Goal: Transaction & Acquisition: Purchase product/service

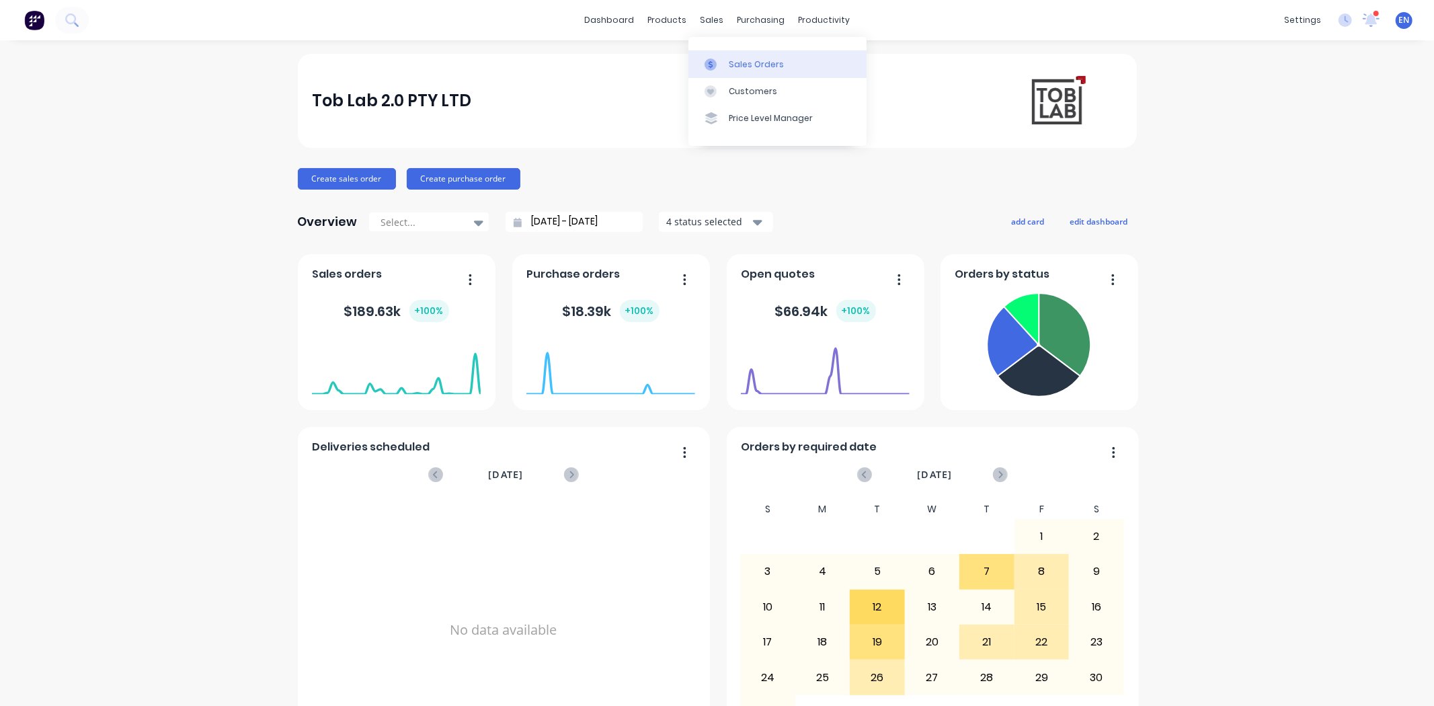
click at [713, 69] on icon at bounding box center [710, 64] width 12 height 12
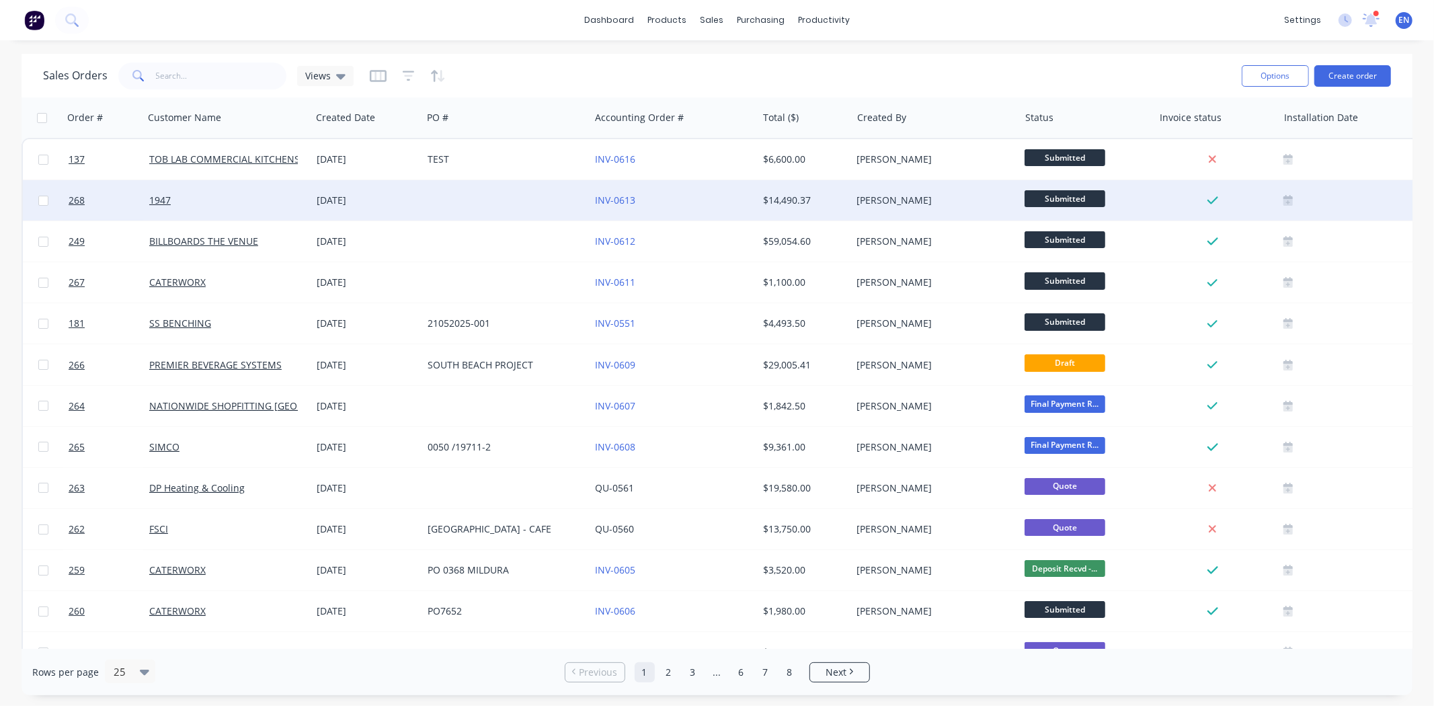
click at [170, 192] on div "1947" at bounding box center [227, 200] width 167 height 40
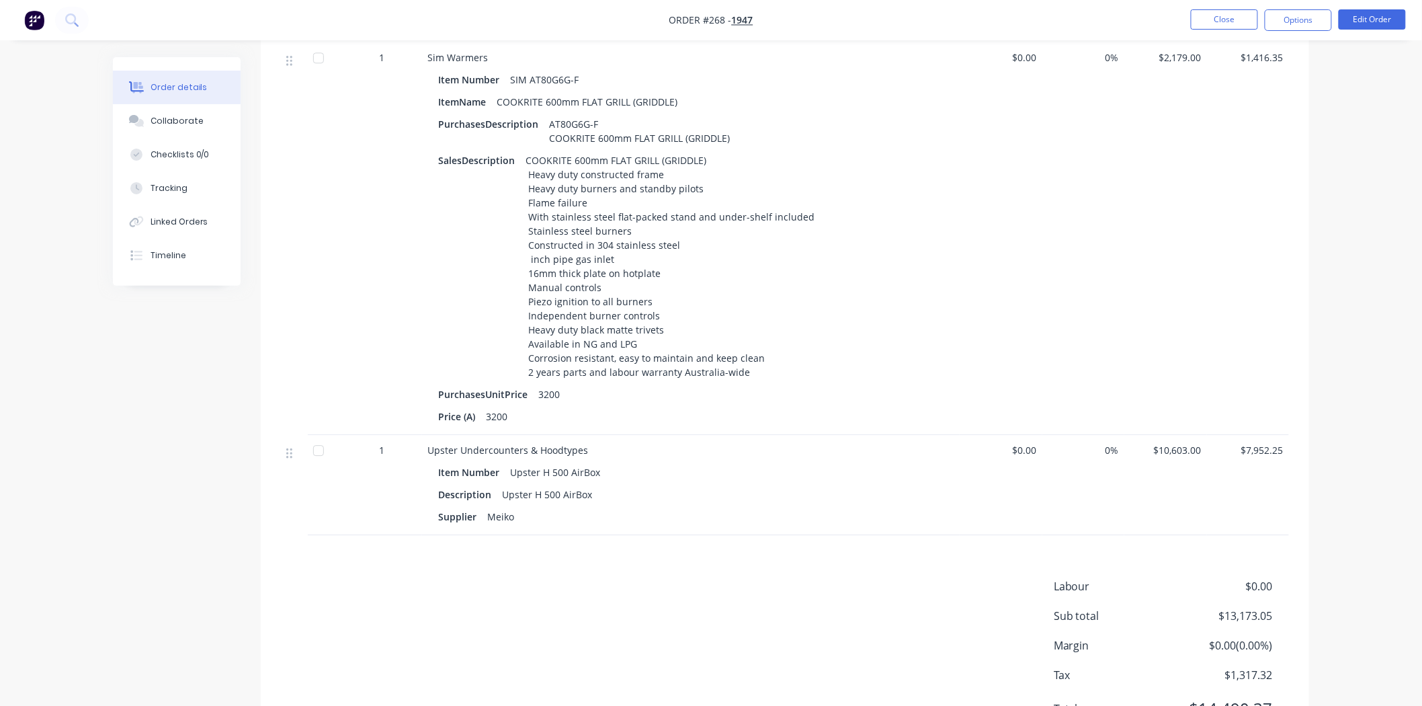
scroll to position [1269, 0]
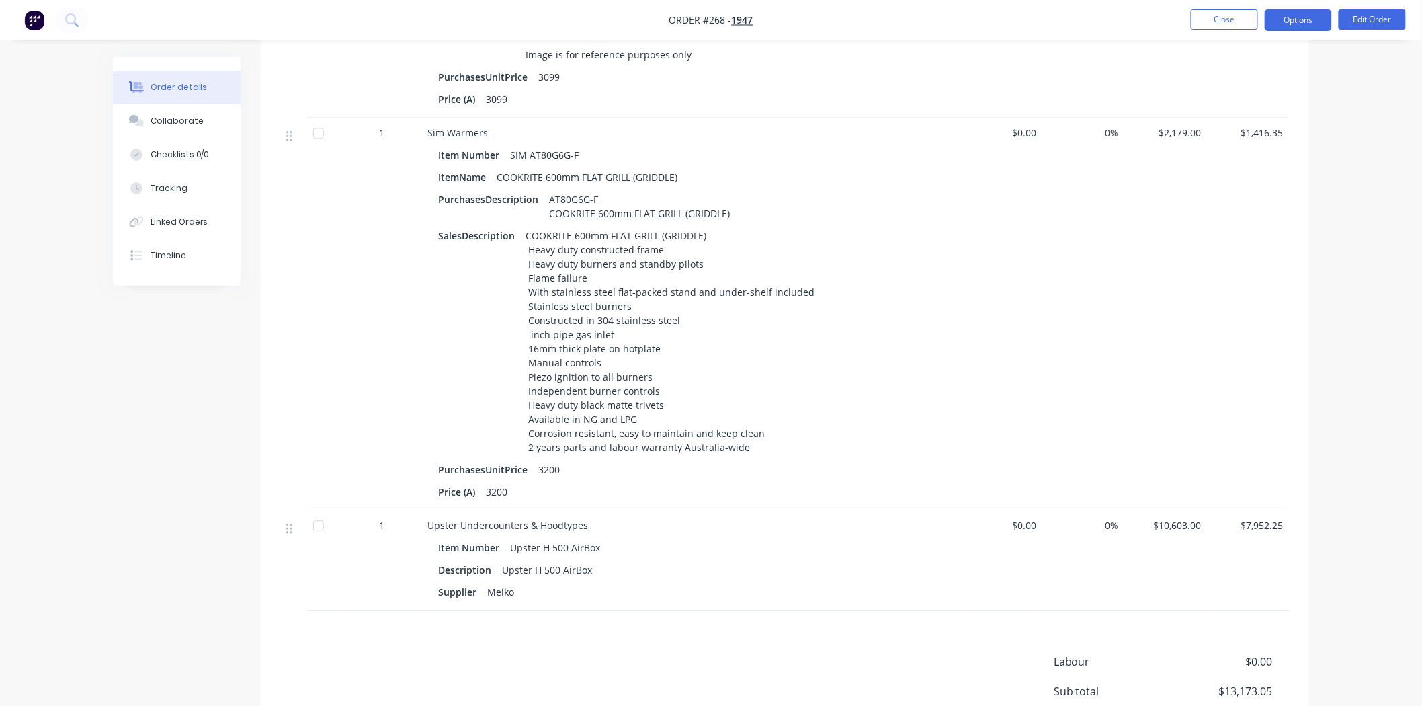
click at [1303, 24] on button "Options" at bounding box center [1298, 20] width 67 height 22
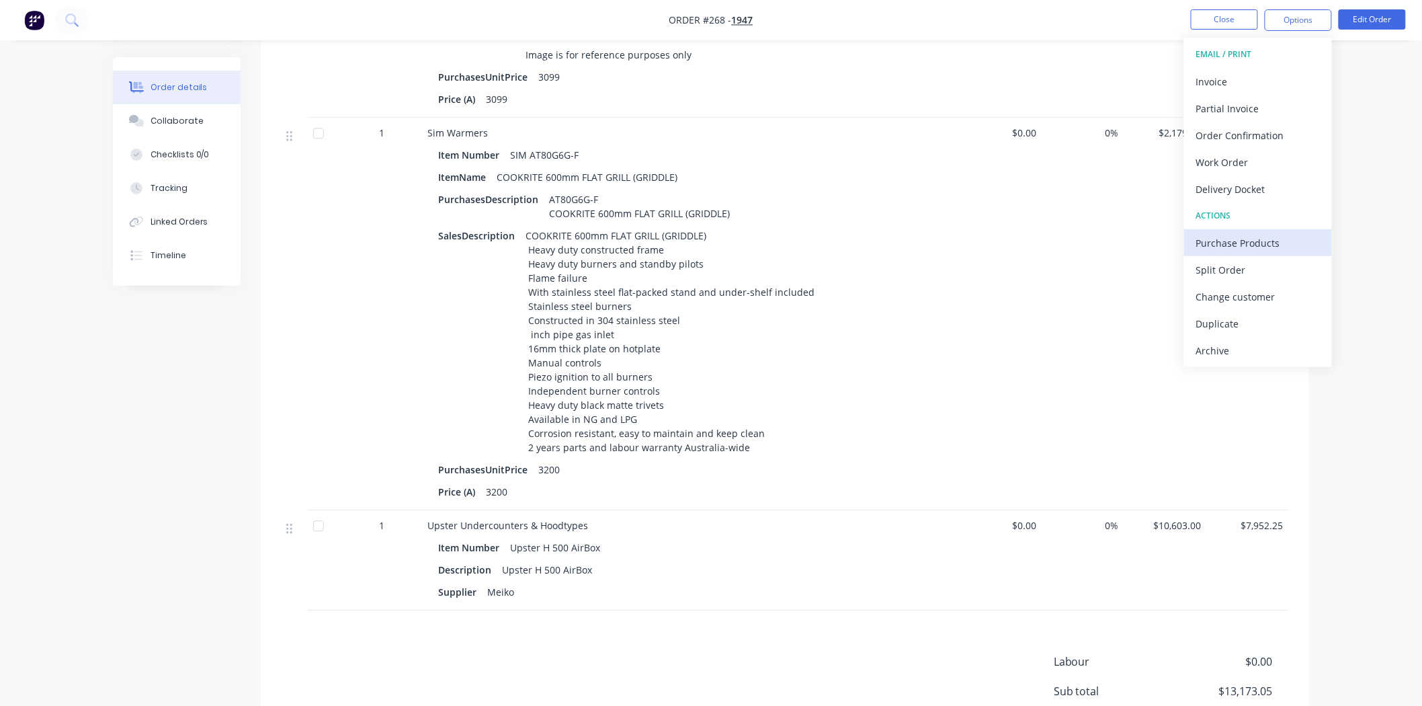
click at [1232, 233] on div "Purchase Products" at bounding box center [1259, 242] width 124 height 19
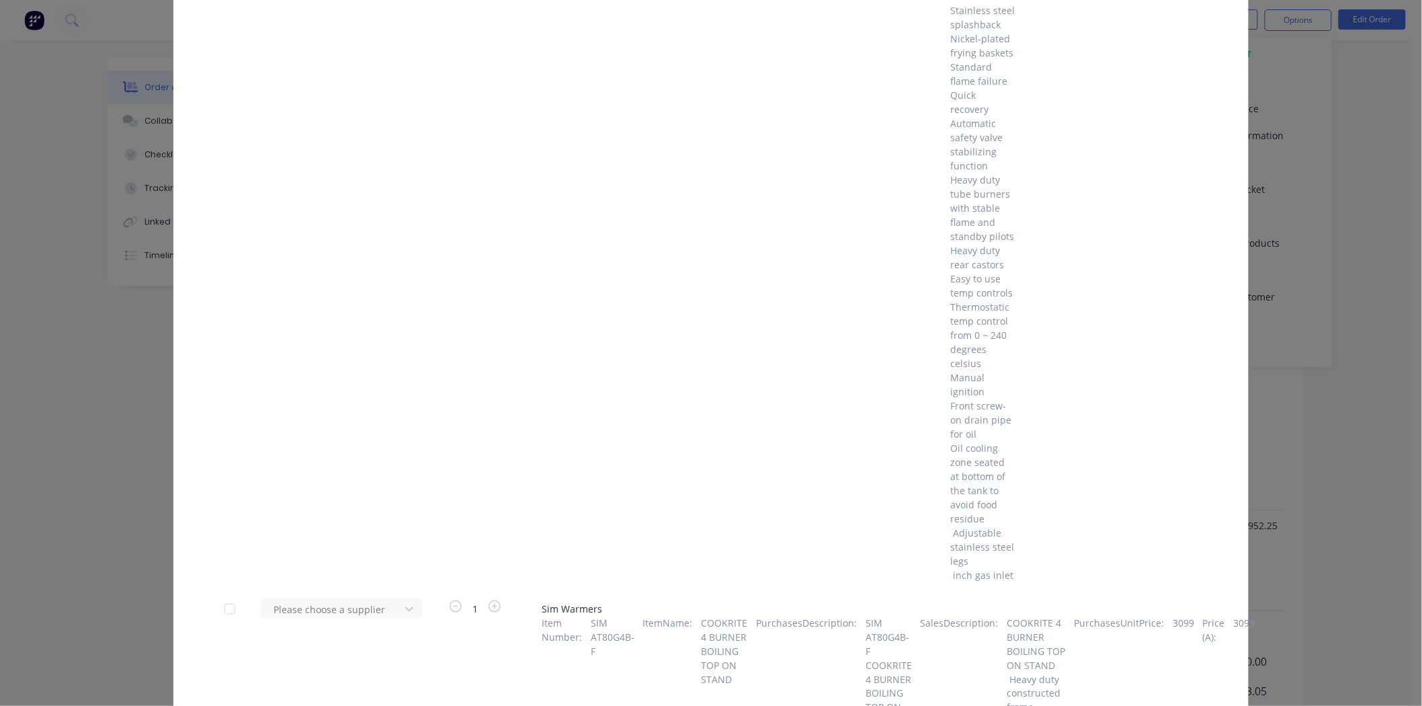
scroll to position [0, 0]
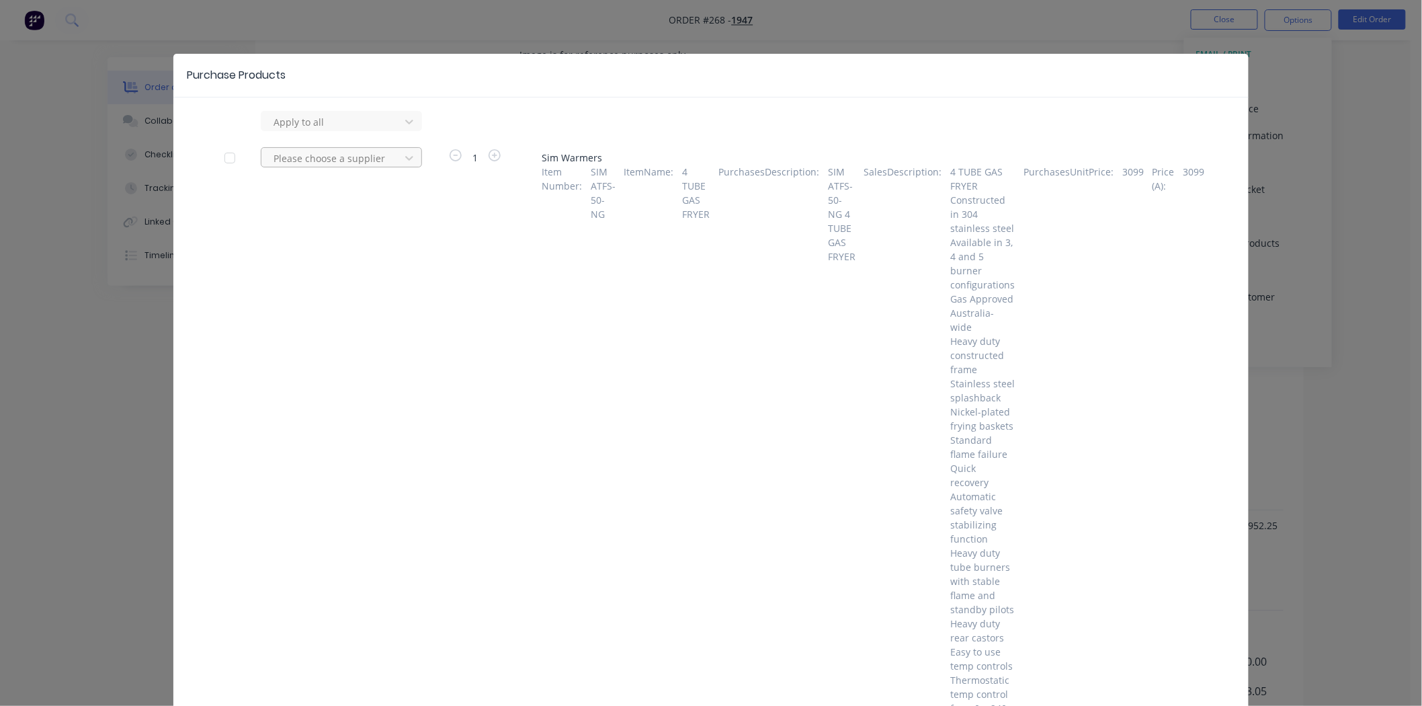
click at [377, 130] on div at bounding box center [332, 122] width 121 height 17
type input "simc"
click at [323, 212] on div "Simco" at bounding box center [341, 207] width 161 height 25
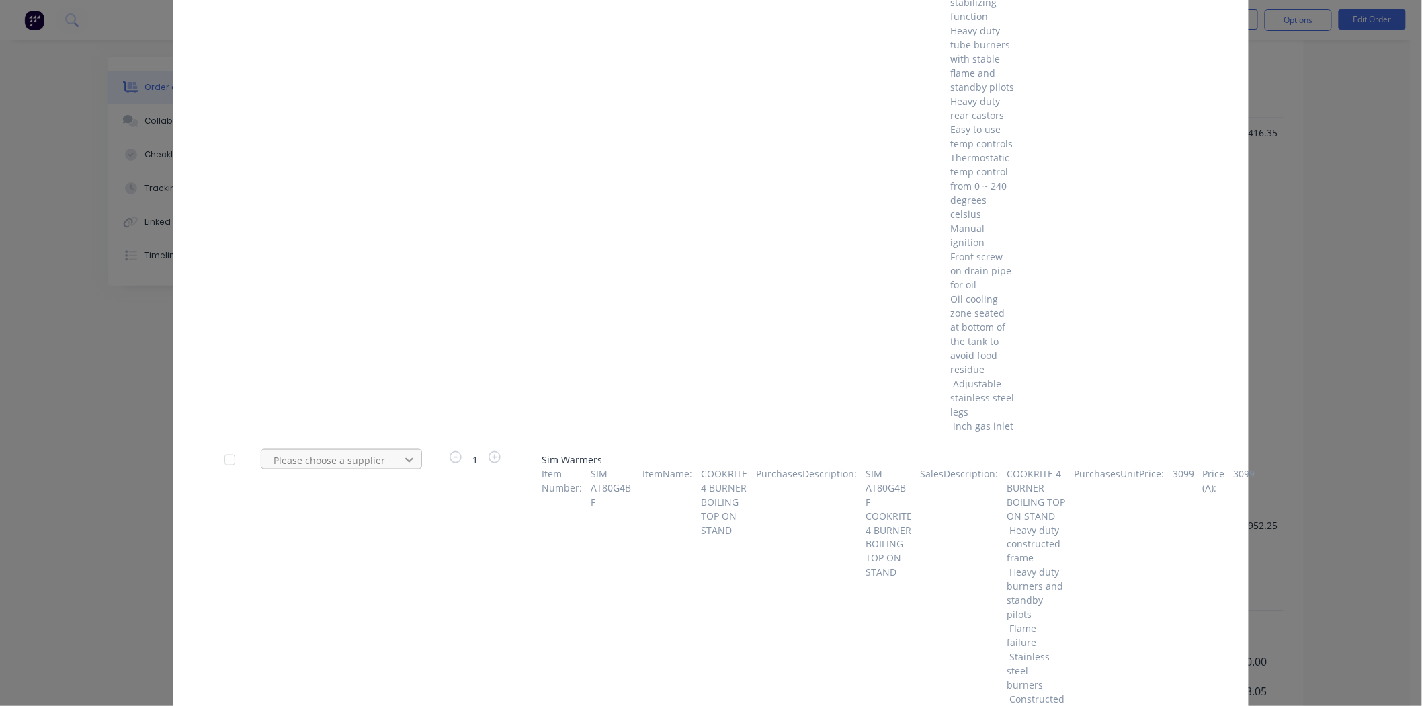
scroll to position [672, 0]
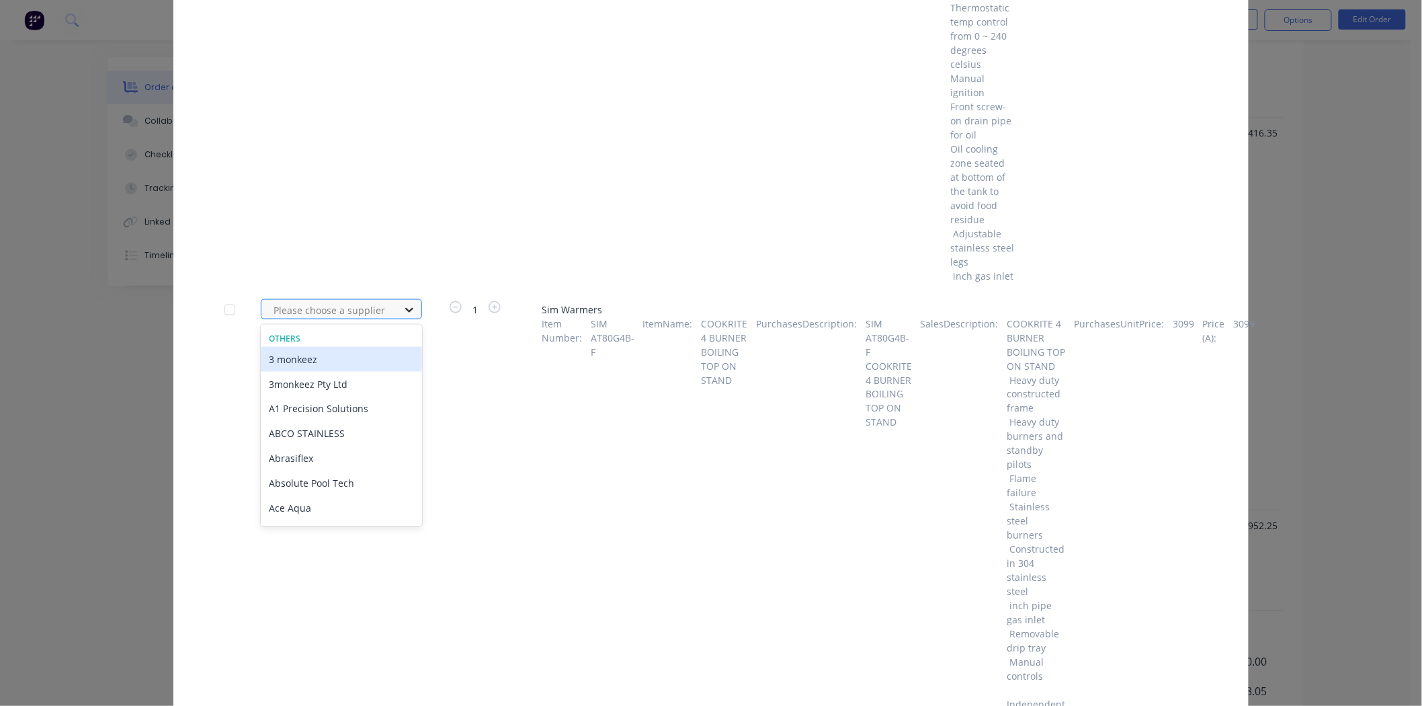
click at [403, 303] on icon at bounding box center [409, 309] width 13 height 13
type input "simc"
click at [320, 347] on div "Simco" at bounding box center [341, 359] width 161 height 25
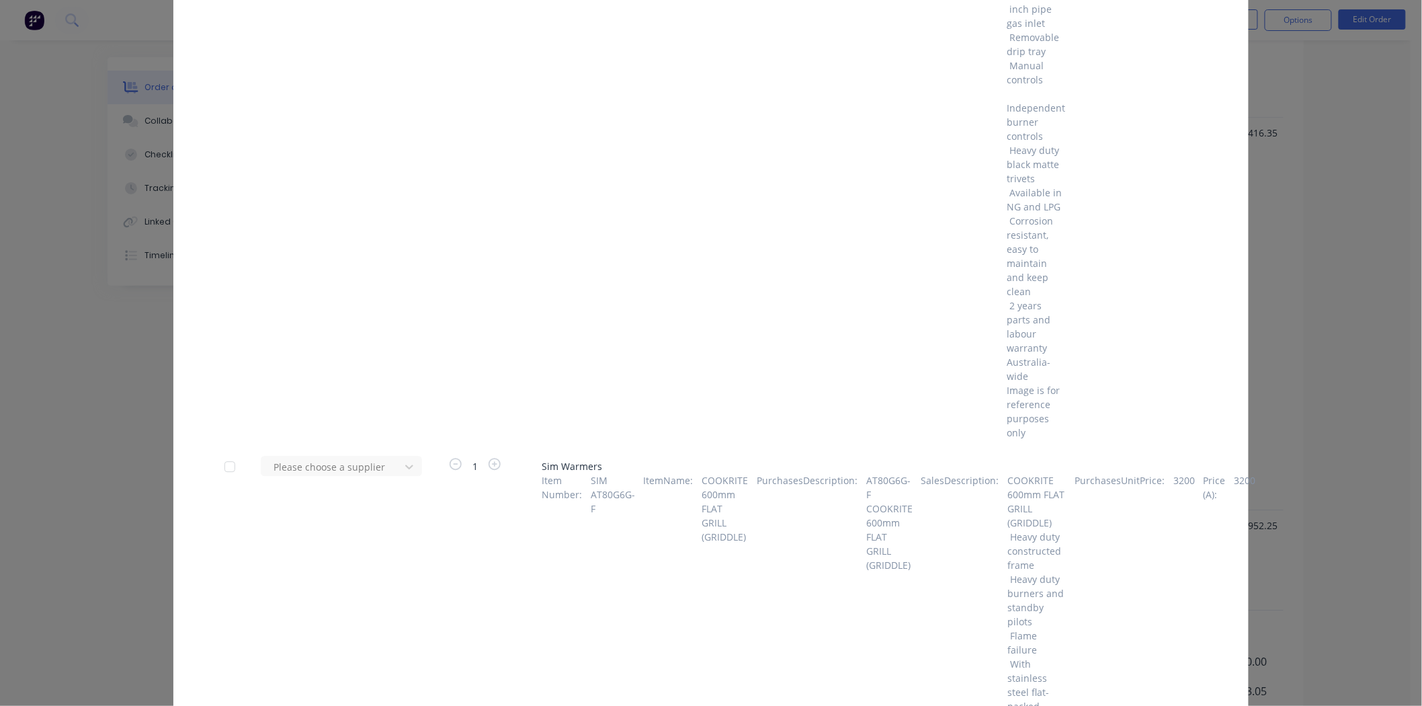
scroll to position [1419, 0]
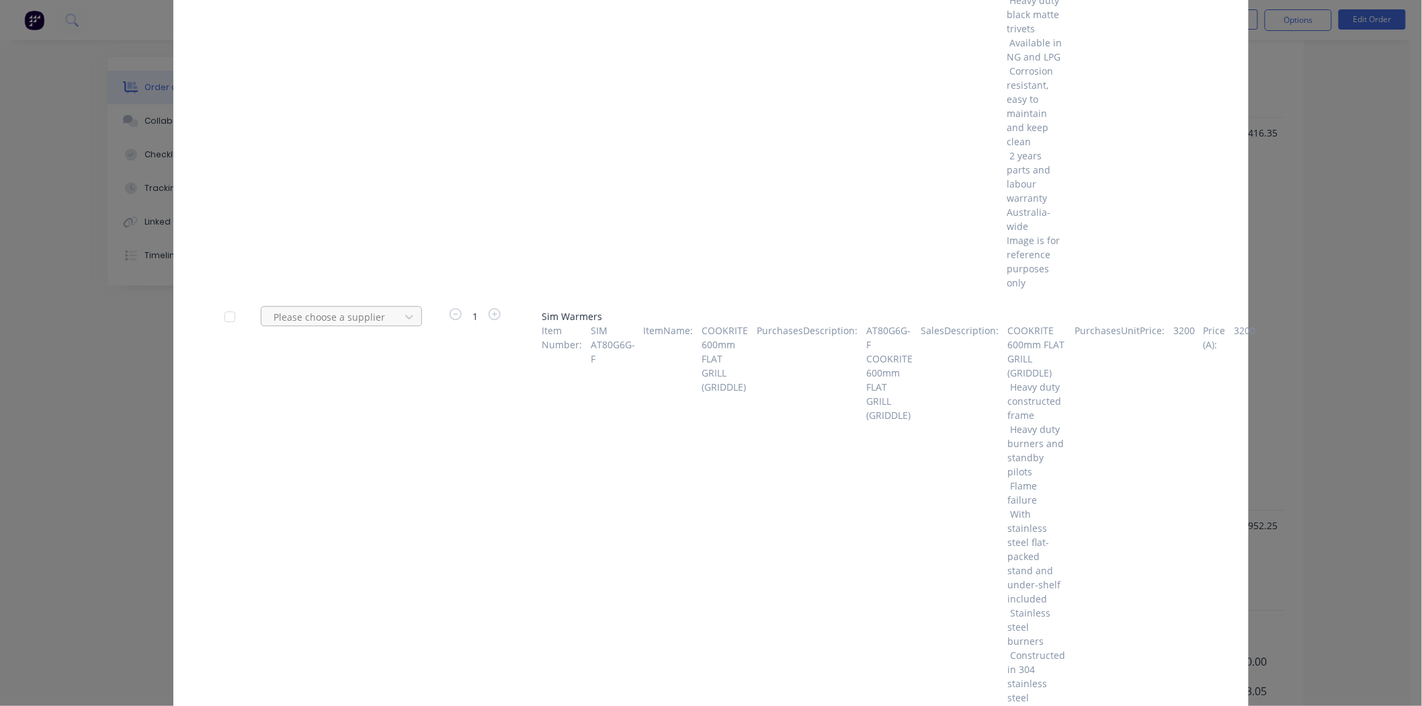
type input "simc"
click at [311, 354] on div "Simco" at bounding box center [341, 366] width 161 height 25
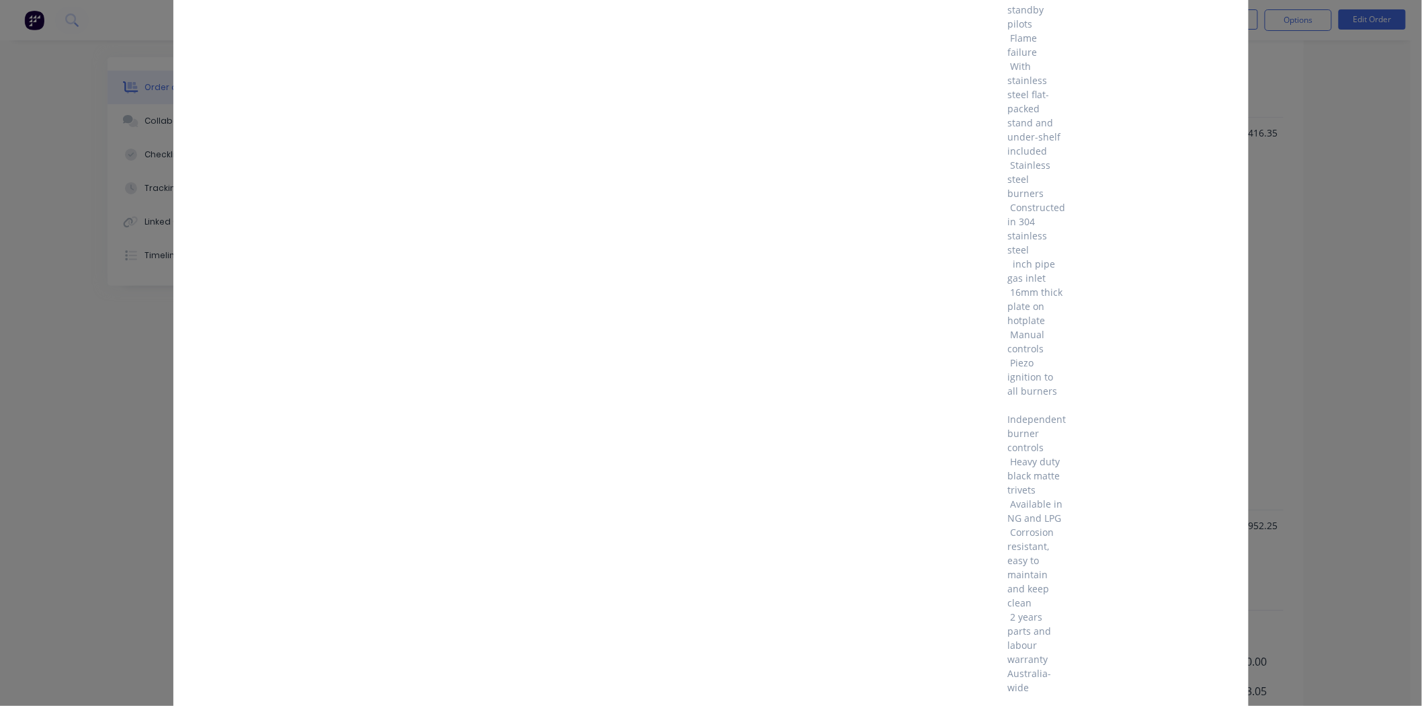
scroll to position [2031, 0]
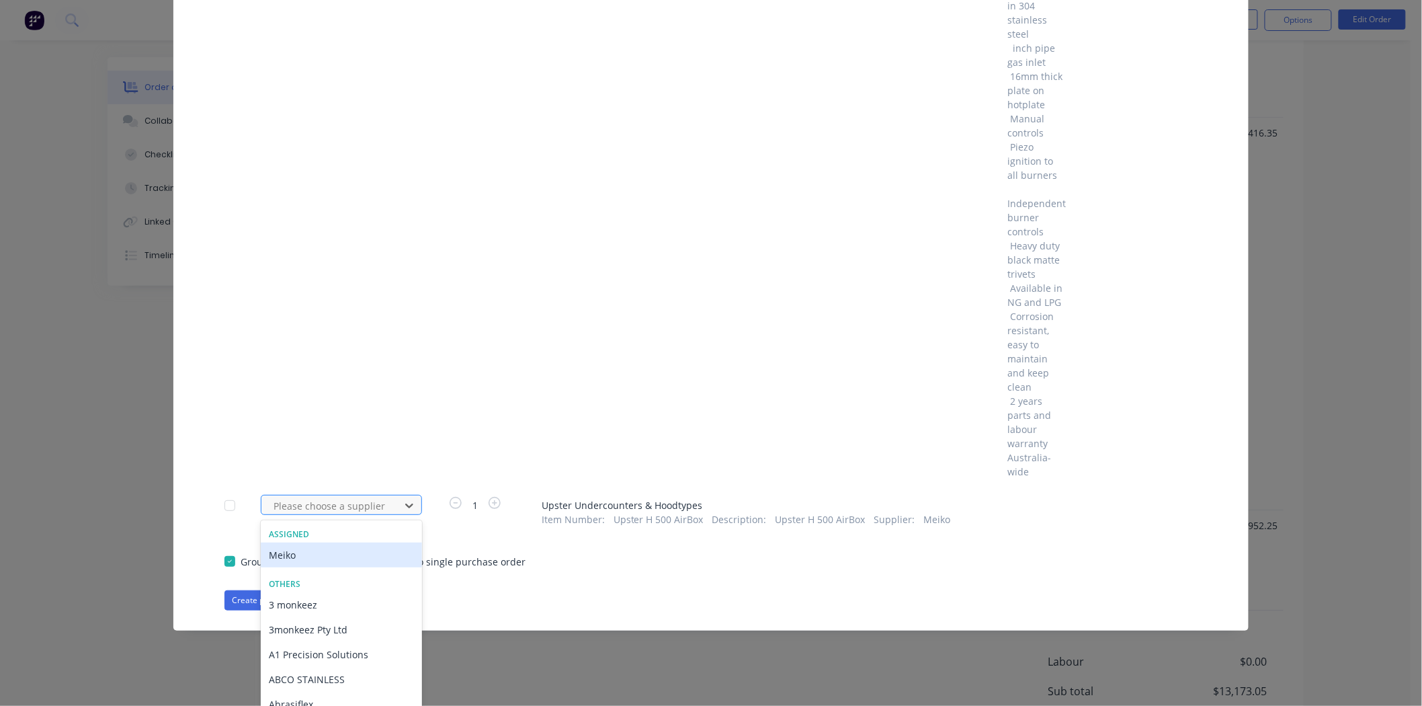
click at [362, 542] on div "Meiko" at bounding box center [341, 554] width 161 height 25
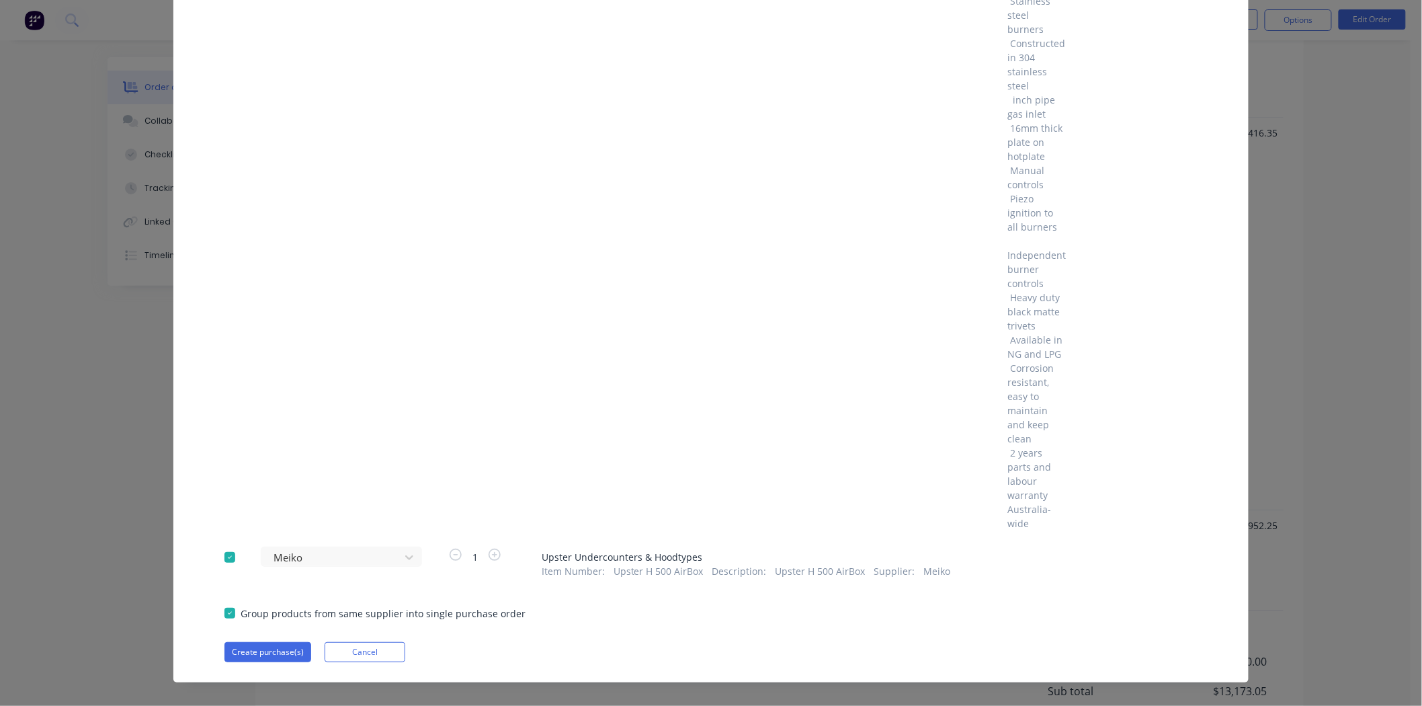
scroll to position [1394, 0]
click at [280, 642] on button "Create purchase(s)" at bounding box center [268, 652] width 87 height 20
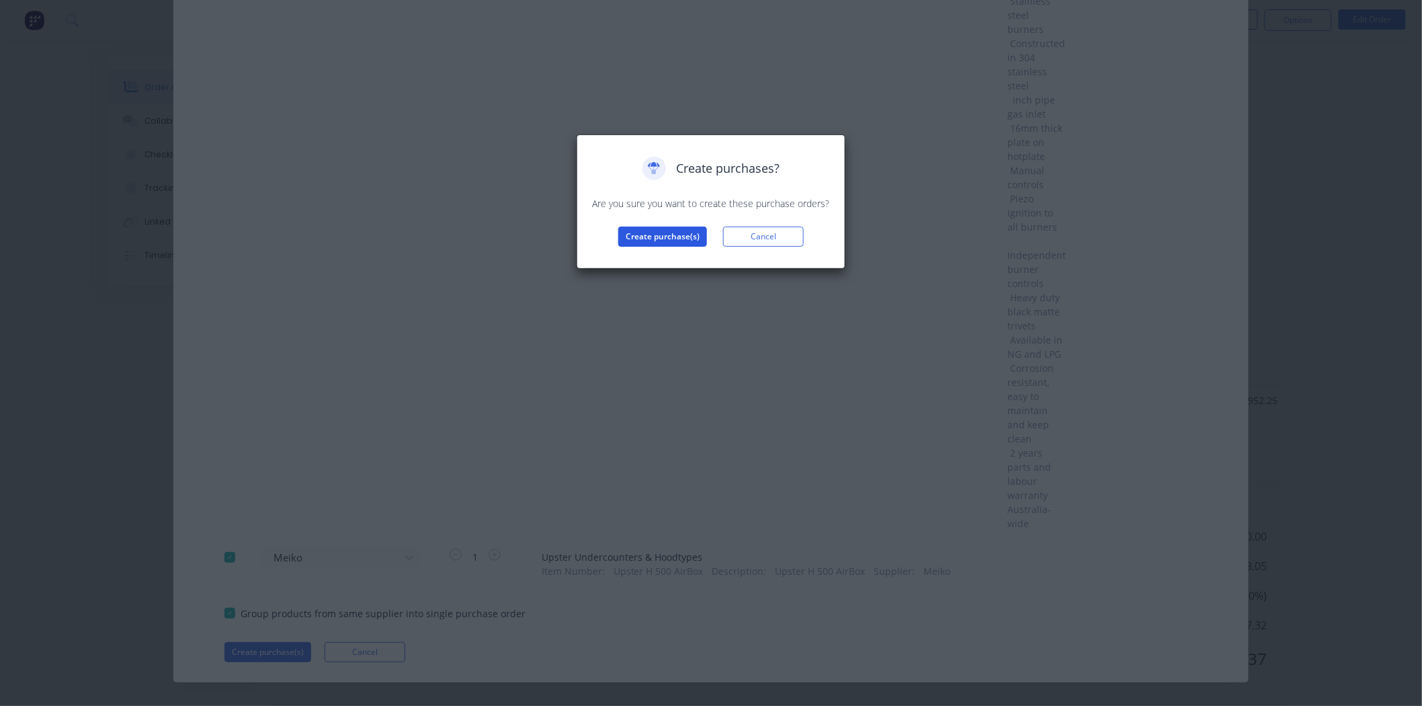
click at [675, 233] on button "Create purchase(s)" at bounding box center [662, 237] width 89 height 20
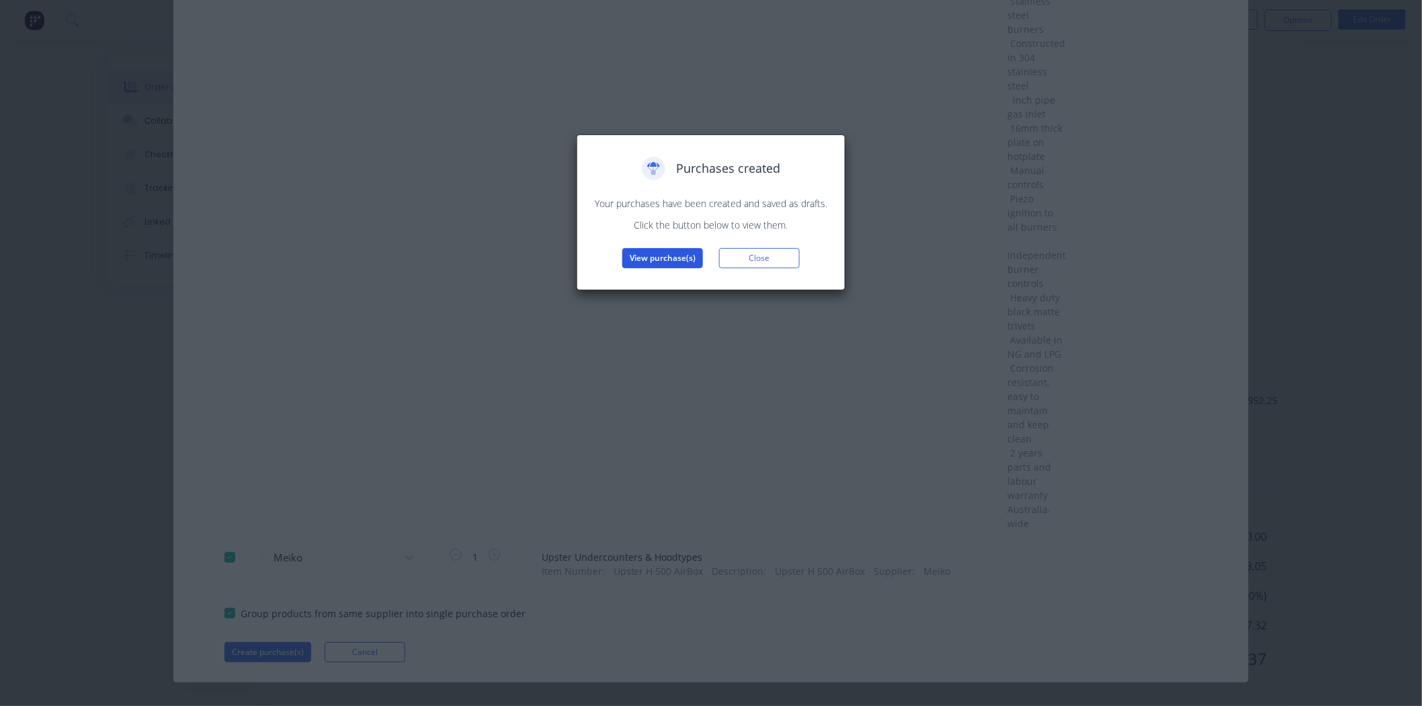
click at [677, 254] on button "View purchase(s)" at bounding box center [662, 258] width 81 height 20
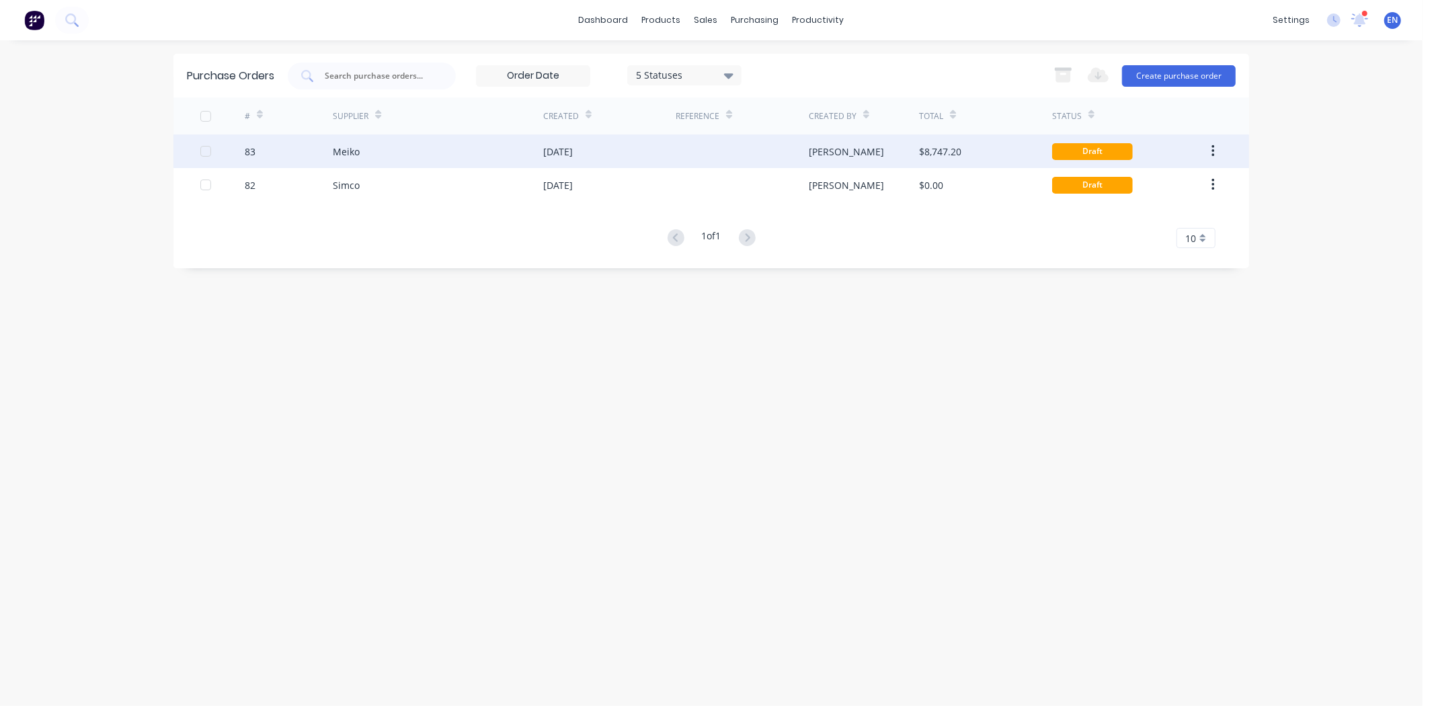
click at [550, 156] on div "[DATE]" at bounding box center [558, 152] width 30 height 14
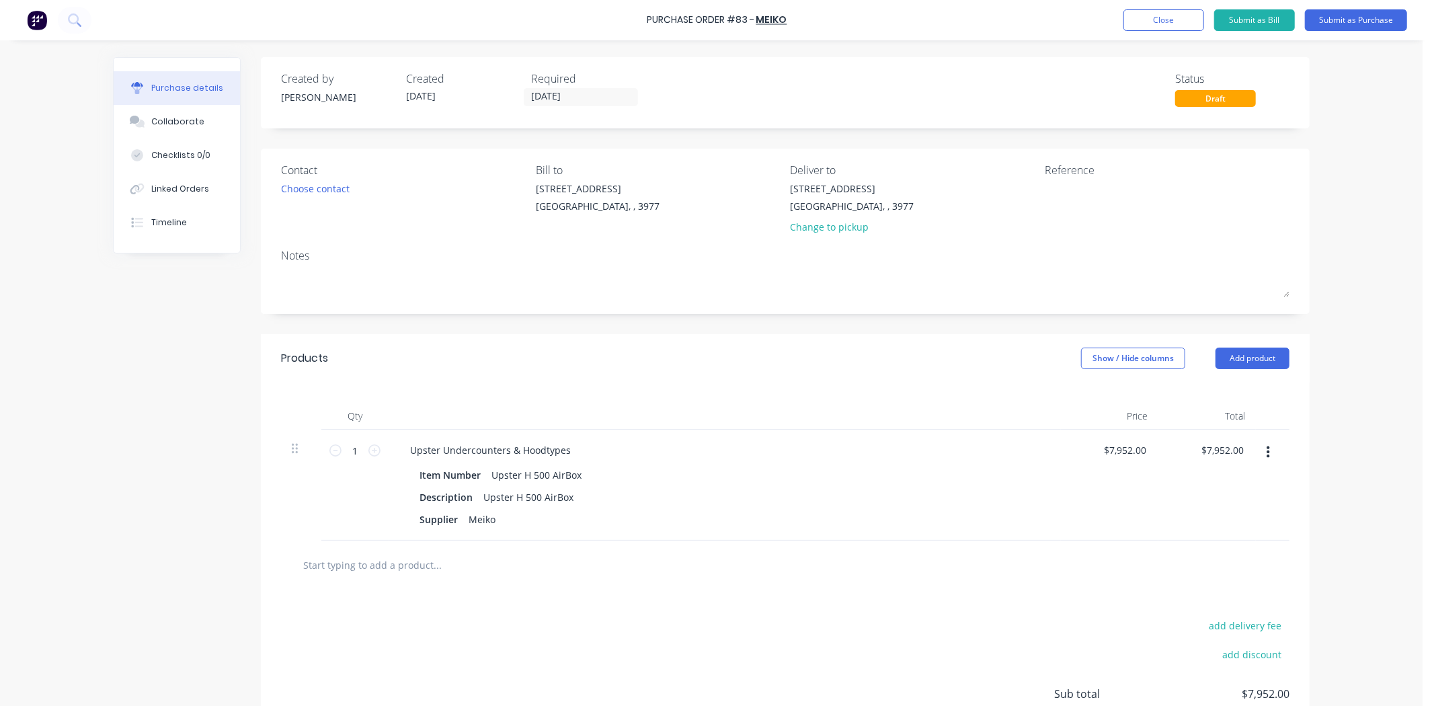
scroll to position [75, 0]
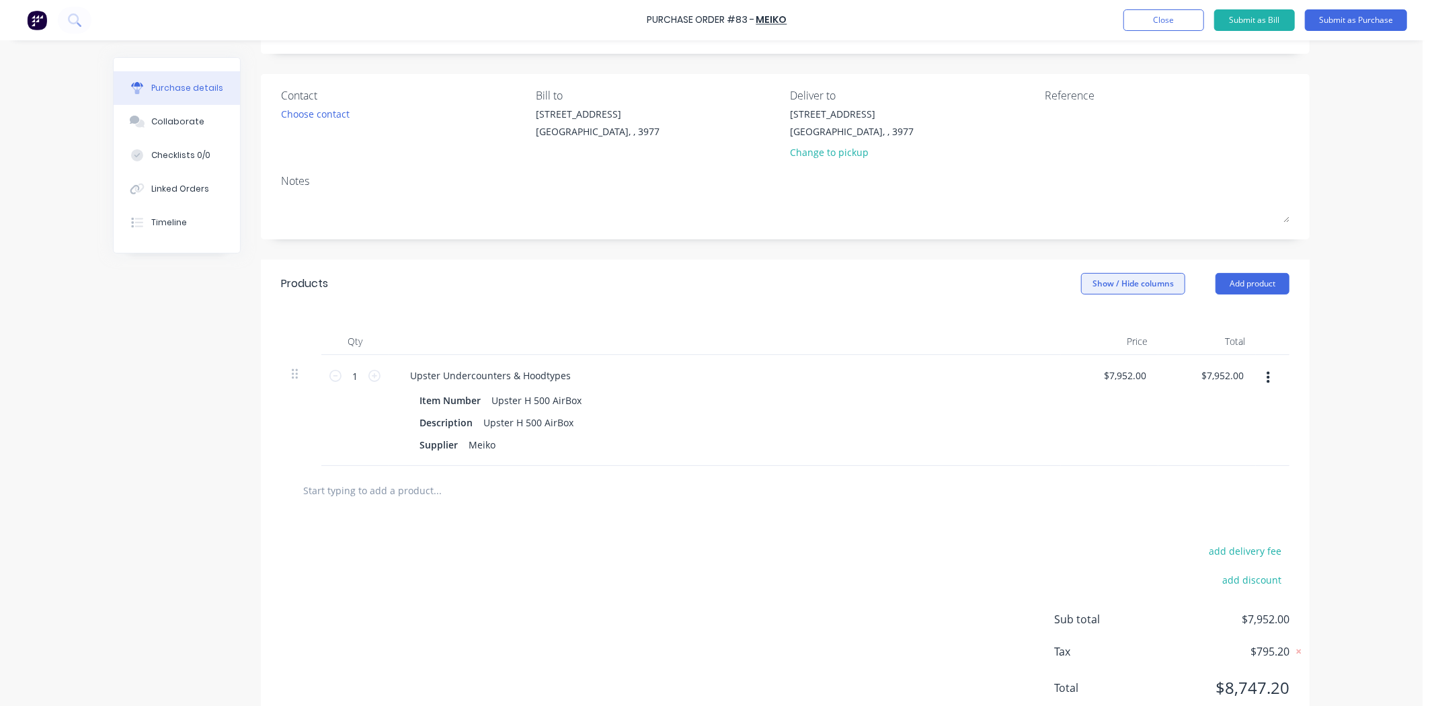
drag, startPoint x: 1117, startPoint y: 284, endPoint x: 1081, endPoint y: 288, distance: 36.5
click at [1117, 284] on button "Show / Hide columns" at bounding box center [1133, 284] width 104 height 22
drag, startPoint x: 1124, startPoint y: 328, endPoint x: 1098, endPoint y: 339, distance: 28.0
click at [1121, 328] on span "Discount" at bounding box center [1163, 328] width 101 height 14
click at [1080, 323] on input "Discount" at bounding box center [1080, 323] width 0 height 0
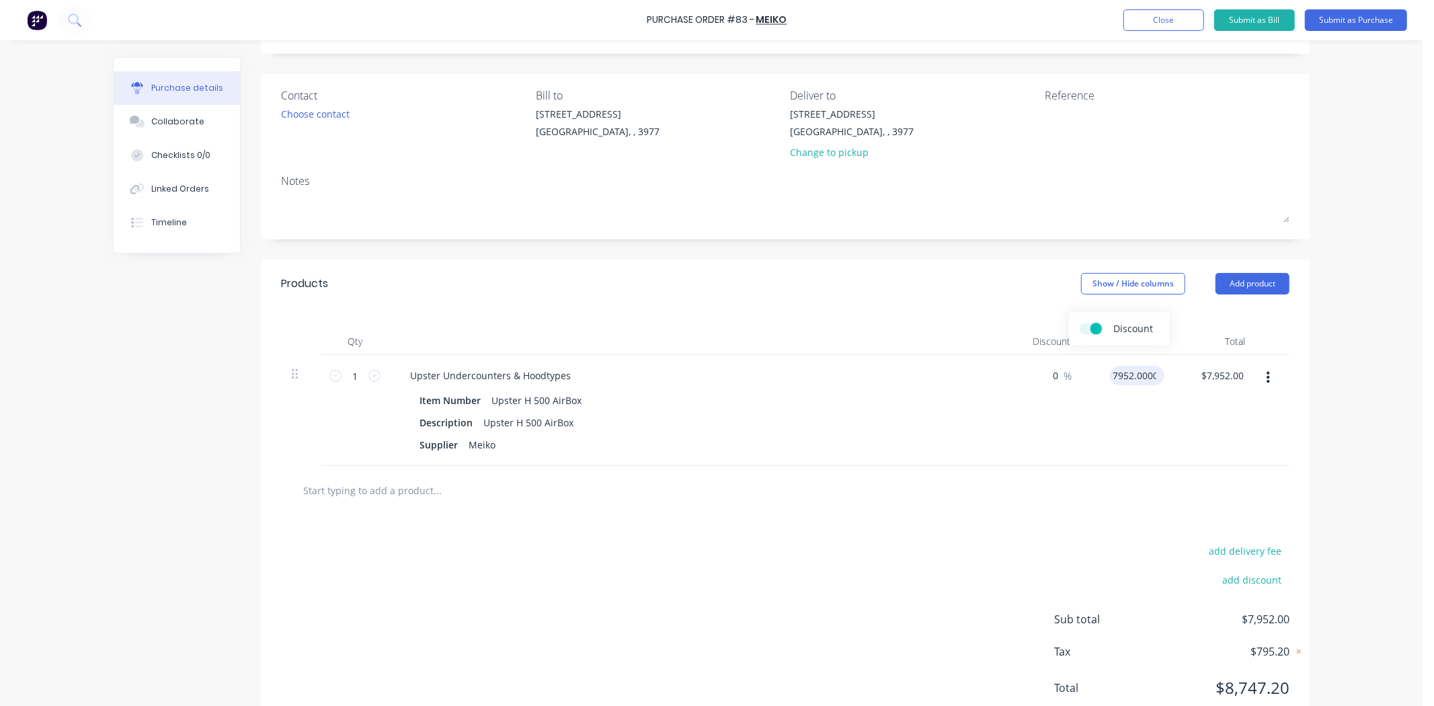
click at [1127, 379] on input "7952.0000" at bounding box center [1134, 375] width 49 height 19
click at [1115, 376] on input "7952.0000" at bounding box center [1132, 375] width 52 height 19
click at [1103, 372] on div "$7,952.00 $7,952.00" at bounding box center [1124, 410] width 87 height 111
drag, startPoint x: 1111, startPoint y: 374, endPoint x: 1145, endPoint y: 379, distance: 34.7
click at [1141, 374] on input "7952" at bounding box center [1145, 375] width 28 height 19
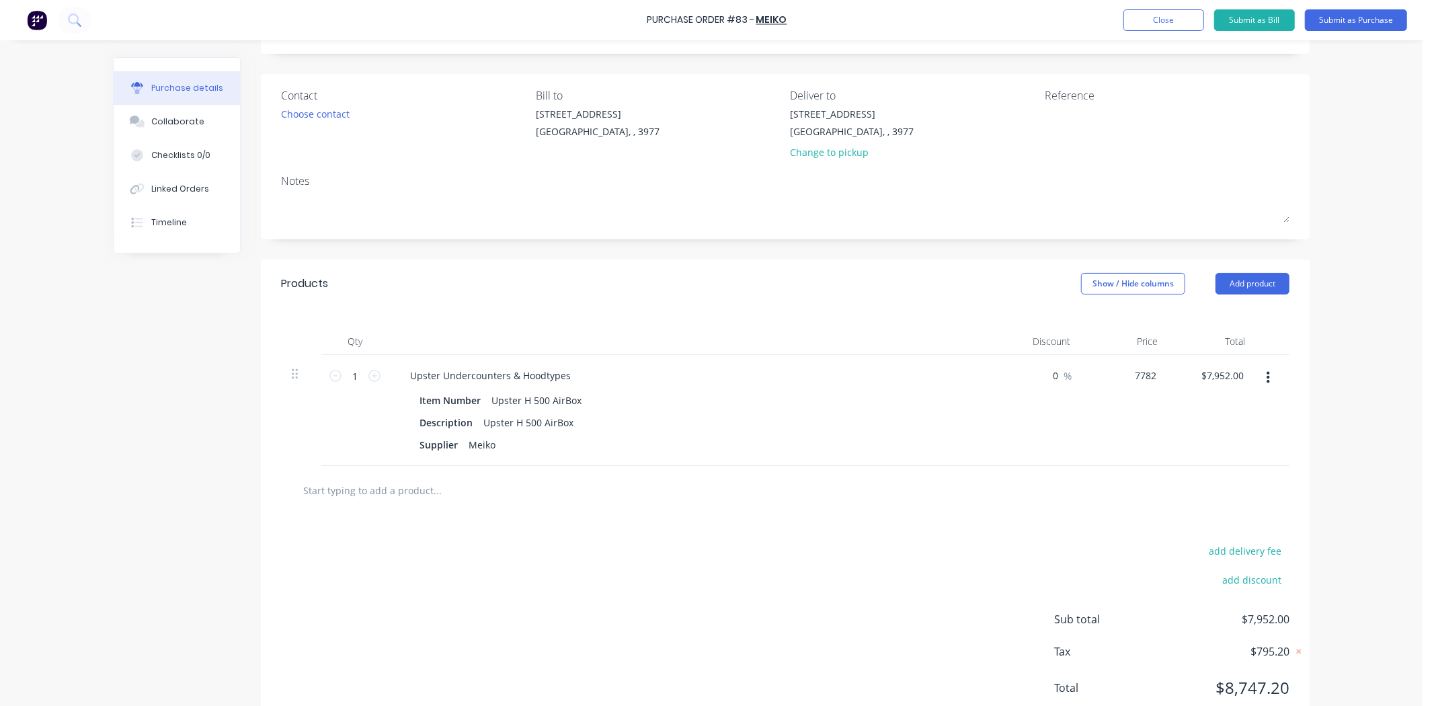
type input "$7,782.00"
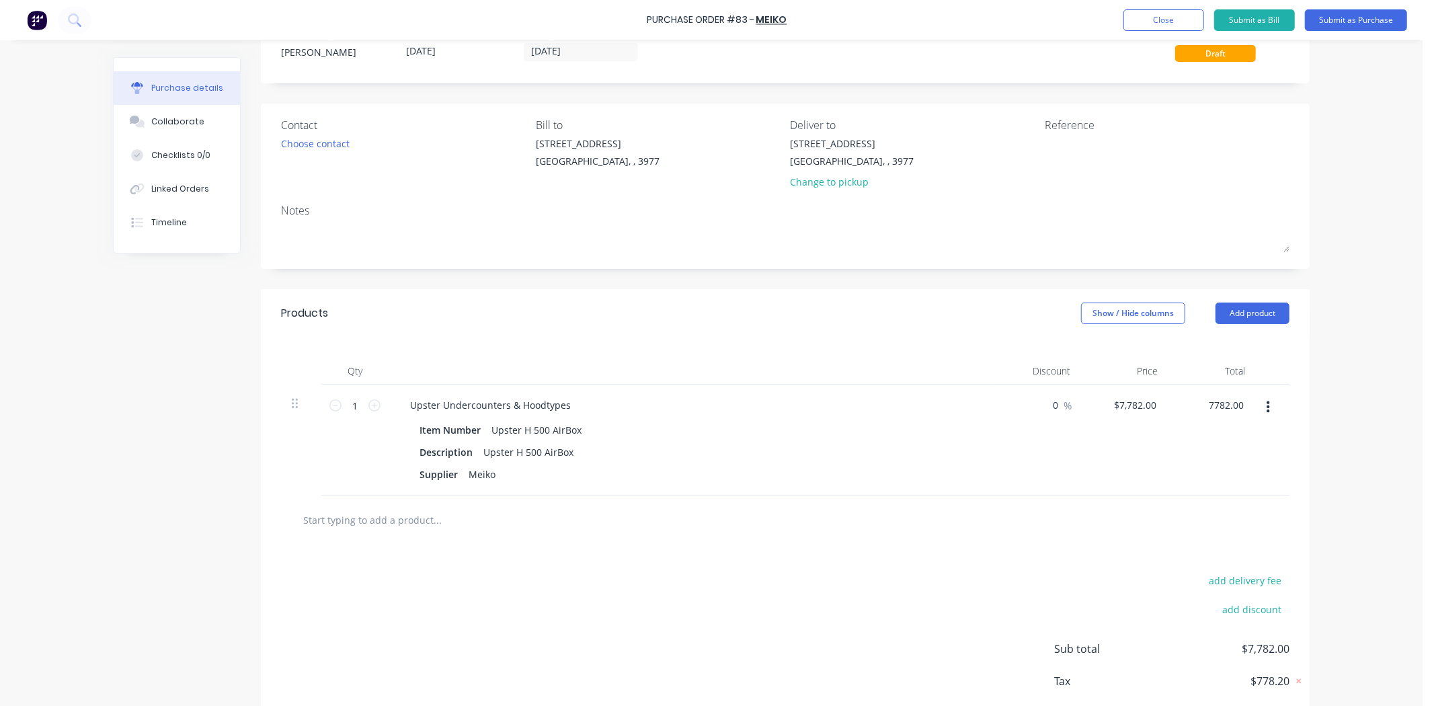
scroll to position [120, 0]
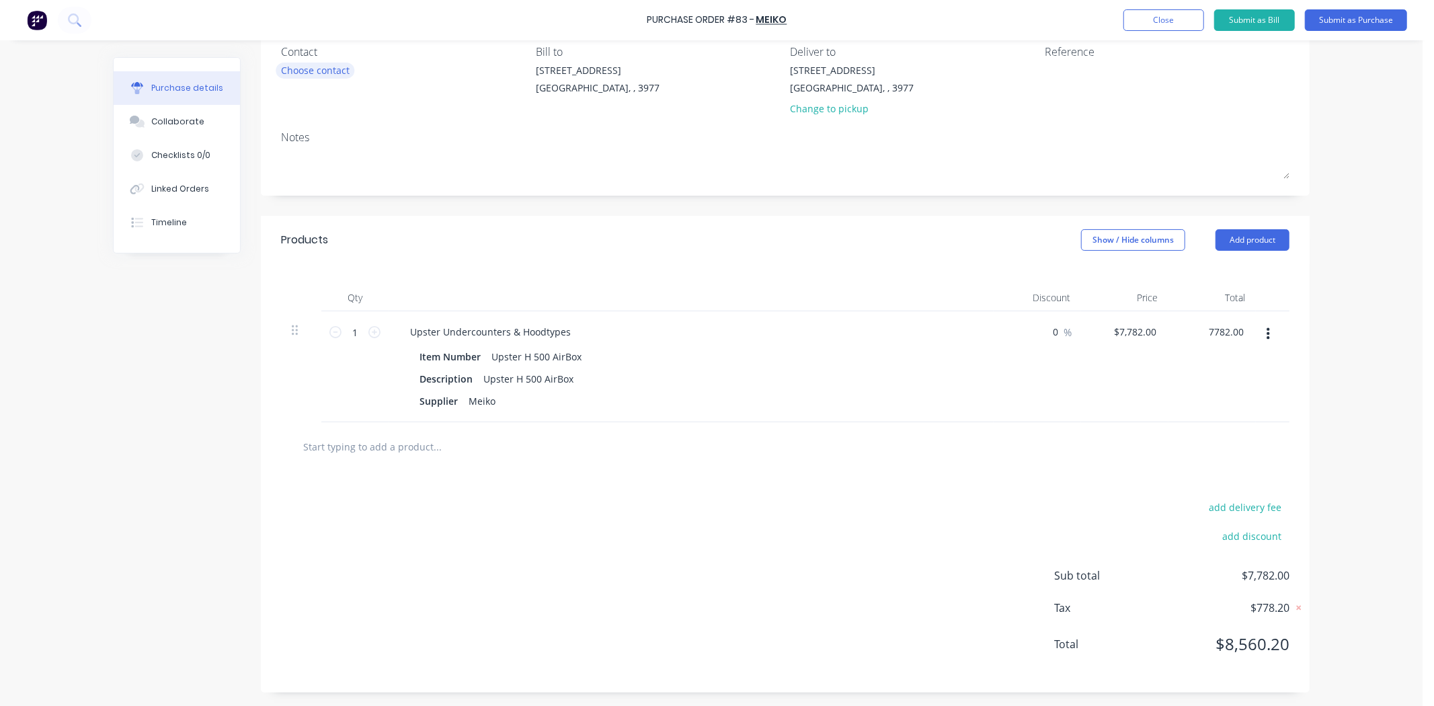
type input "$7,782.00"
click at [334, 65] on div "Choose contact" at bounding box center [315, 70] width 69 height 14
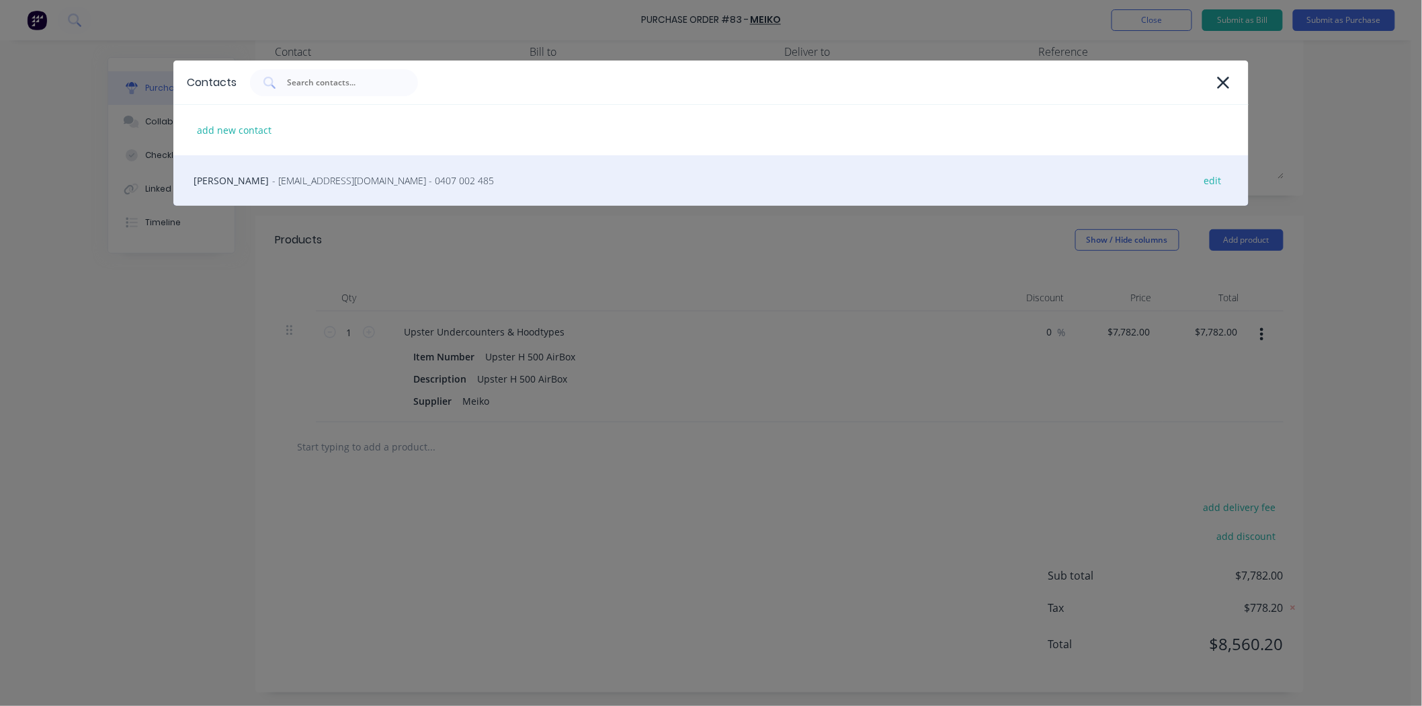
click at [260, 172] on div "[PERSON_NAME] - [EMAIL_ADDRESS][DOMAIN_NAME] - 0407 002 485 edit" at bounding box center [711, 180] width 1076 height 50
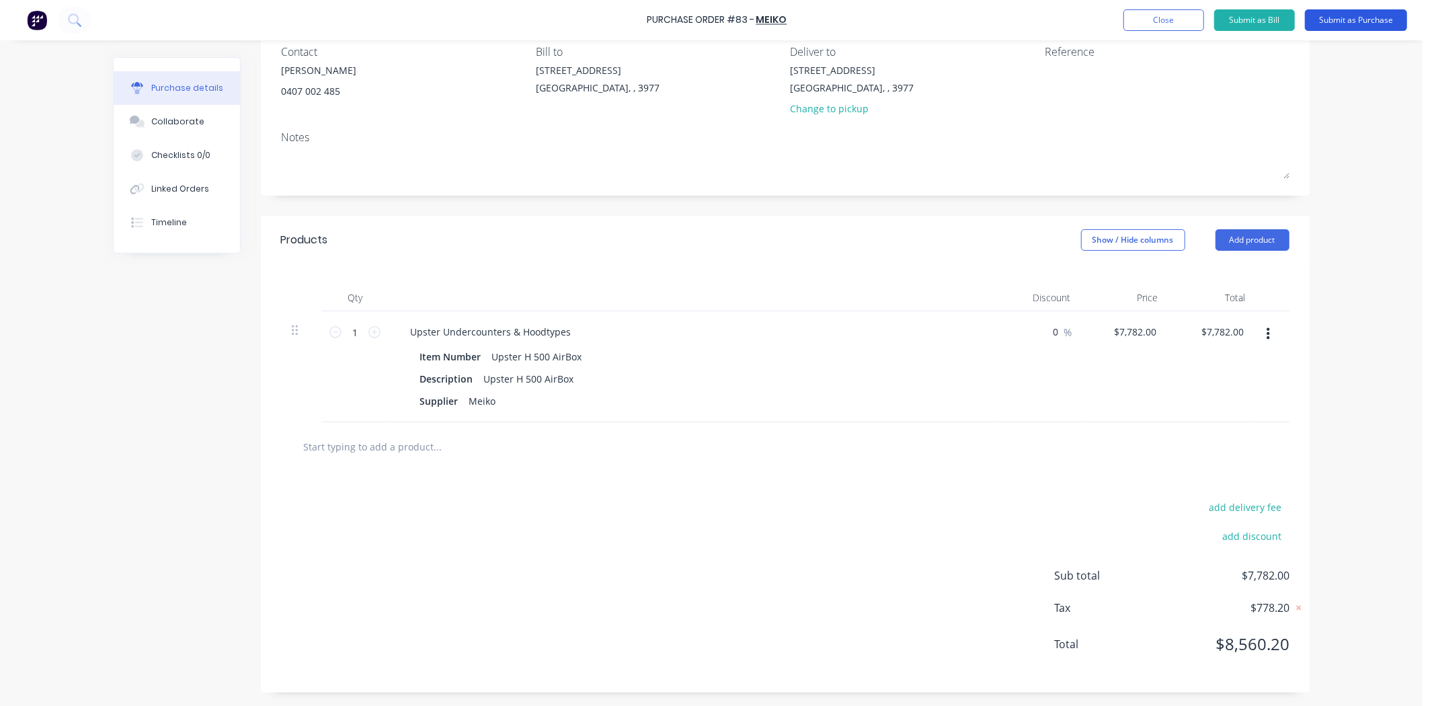
click at [1367, 22] on button "Submit as Purchase" at bounding box center [1356, 20] width 102 height 22
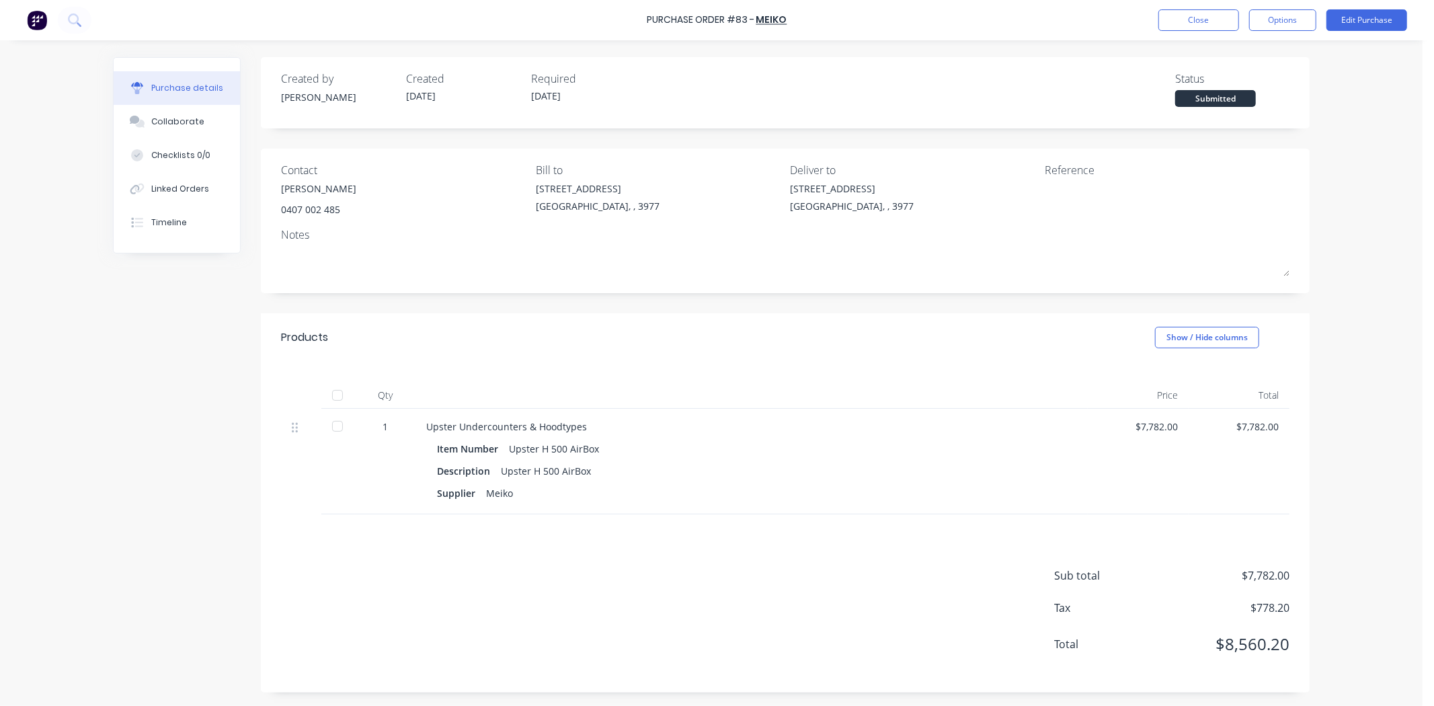
click at [1069, 181] on div at bounding box center [1129, 198] width 168 height 34
click at [1357, 17] on button "Edit Purchase" at bounding box center [1366, 20] width 81 height 22
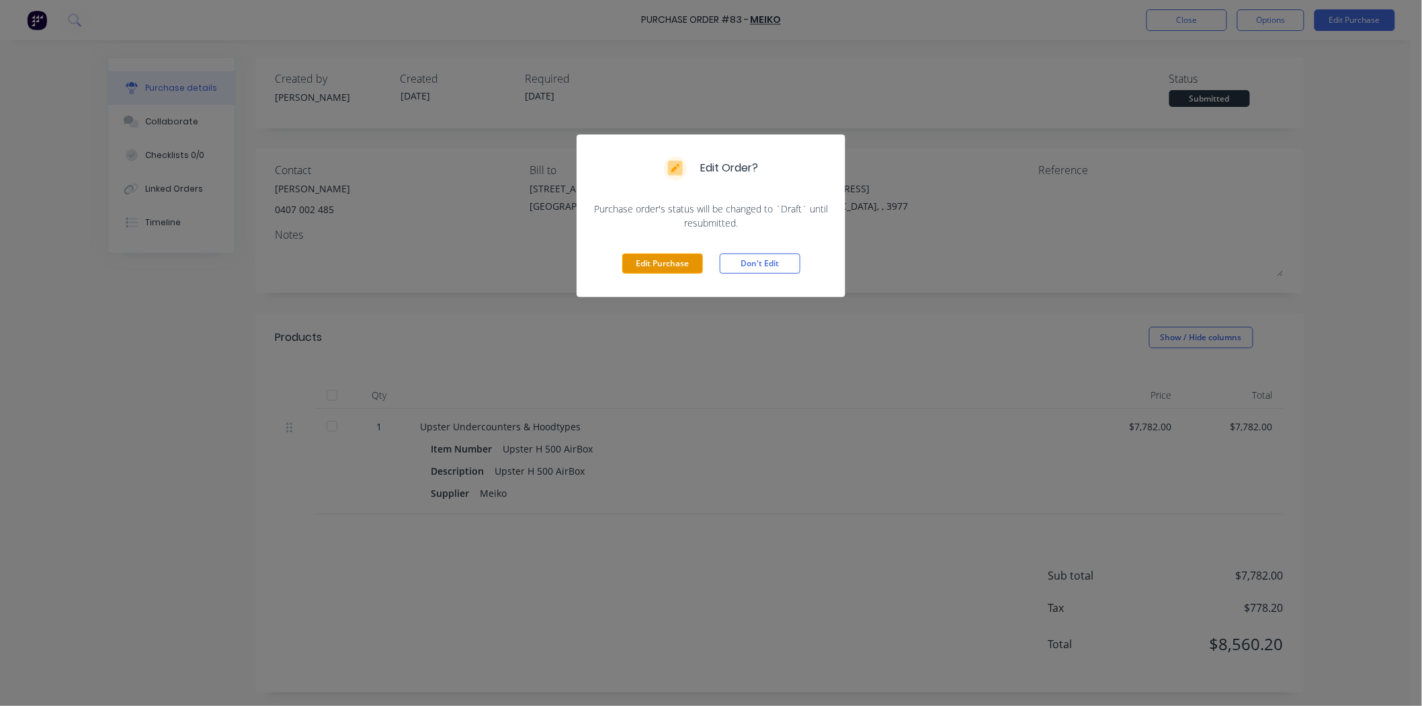
click at [679, 260] on button "Edit Purchase" at bounding box center [662, 263] width 81 height 20
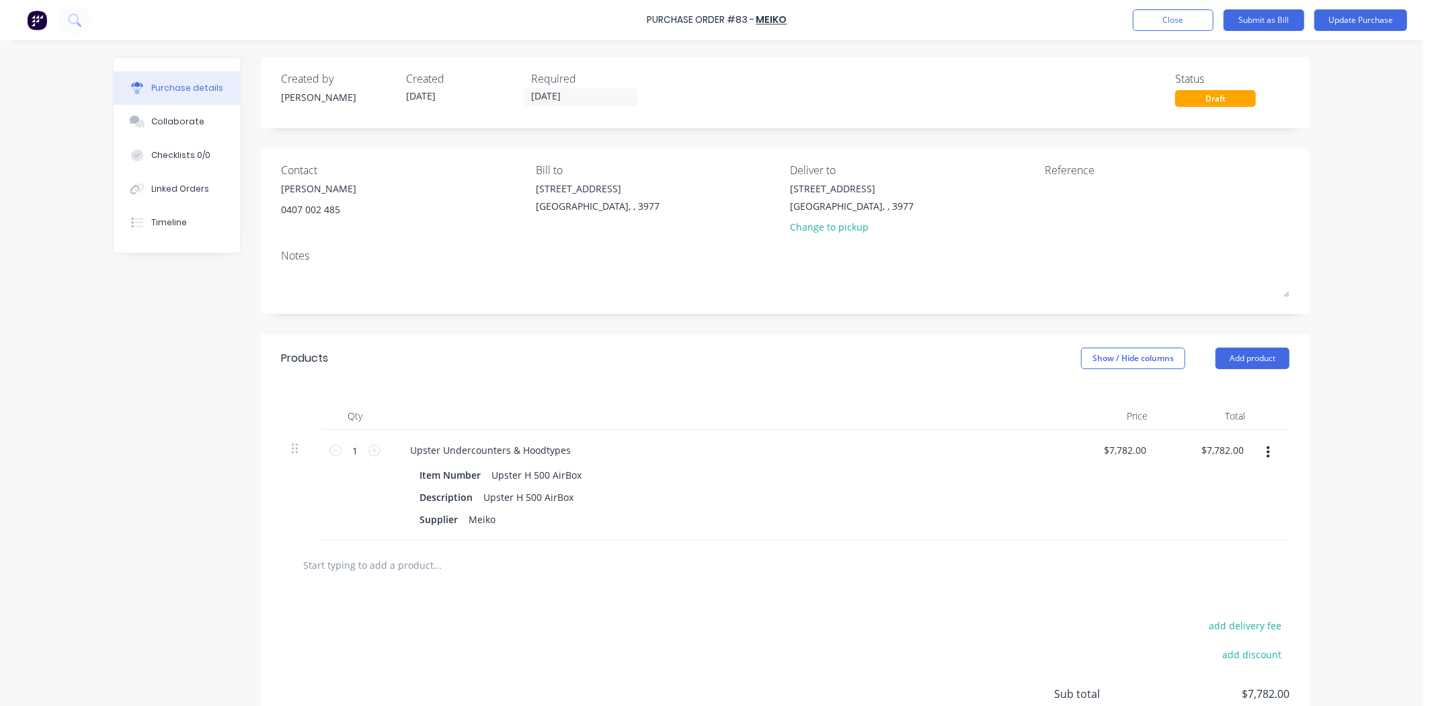
drag, startPoint x: 1047, startPoint y: 192, endPoint x: 1004, endPoint y: 203, distance: 44.5
click at [1005, 203] on div "[STREET_ADDRESS] Change to pickup" at bounding box center [913, 210] width 245 height 59
click at [1066, 193] on textarea at bounding box center [1129, 196] width 168 height 30
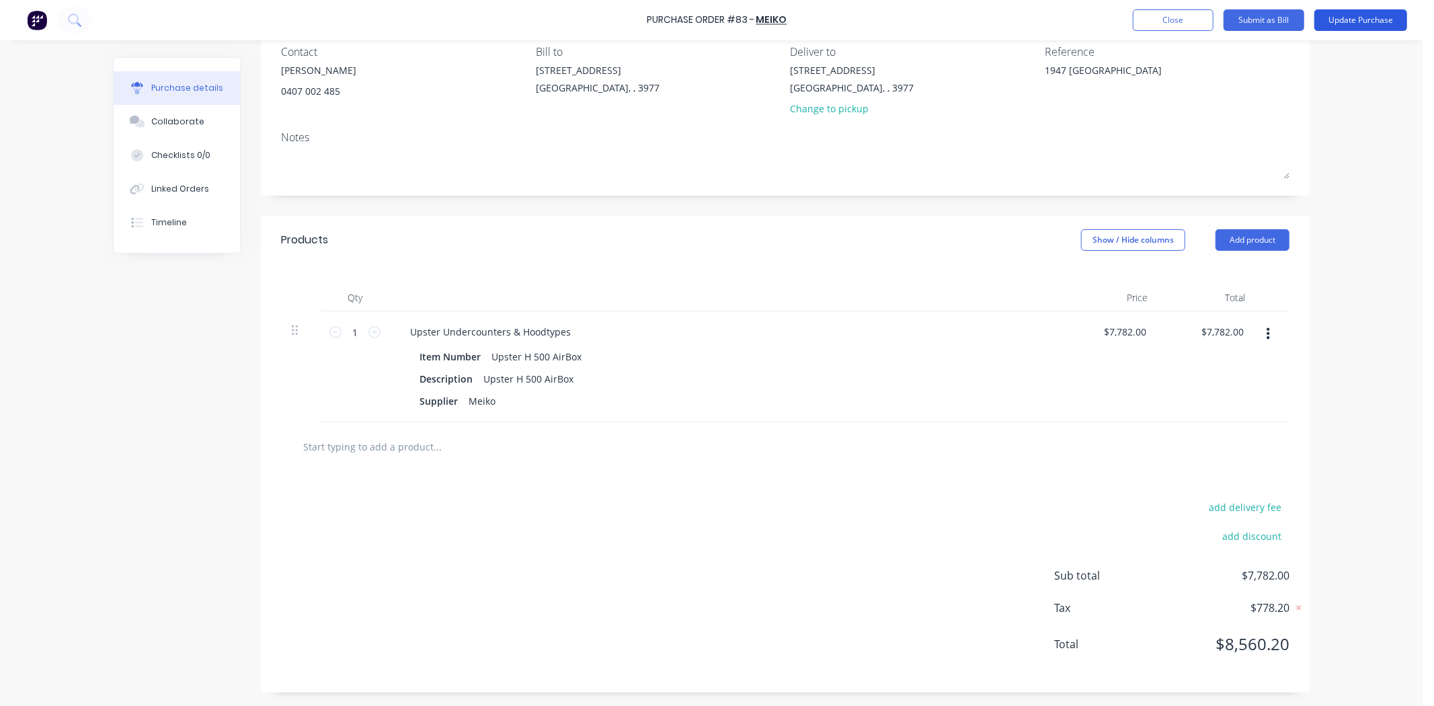
type textarea "1947 [GEOGRAPHIC_DATA]"
type textarea "x"
type textarea "1947 [GEOGRAPHIC_DATA]"
drag, startPoint x: 1340, startPoint y: 21, endPoint x: 1324, endPoint y: 27, distance: 17.2
click at [1338, 21] on button "Update Purchase" at bounding box center [1360, 20] width 93 height 22
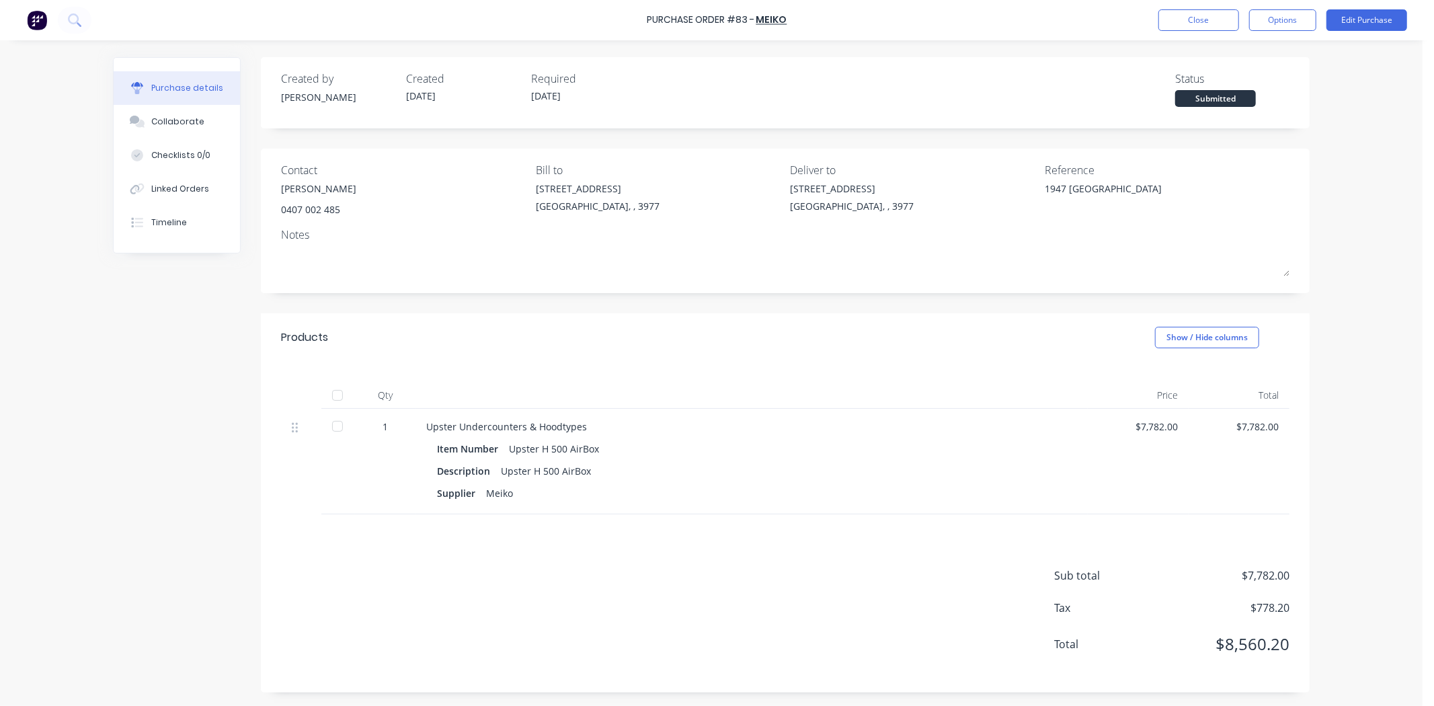
scroll to position [0, 0]
click at [1279, 23] on button "Options" at bounding box center [1282, 20] width 67 height 22
click at [1242, 62] on div "Print / Email" at bounding box center [1253, 54] width 104 height 19
click at [1225, 83] on div "With pricing" at bounding box center [1253, 81] width 104 height 19
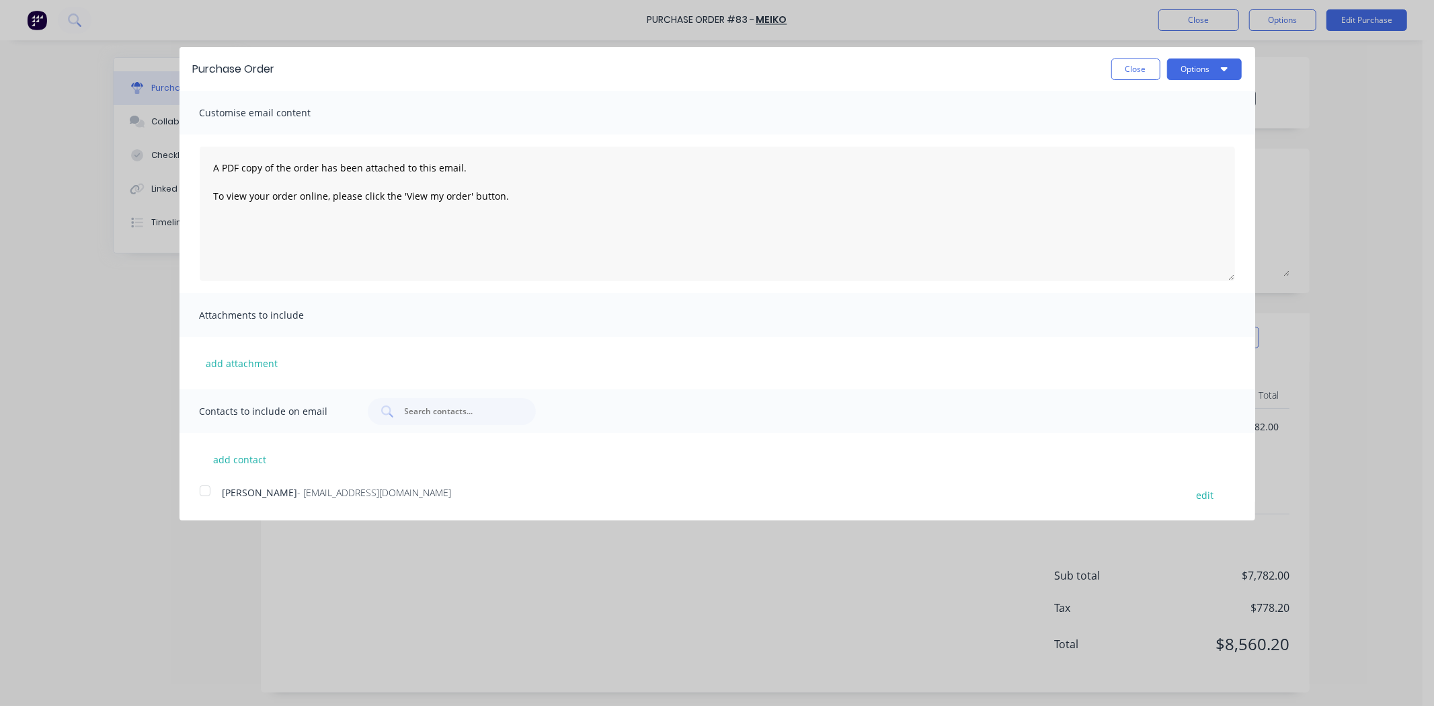
click at [203, 487] on div at bounding box center [205, 490] width 27 height 27
click at [1221, 71] on icon "button" at bounding box center [1224, 68] width 7 height 11
click at [1174, 124] on div "Email" at bounding box center [1178, 129] width 104 height 19
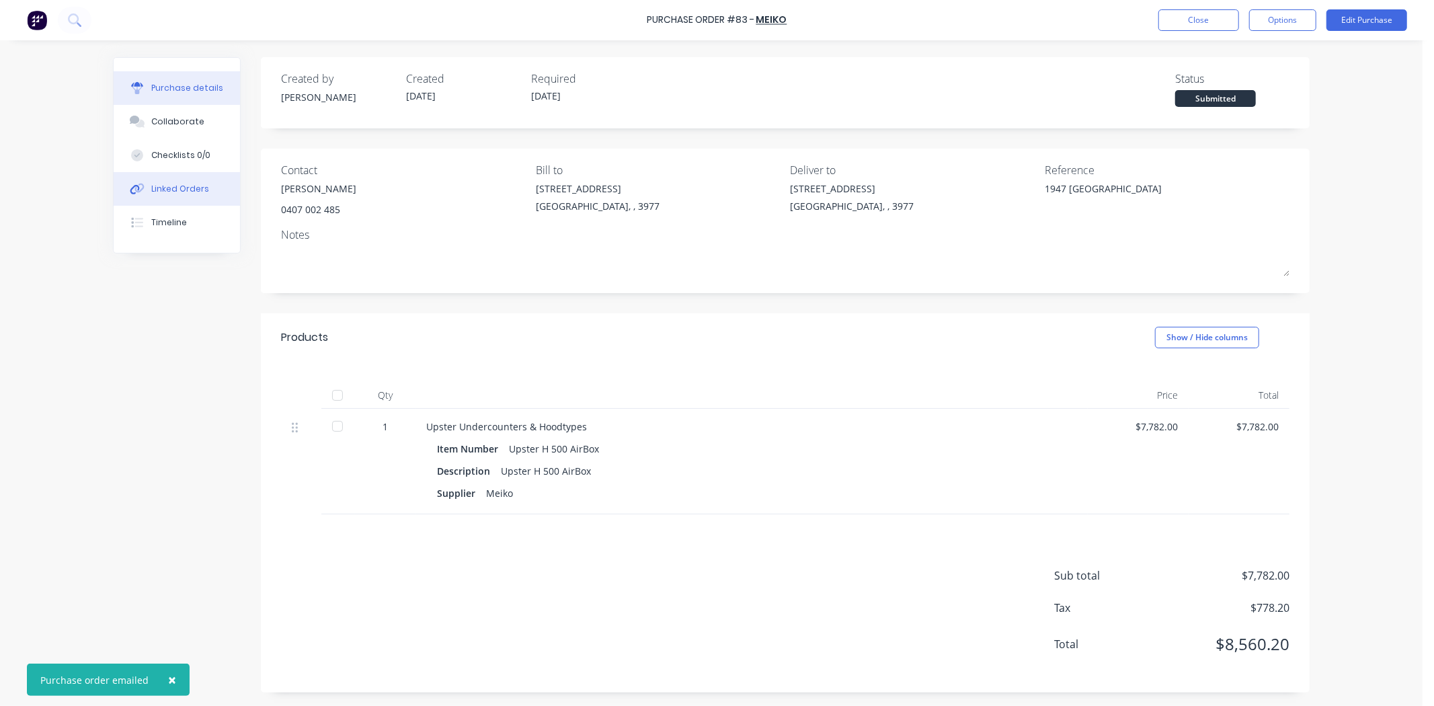
click at [187, 184] on div "Linked Orders" at bounding box center [180, 189] width 58 height 12
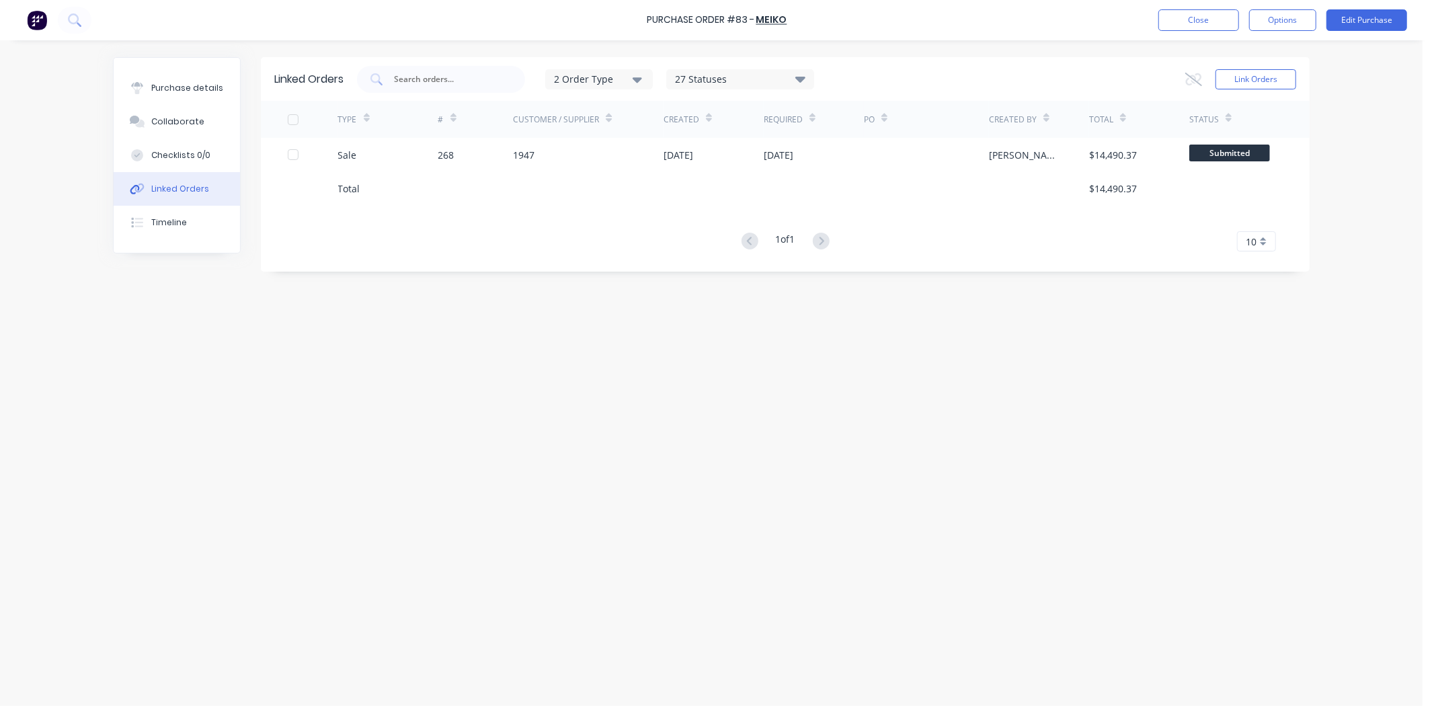
click at [203, 179] on button "Linked Orders" at bounding box center [177, 189] width 126 height 34
click at [206, 88] on div "Purchase details" at bounding box center [187, 88] width 72 height 12
type textarea "x"
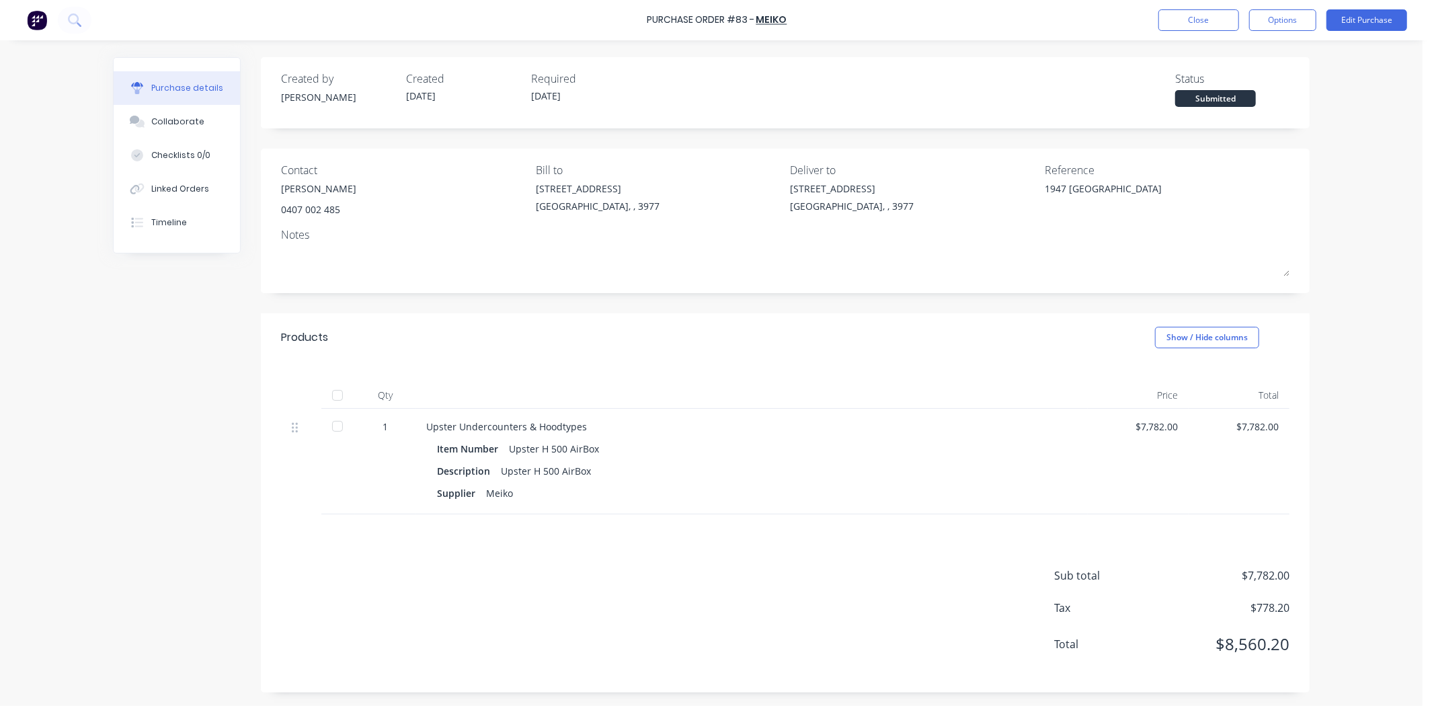
drag, startPoint x: 179, startPoint y: 184, endPoint x: 247, endPoint y: 179, distance: 68.1
click at [178, 184] on div "Linked Orders" at bounding box center [180, 189] width 58 height 12
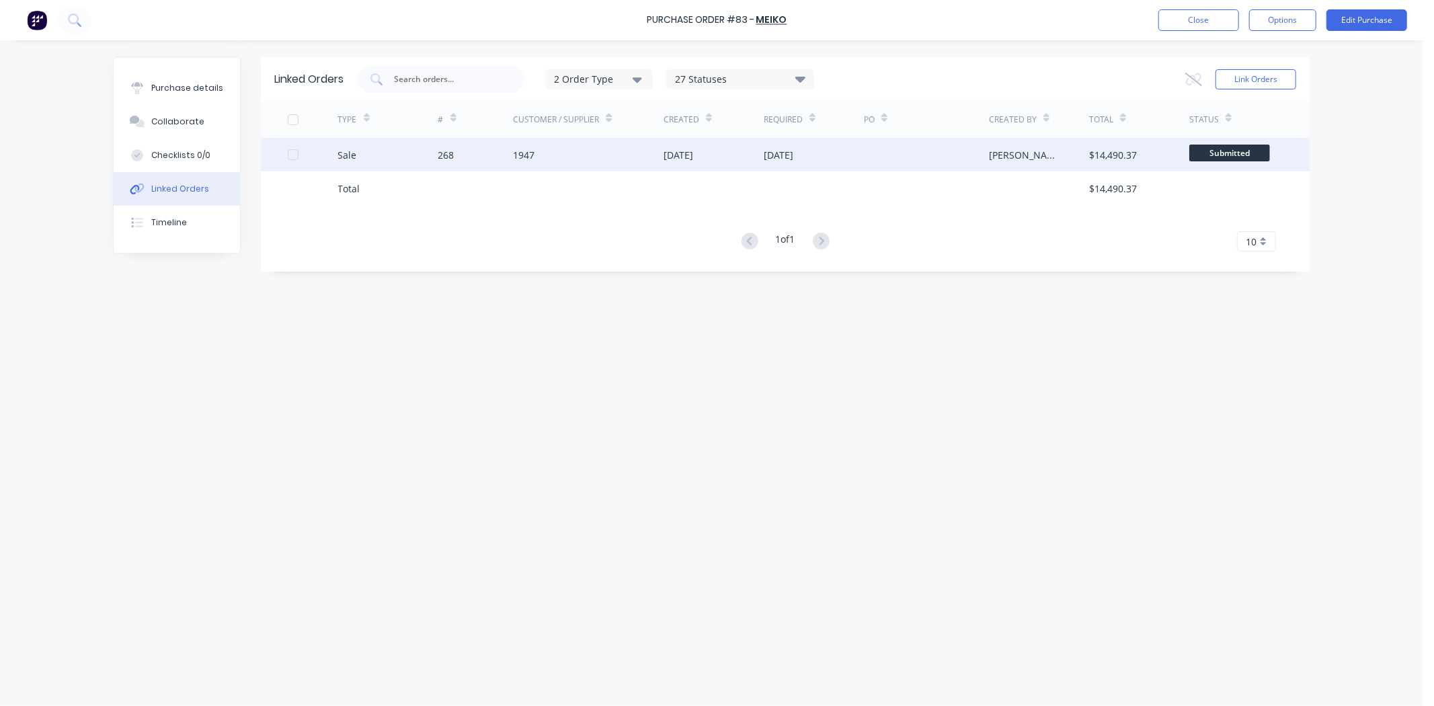
click at [559, 155] on div "1947" at bounding box center [588, 155] width 151 height 34
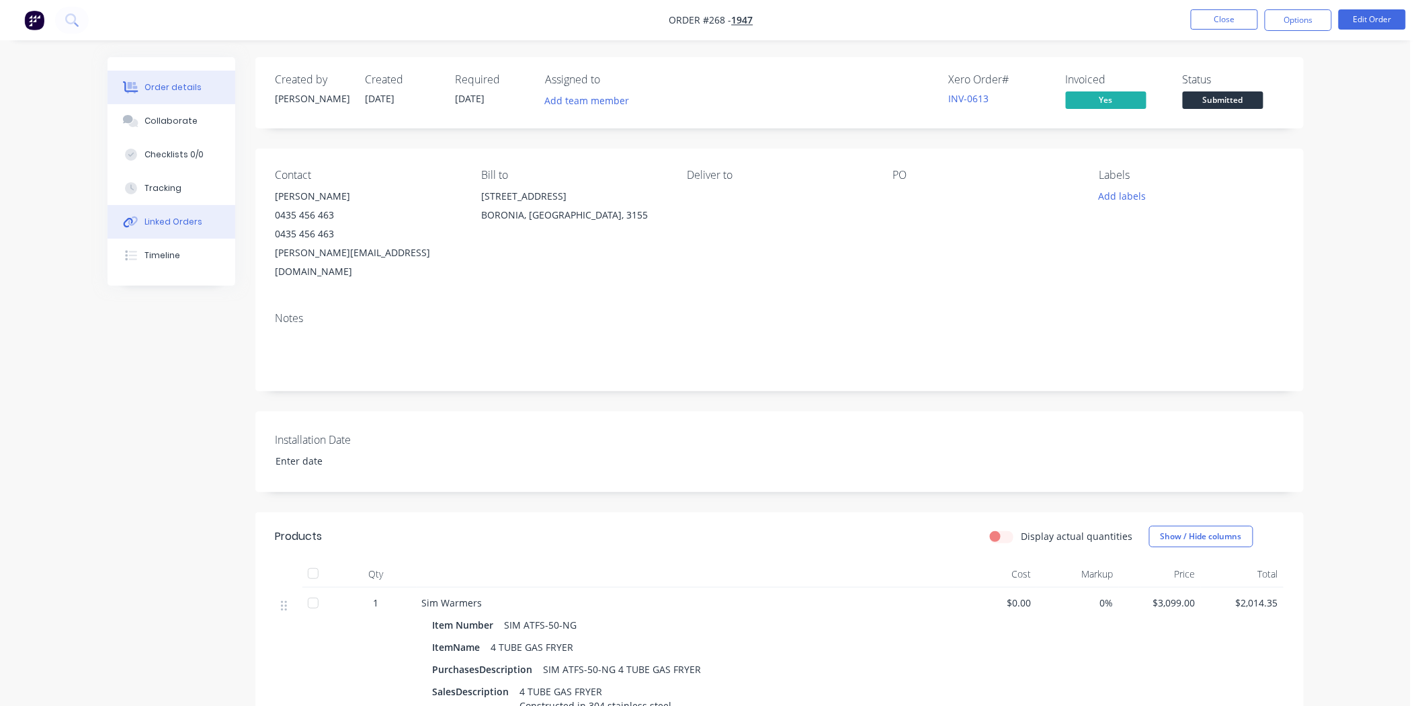
click at [155, 227] on div "Linked Orders" at bounding box center [174, 222] width 58 height 12
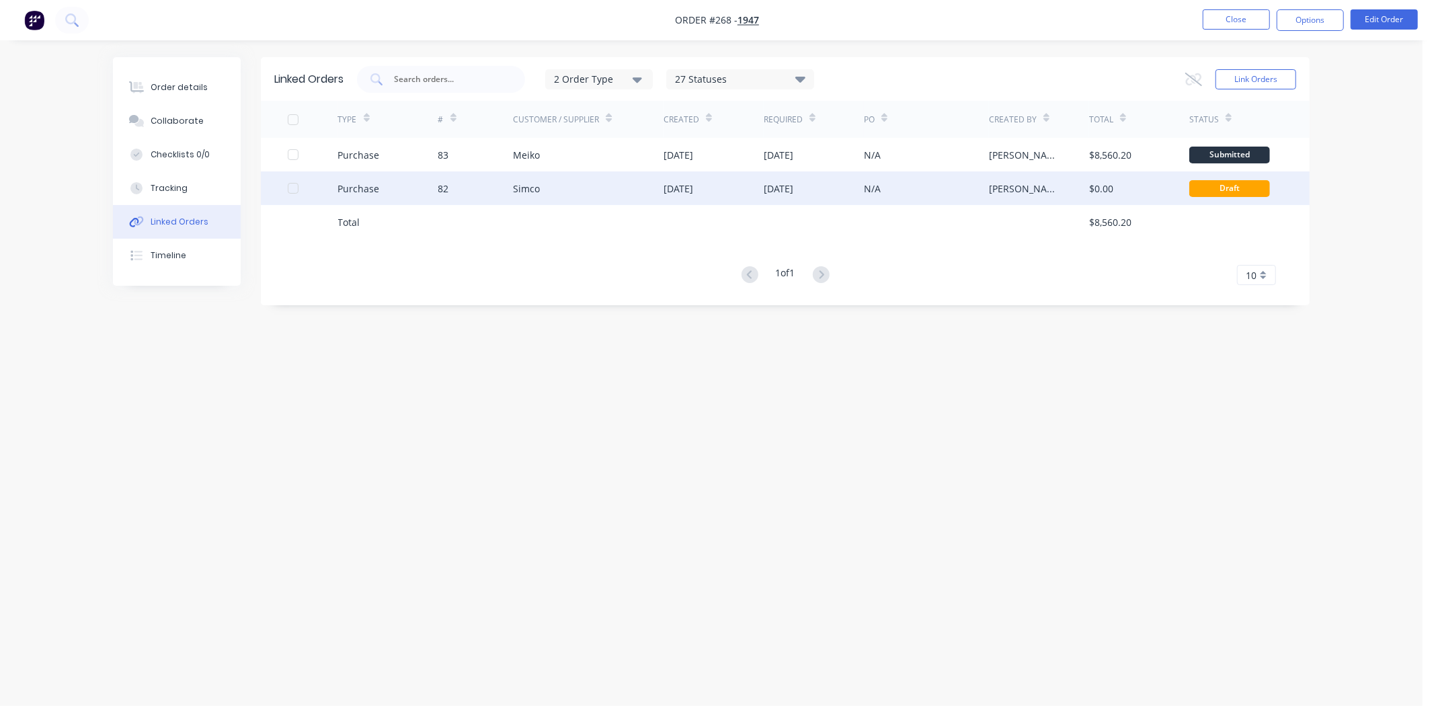
click at [608, 183] on div "Simco" at bounding box center [588, 188] width 151 height 34
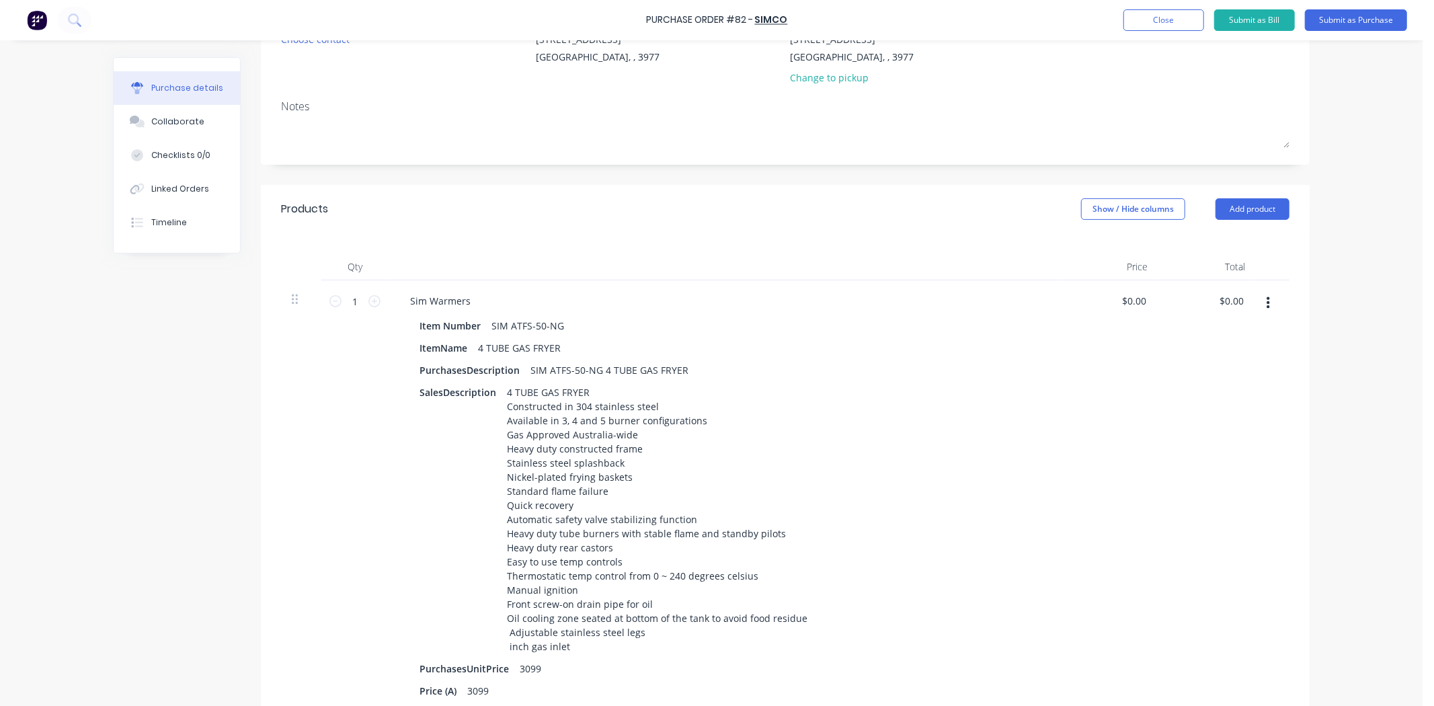
scroll to position [75, 0]
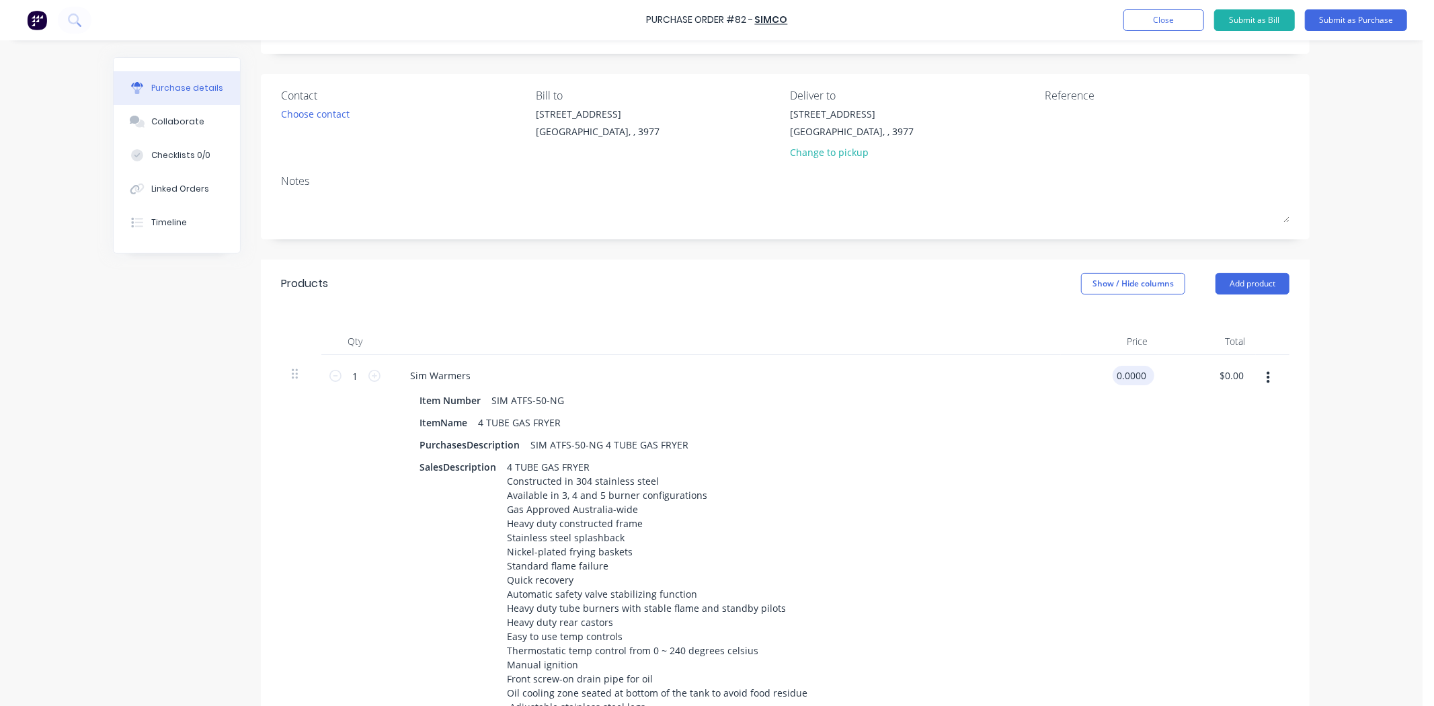
click at [1125, 374] on input "0.0000" at bounding box center [1131, 375] width 36 height 19
click at [1128, 286] on button "Show / Hide columns" at bounding box center [1133, 284] width 104 height 22
click at [1110, 323] on div "Discount" at bounding box center [1119, 328] width 79 height 11
drag, startPoint x: 1098, startPoint y: 325, endPoint x: 1113, endPoint y: 346, distance: 25.6
click at [1096, 328] on label "Discount" at bounding box center [1092, 328] width 24 height 11
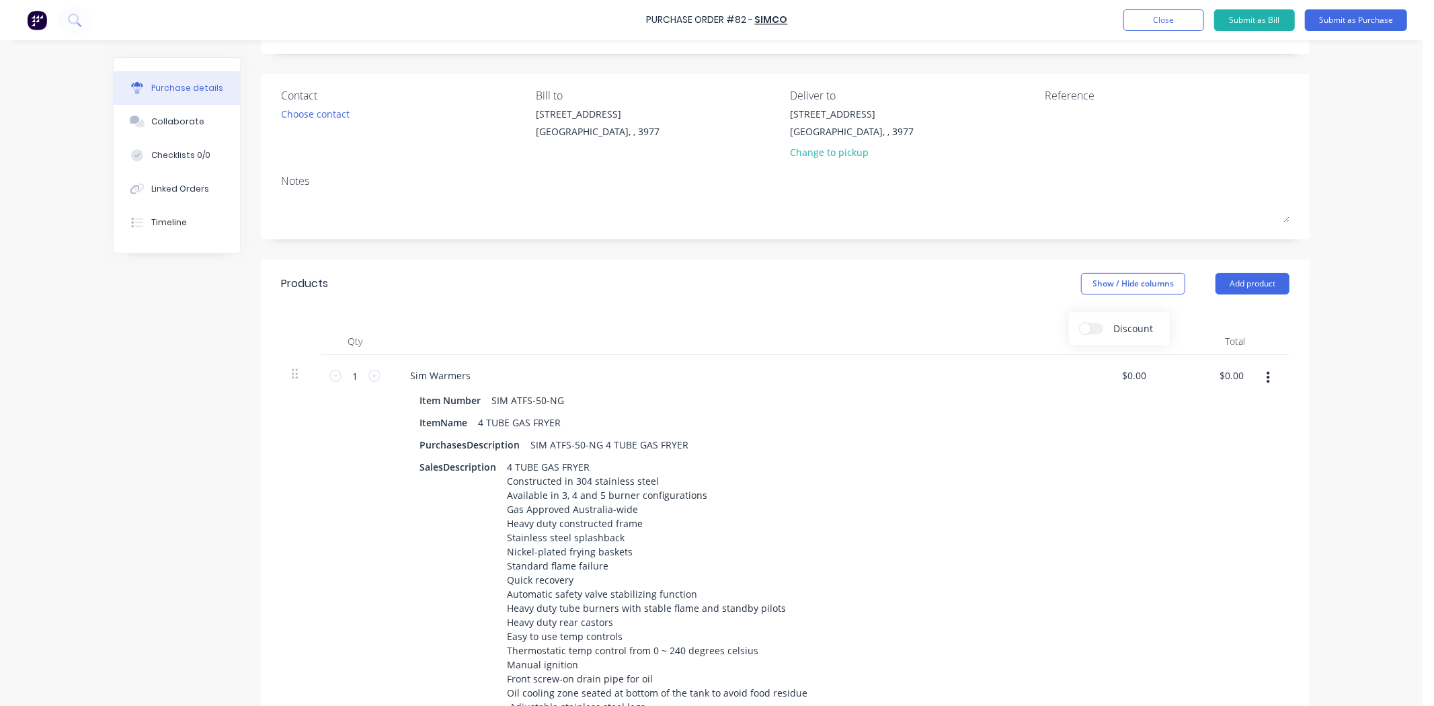
click at [1080, 323] on input "Discount" at bounding box center [1080, 323] width 0 height 0
click at [1138, 378] on input "0" at bounding box center [1143, 375] width 31 height 19
type input "$3,099.00"
click at [1047, 373] on input "0" at bounding box center [1051, 375] width 19 height 19
type input "$1,549.50"
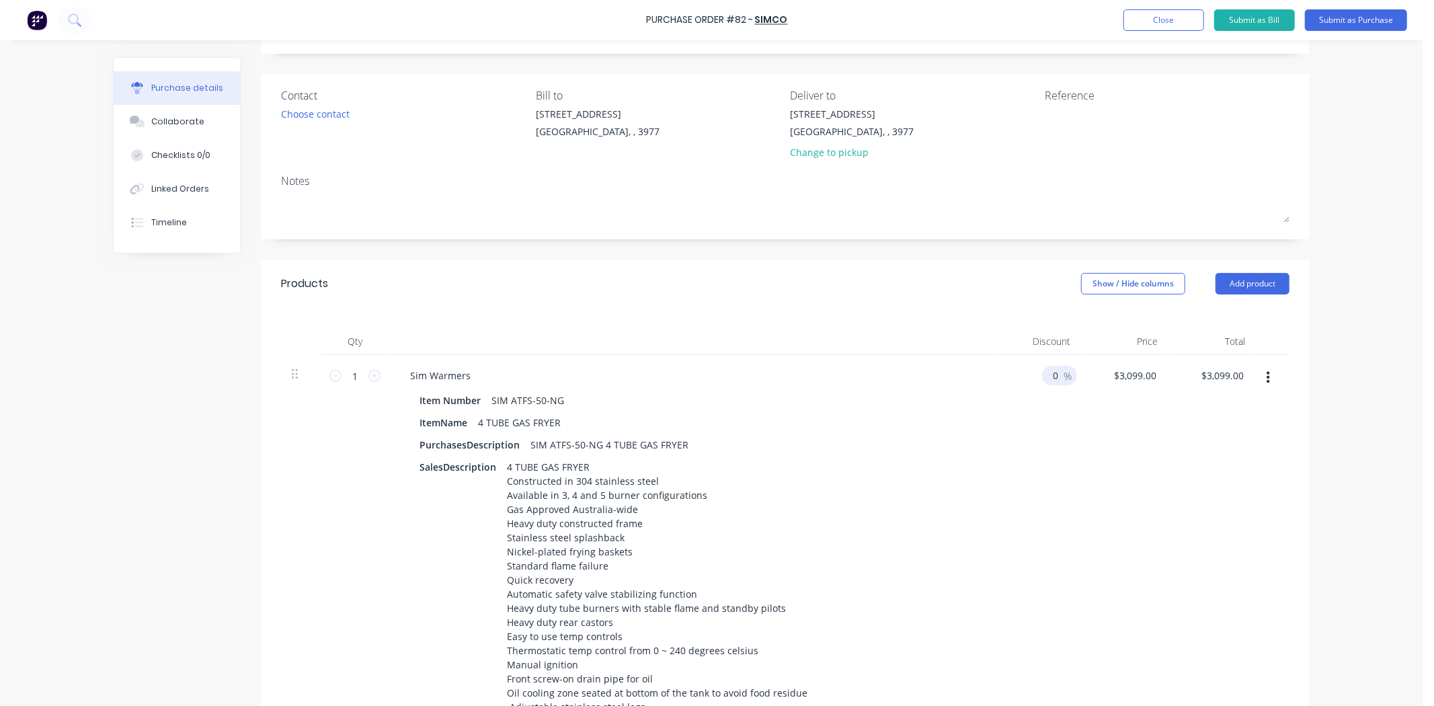
type input "50"
type input "$3,099.00"
type input "520"
type input "$1,549.50"
type input "50"
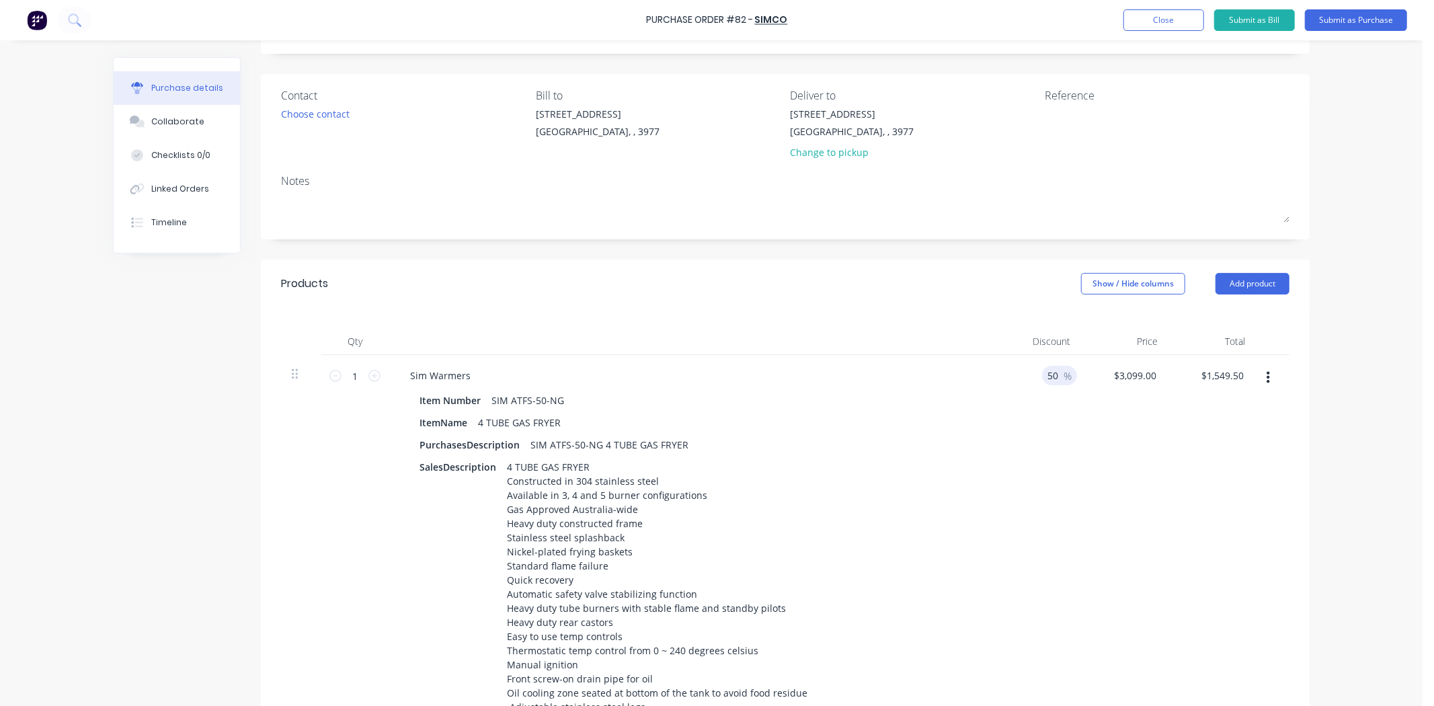
type input "$3,099.00"
type input "0"
type input "$2,944.05"
type input "5"
type input "$1,487.52"
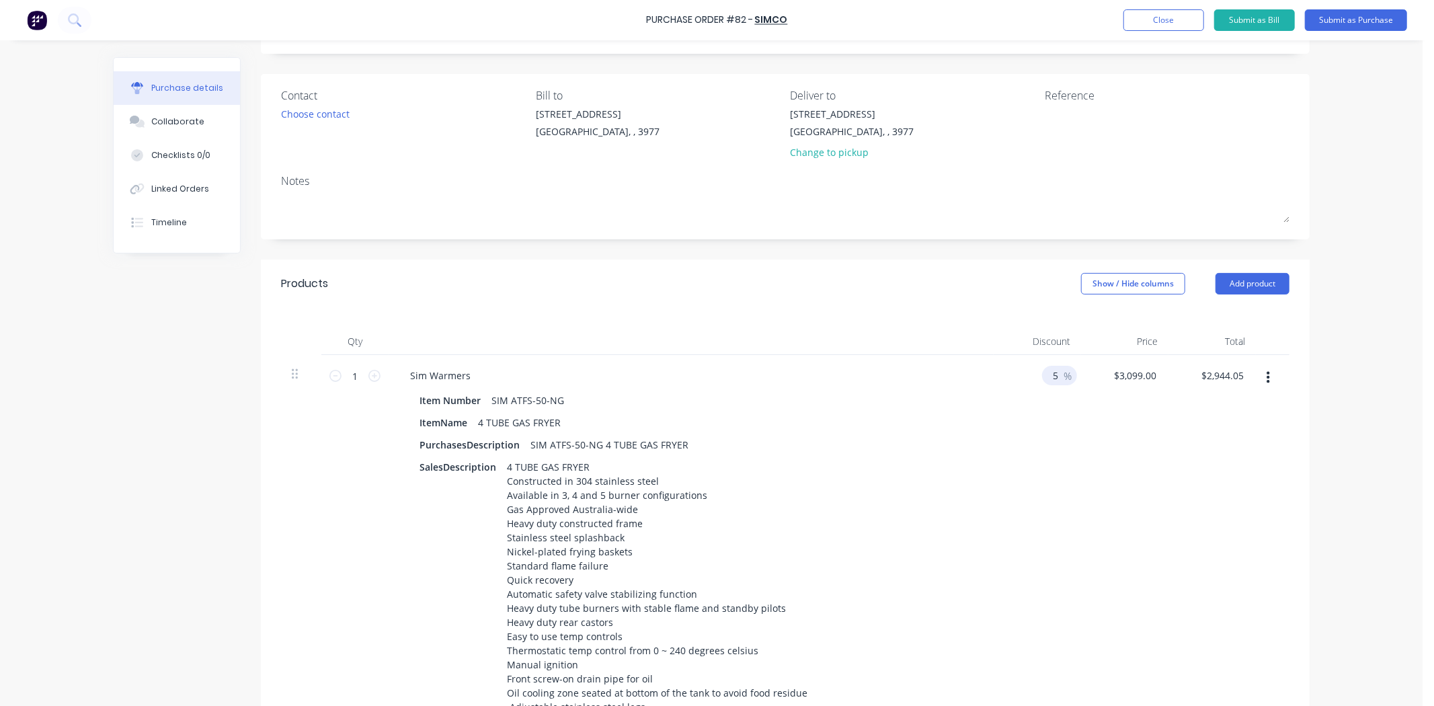
type input "52"
type input "$3,099.00"
type input "525"
type input "$1,487.52"
type input "52"
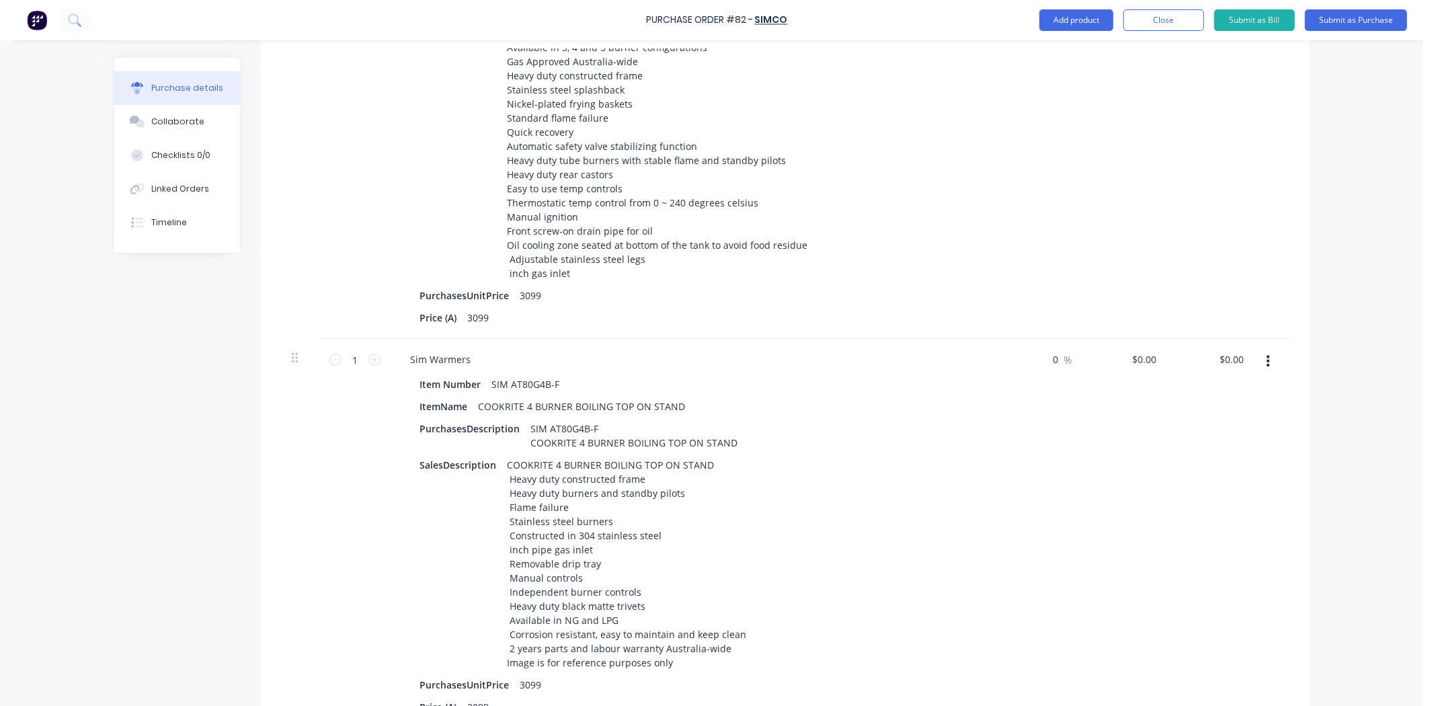
scroll to position [747, 0]
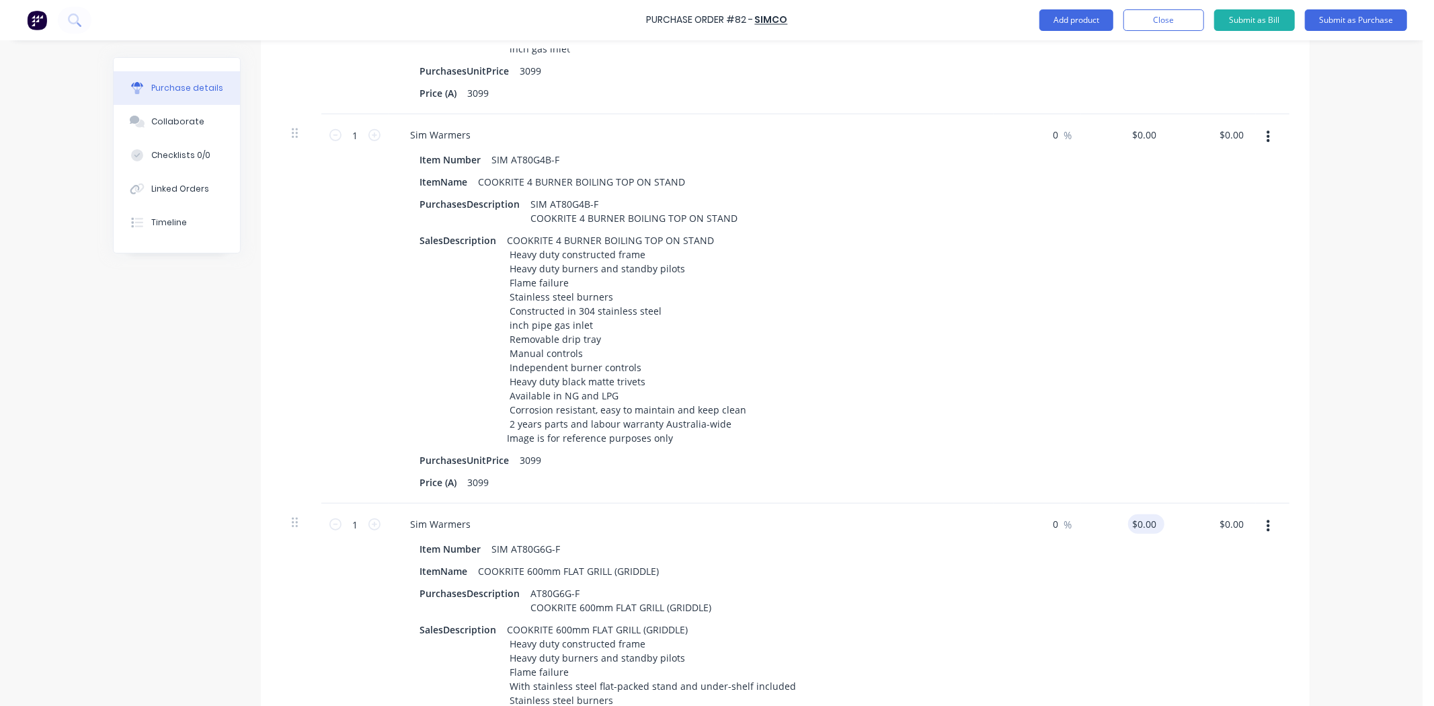
type input "$3,099.00"
click at [1137, 528] on input "0.0000" at bounding box center [1143, 523] width 31 height 19
click at [1127, 516] on input "0.0000" at bounding box center [1141, 523] width 36 height 19
type input "$2,639.00"
click at [1047, 522] on input "0" at bounding box center [1051, 523] width 19 height 19
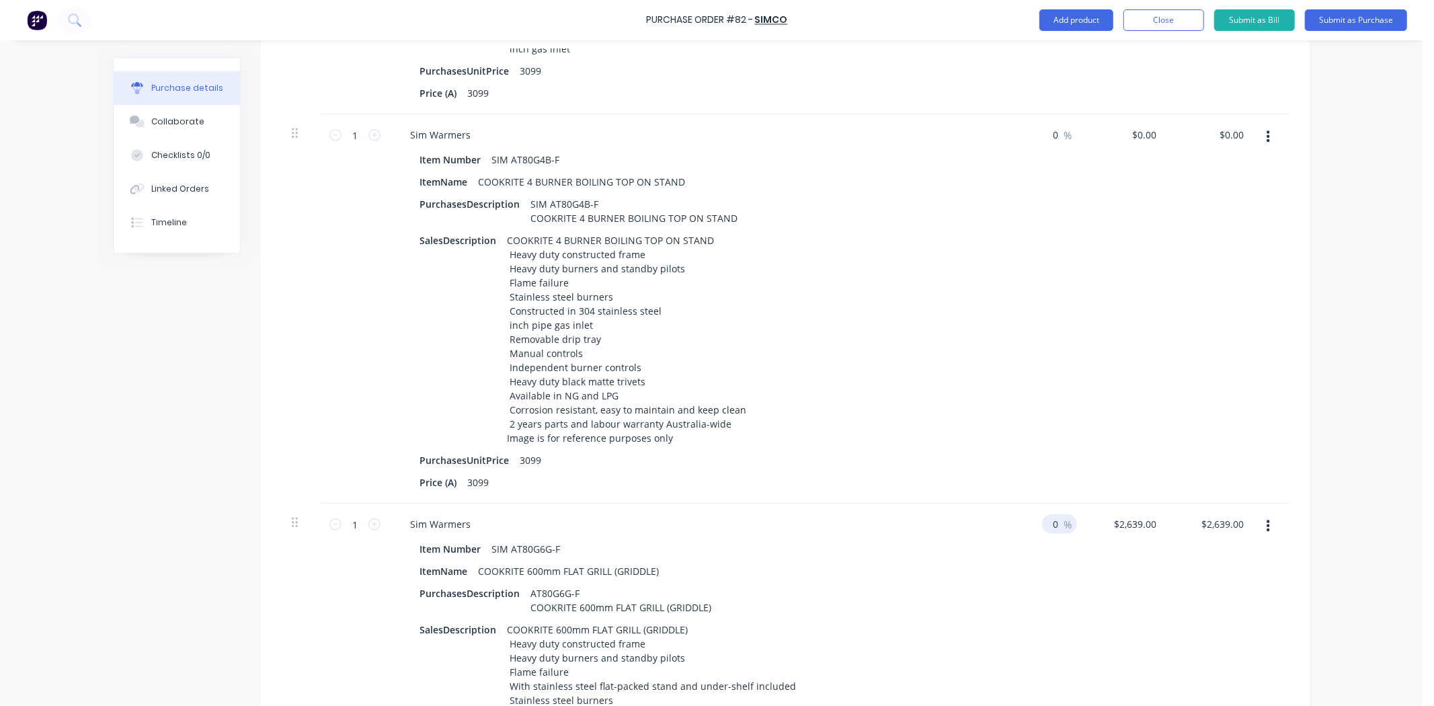
type input "$1,319.50"
type input "50"
type input "$2,639.00"
type input "520"
type input "$2,639.00"
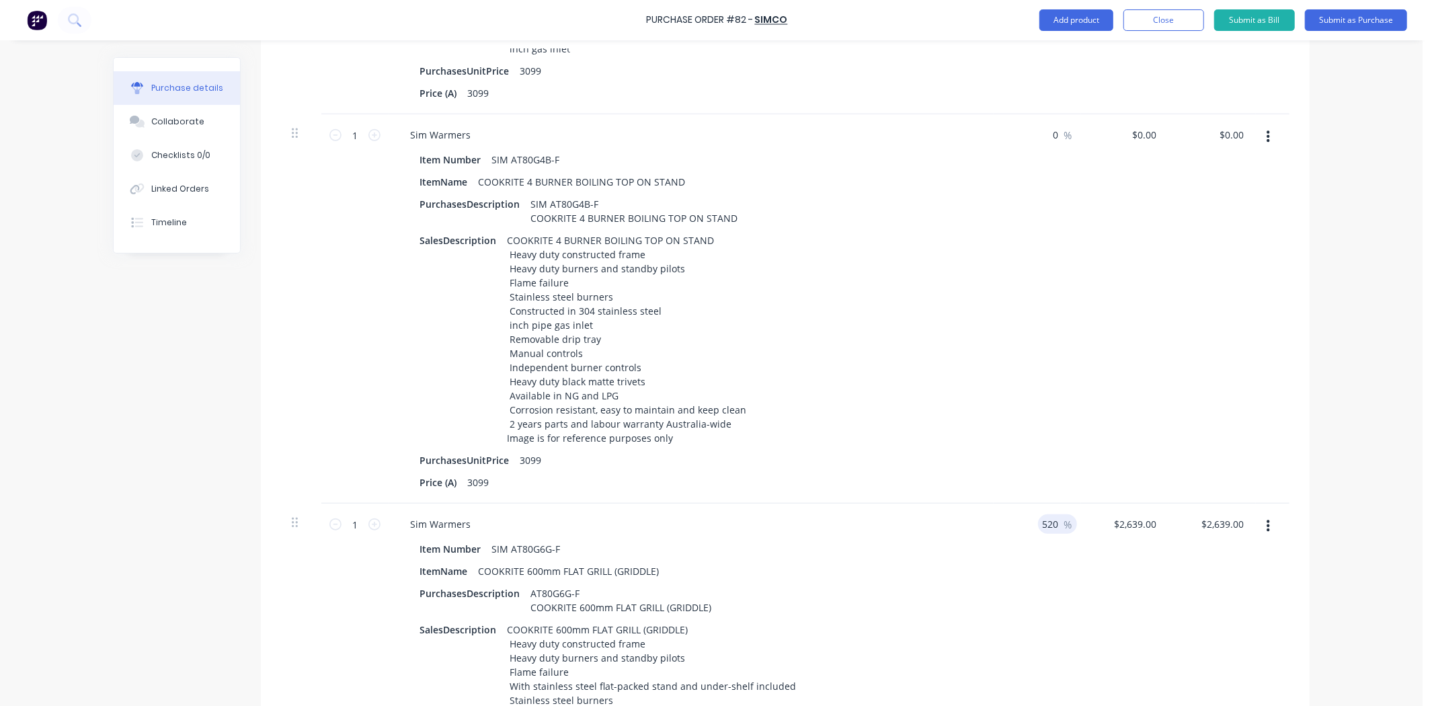
click at [1043, 521] on input "520" at bounding box center [1049, 523] width 23 height 19
click at [1052, 523] on input "520" at bounding box center [1049, 523] width 23 height 19
type input "$1,266.72"
type input "52"
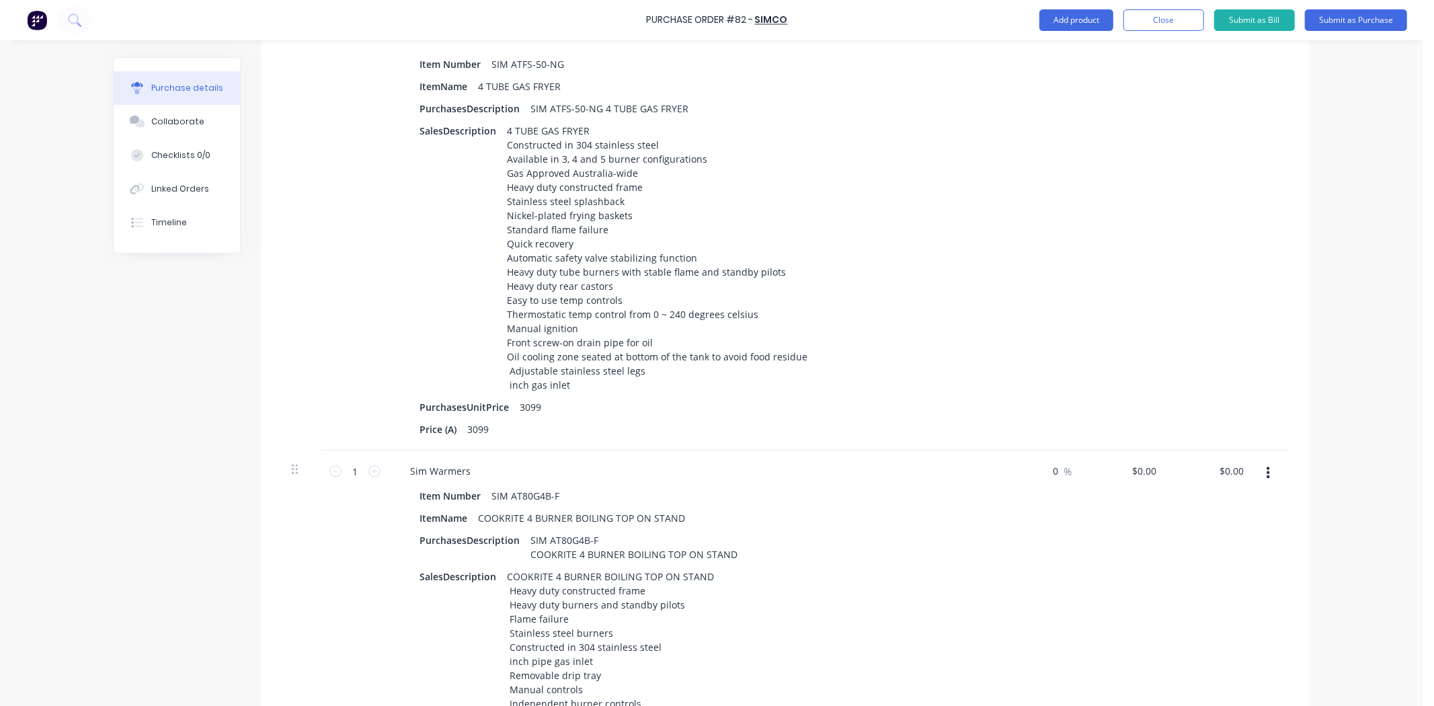
scroll to position [485, 0]
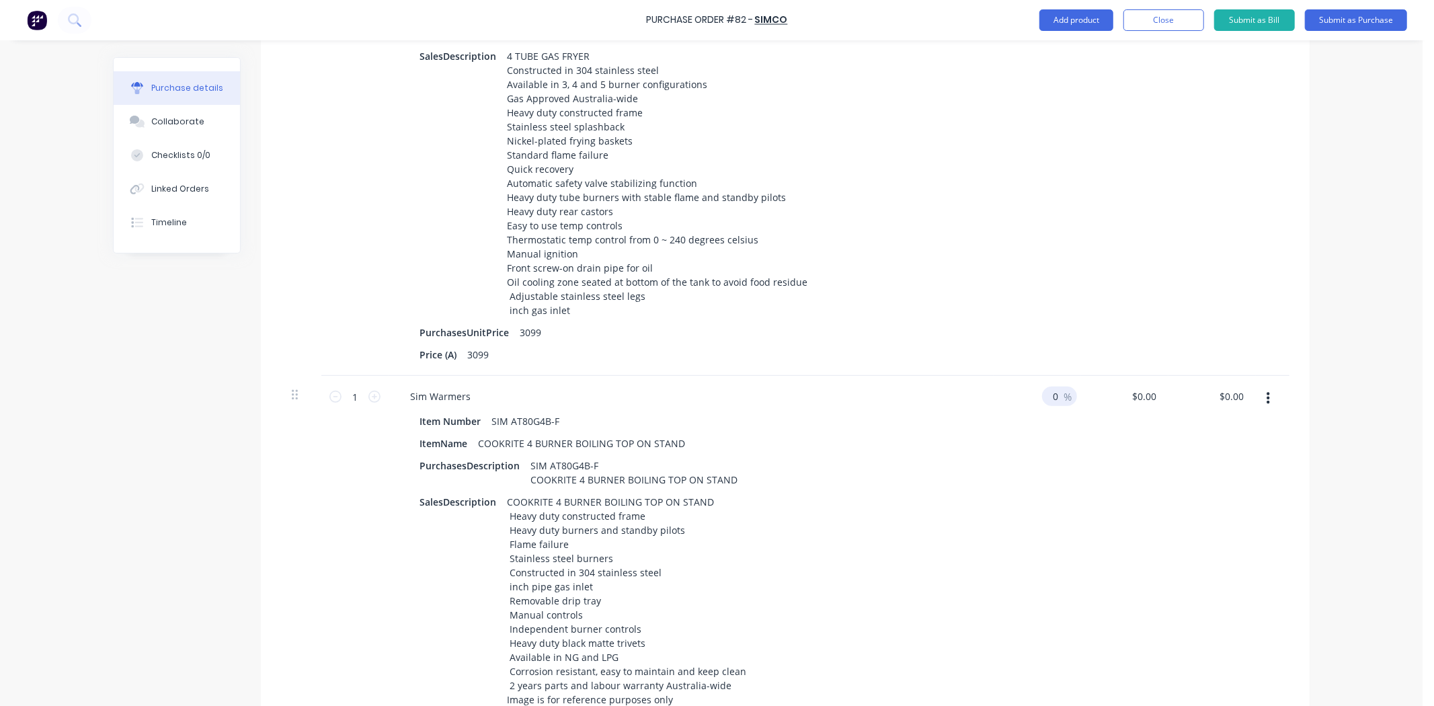
type input "$2,639.00"
click at [1051, 399] on input "0" at bounding box center [1051, 396] width 19 height 19
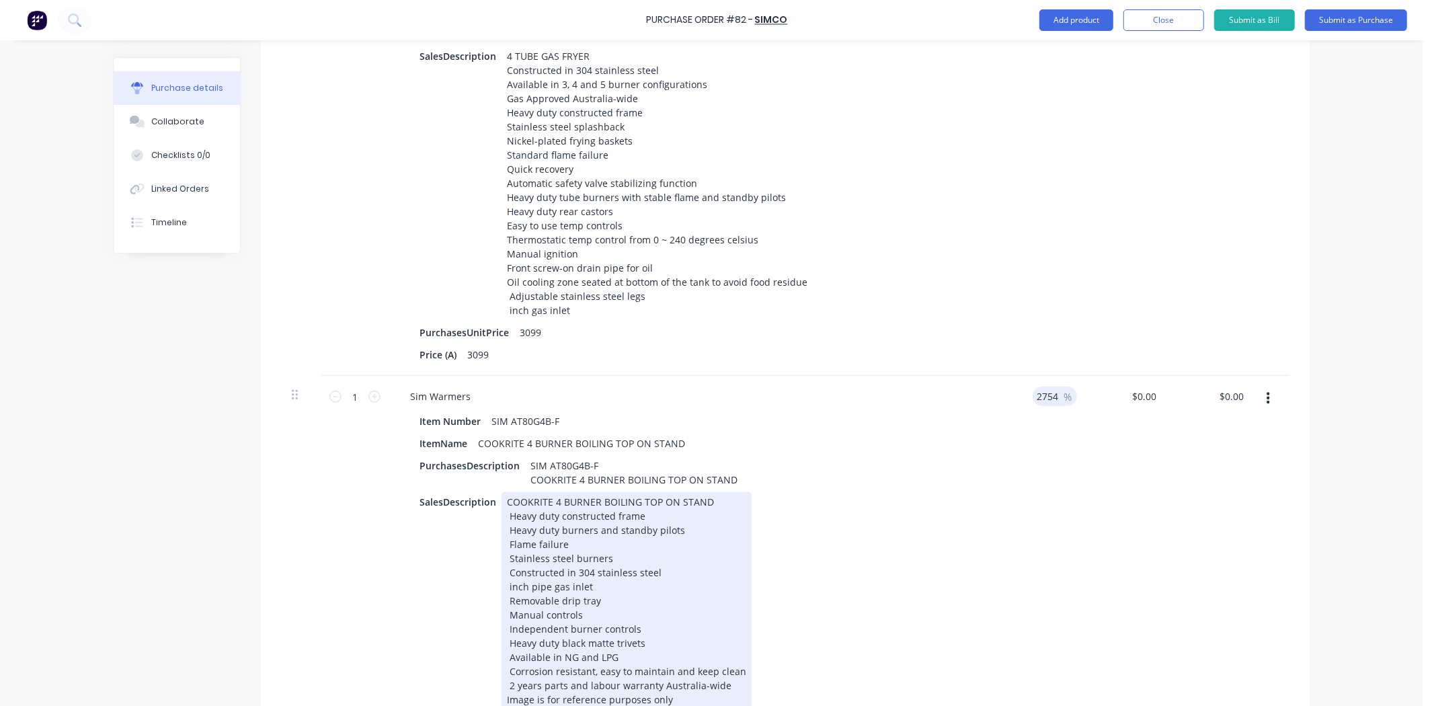
type input "2754"
type input "0"
type input "$2,754.00"
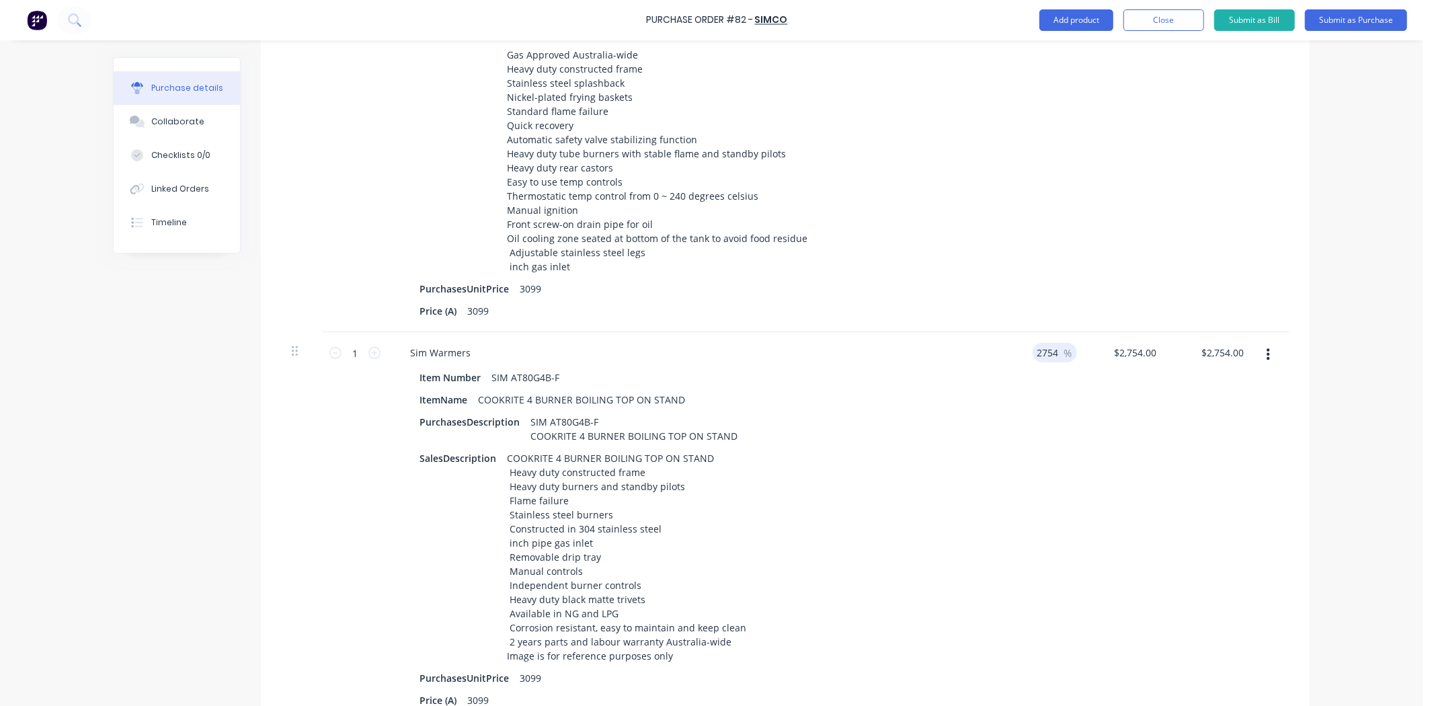
click at [1047, 351] on input "2754" at bounding box center [1047, 352] width 28 height 19
drag, startPoint x: 1054, startPoint y: 350, endPoint x: 1004, endPoint y: 354, distance: 49.9
click at [1005, 354] on div "2754 2754 %" at bounding box center [1037, 526] width 87 height 389
type input "$2,616.30"
type input "5"
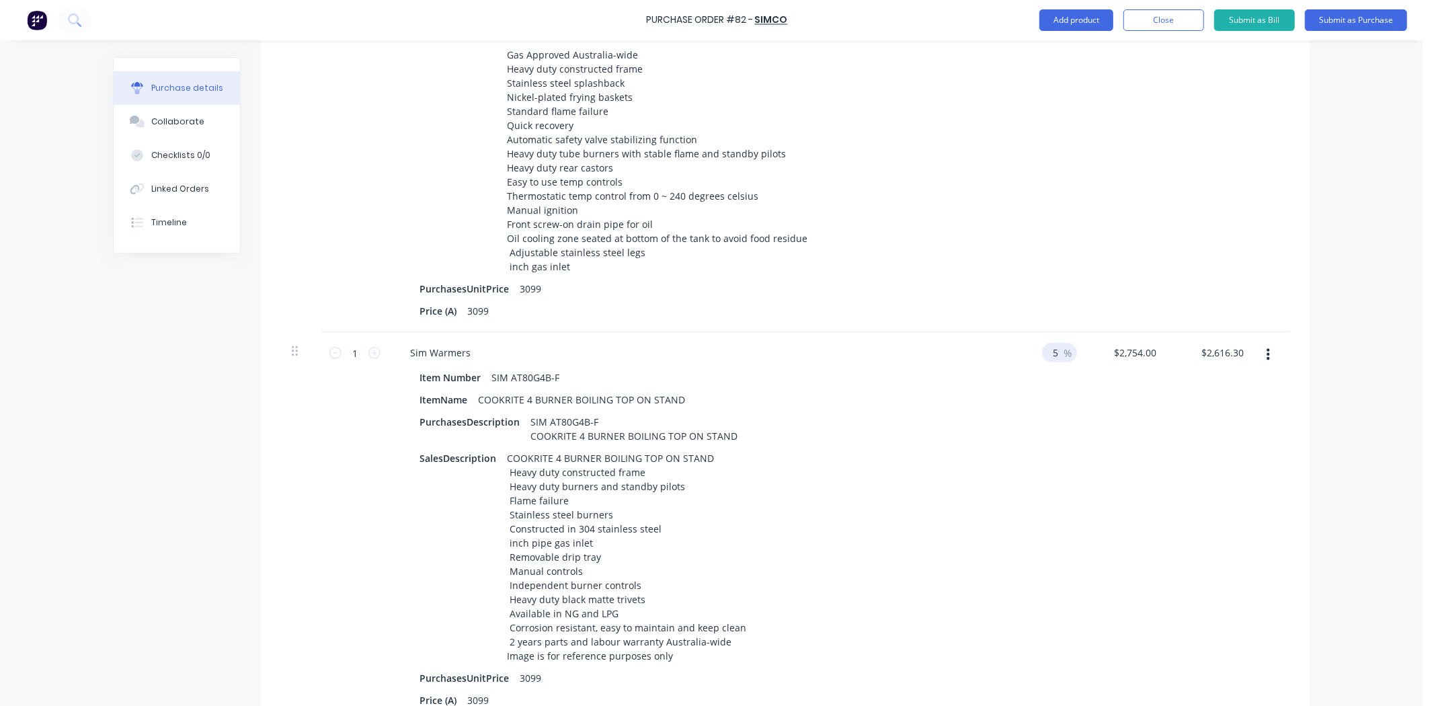
type input "$1,321.92"
type input "52"
type input "$2,754.00"
type input "1321.92"
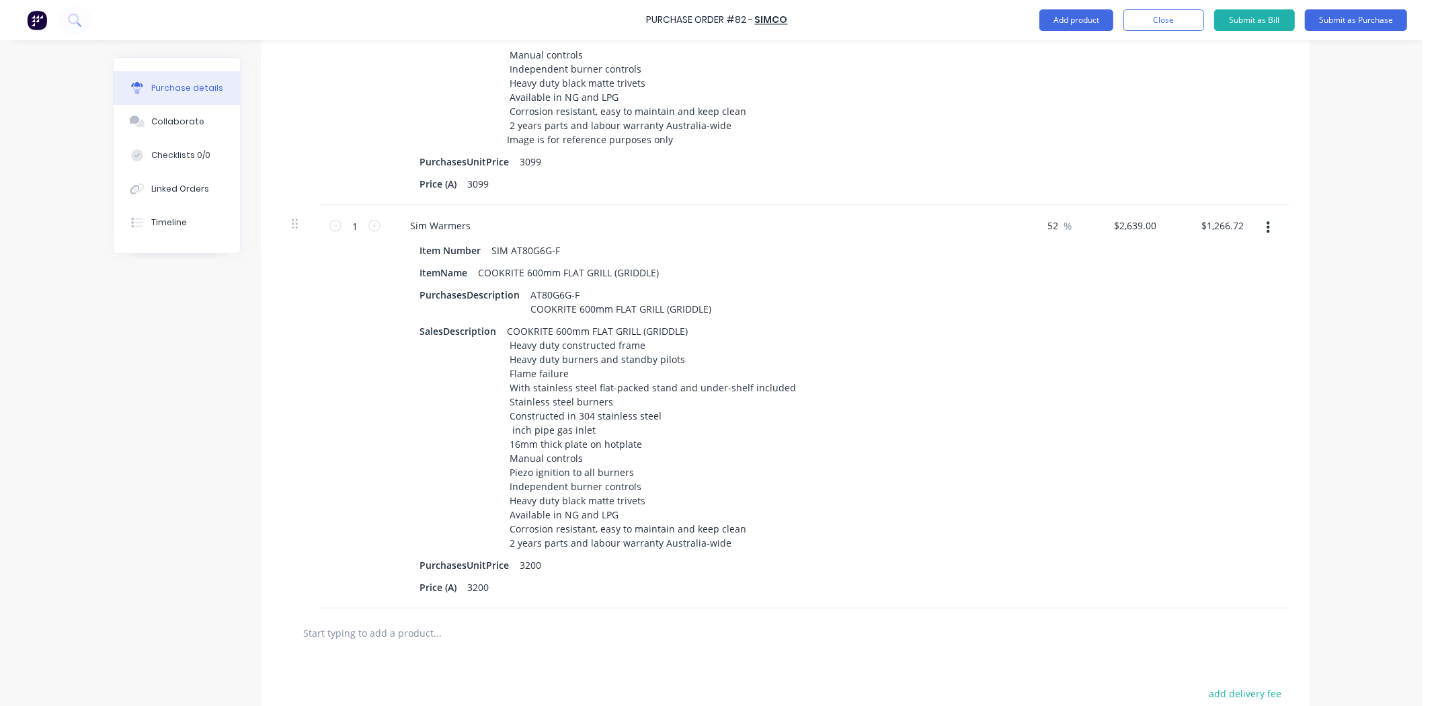
scroll to position [1232, 0]
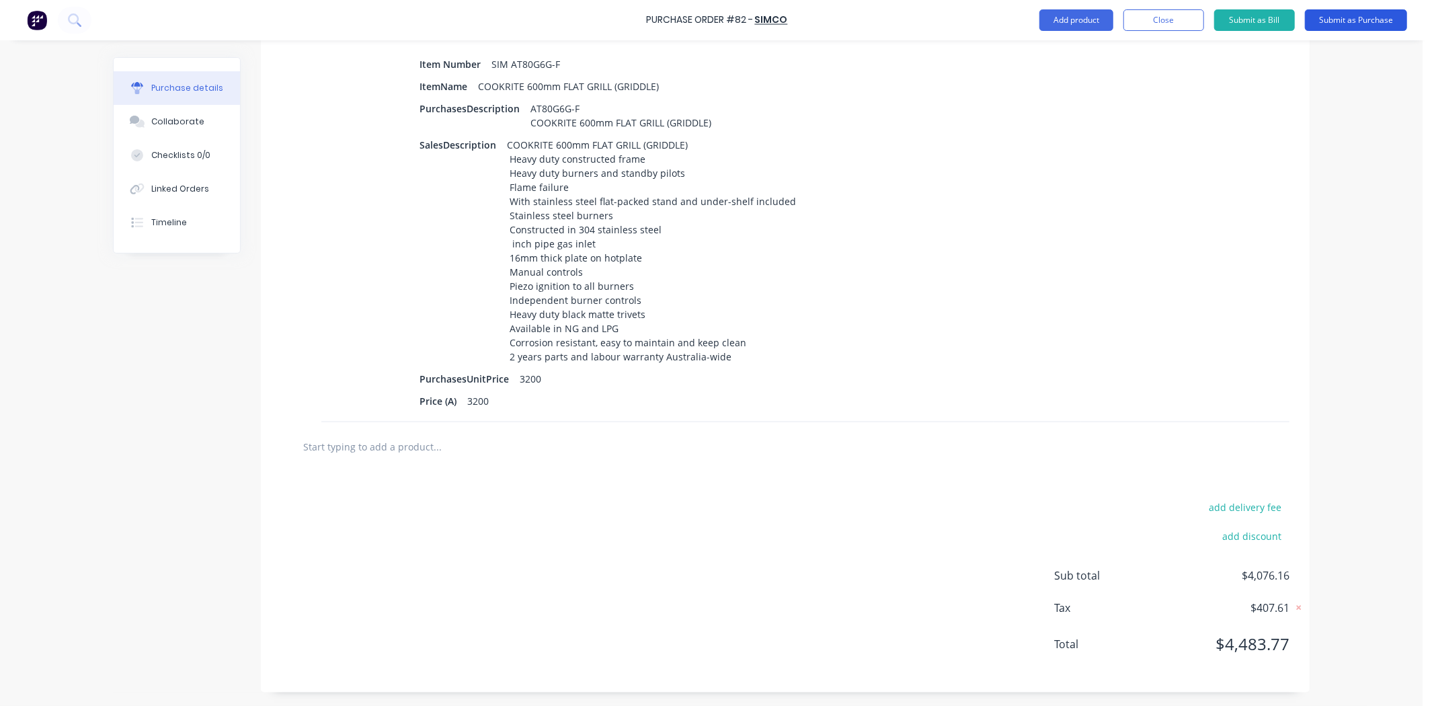
click at [1327, 22] on button "Submit as Purchase" at bounding box center [1356, 20] width 102 height 22
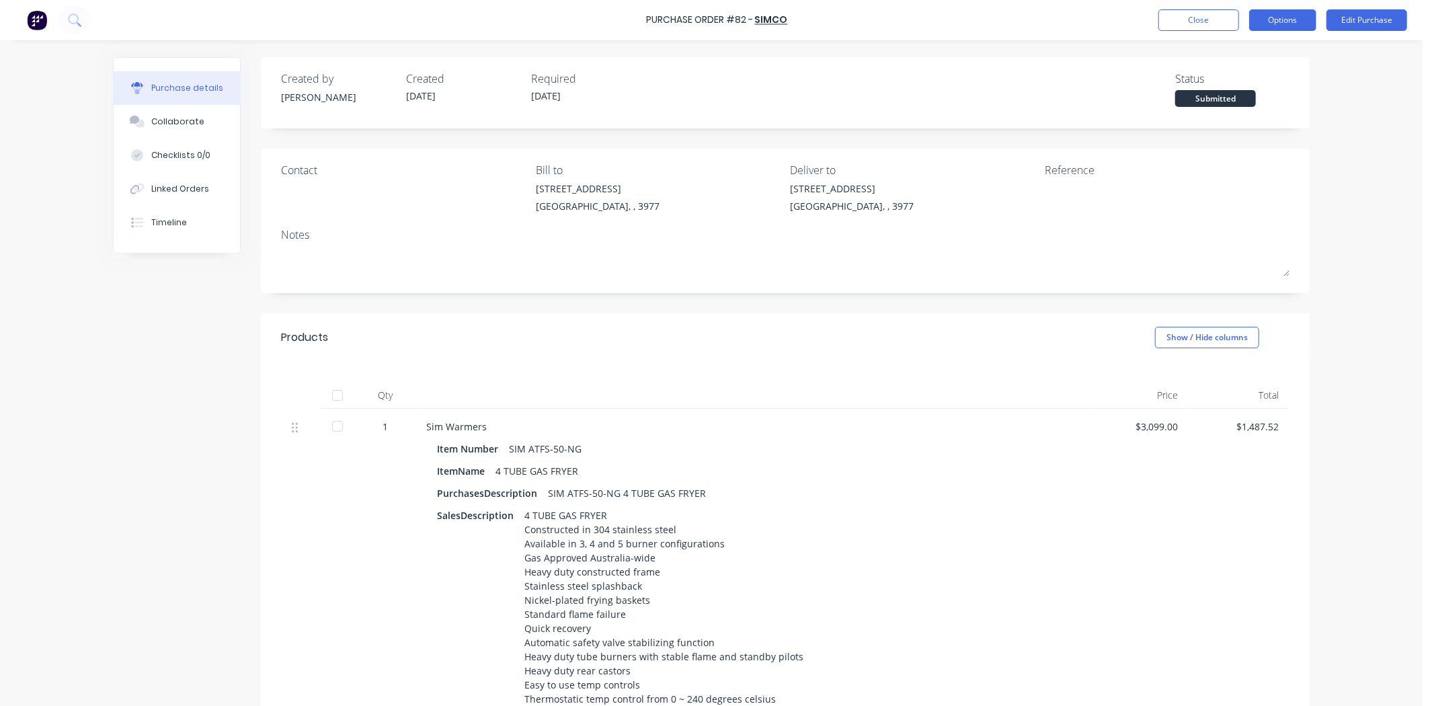
click at [1289, 16] on button "Options" at bounding box center [1282, 20] width 67 height 22
click at [1226, 57] on div "Print / Email" at bounding box center [1253, 54] width 104 height 19
click at [1215, 85] on div "With pricing" at bounding box center [1253, 81] width 104 height 19
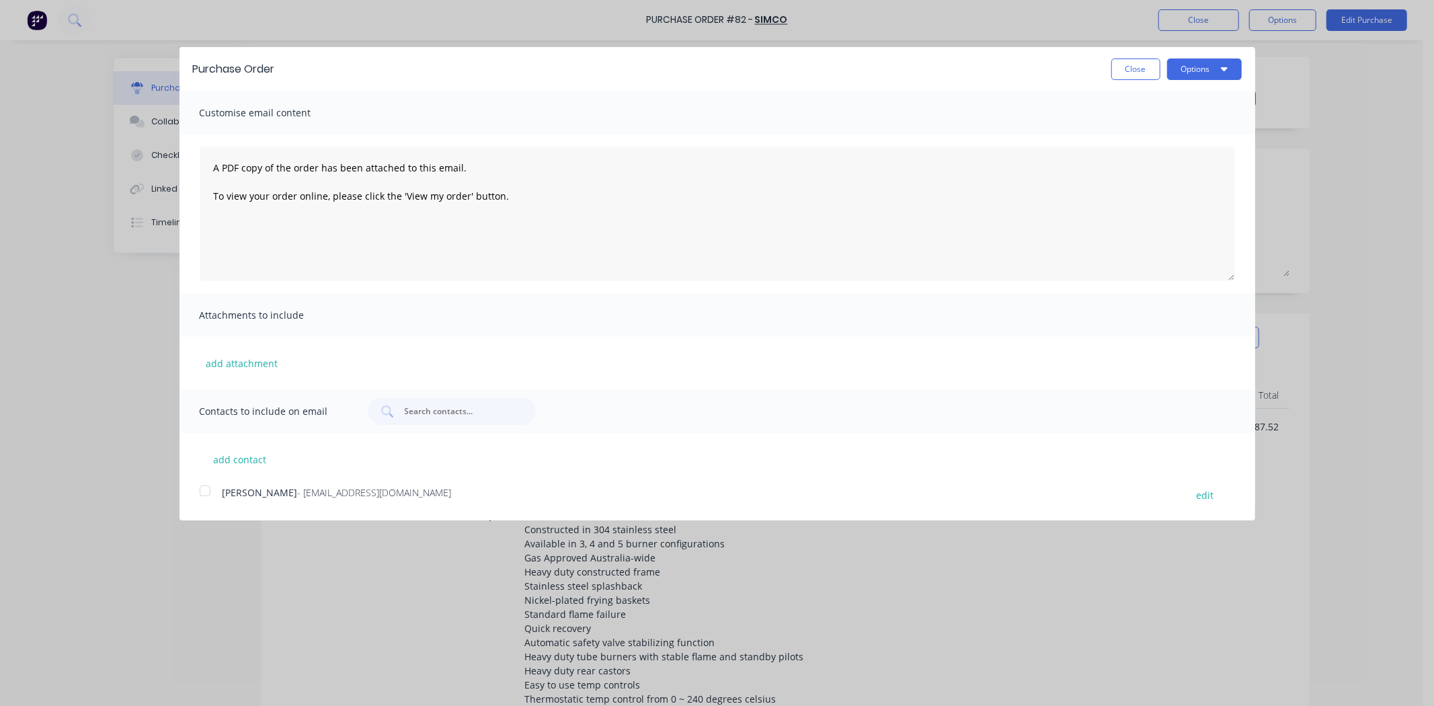
click at [216, 493] on div at bounding box center [205, 490] width 27 height 27
click at [1218, 71] on button "Options" at bounding box center [1204, 69] width 75 height 22
click at [1150, 125] on div "Email" at bounding box center [1178, 129] width 104 height 19
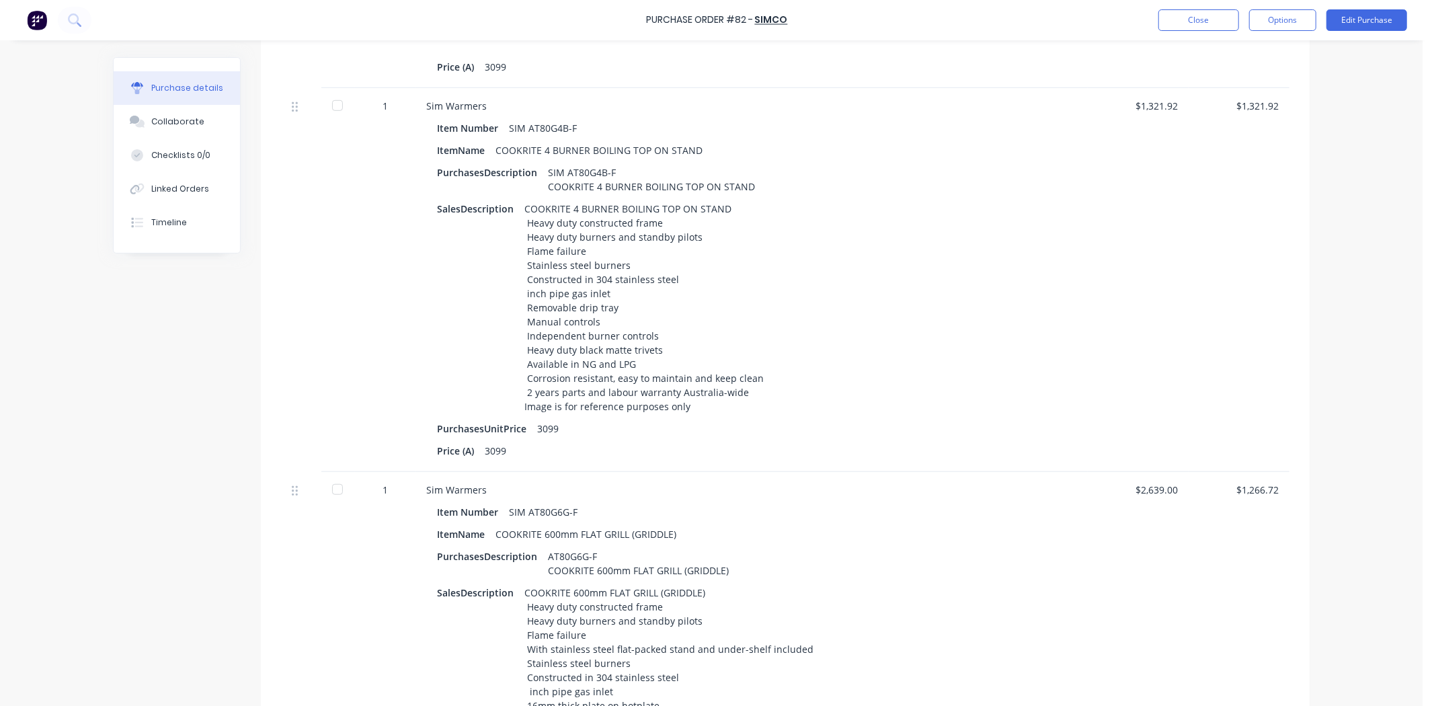
scroll to position [1103, 0]
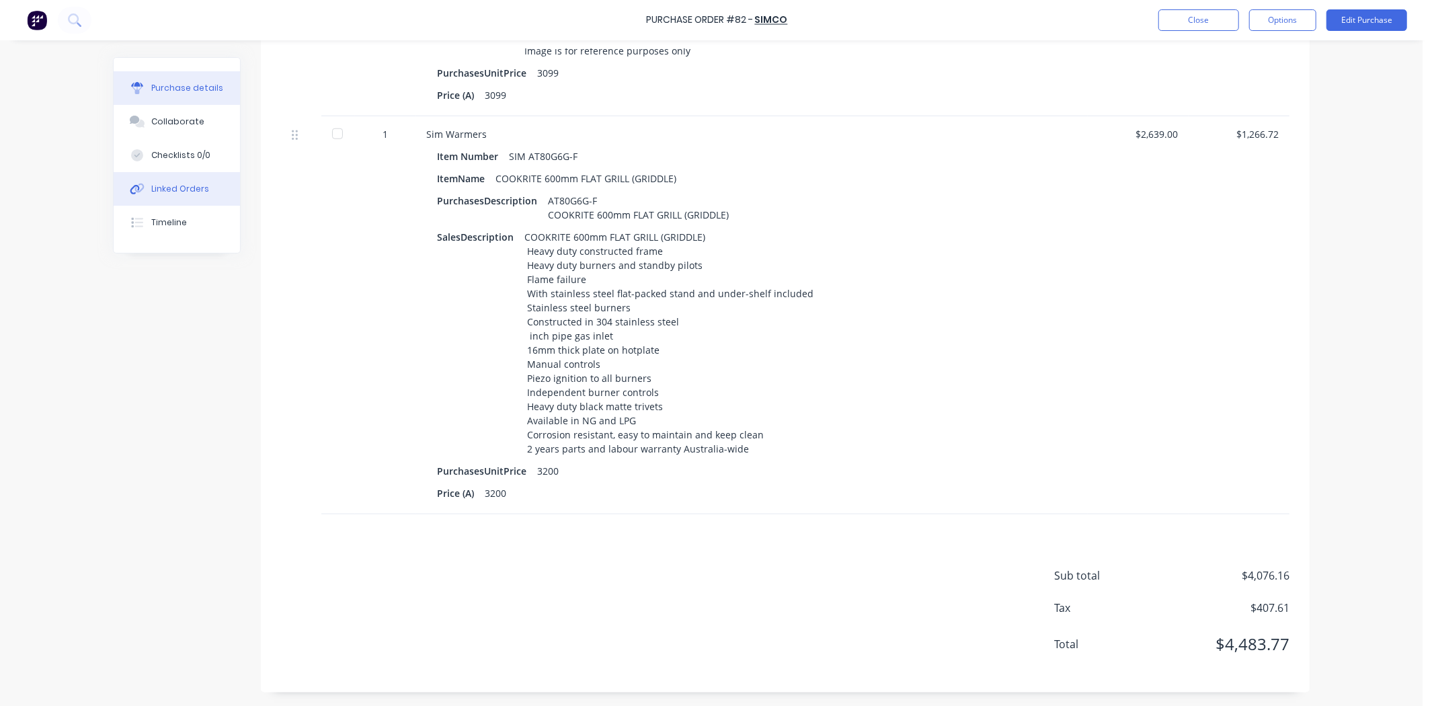
click at [151, 188] on div "Linked Orders" at bounding box center [180, 189] width 58 height 12
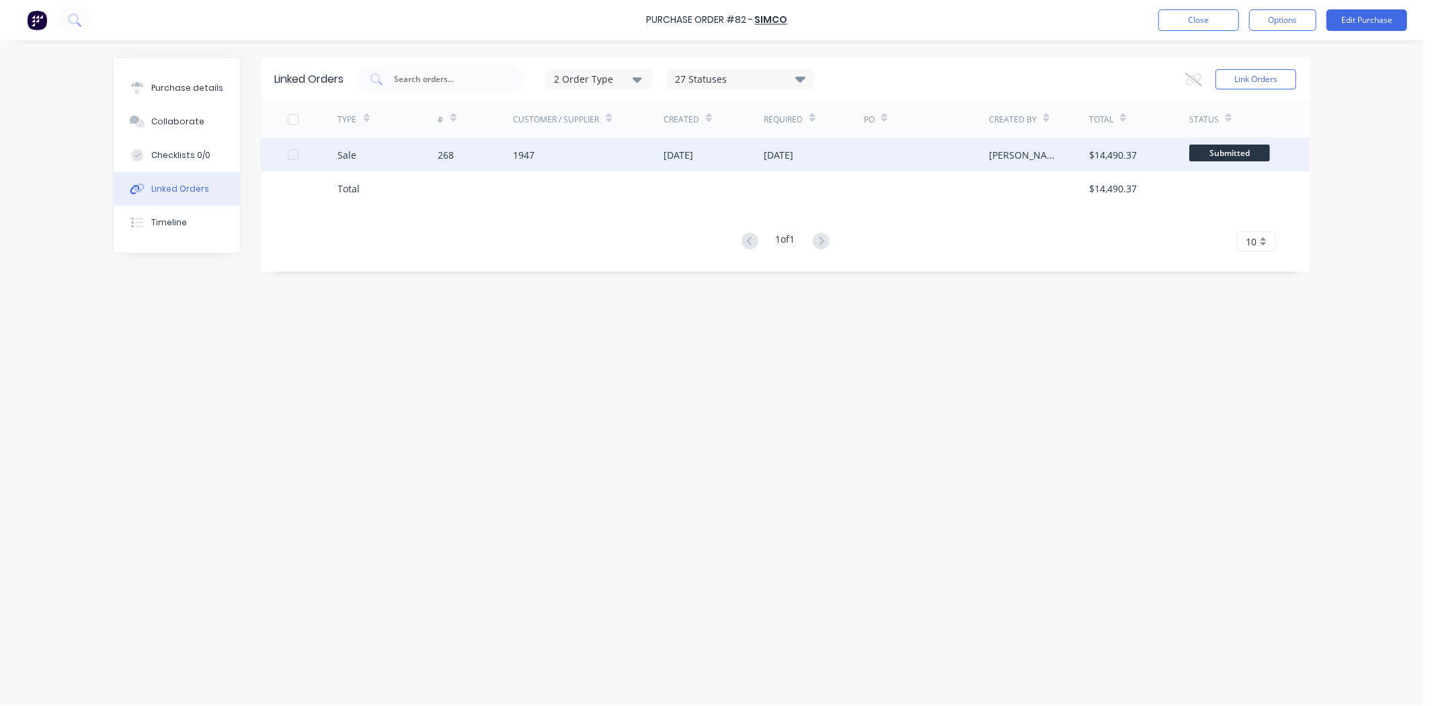
click at [473, 151] on div "268" at bounding box center [475, 155] width 75 height 34
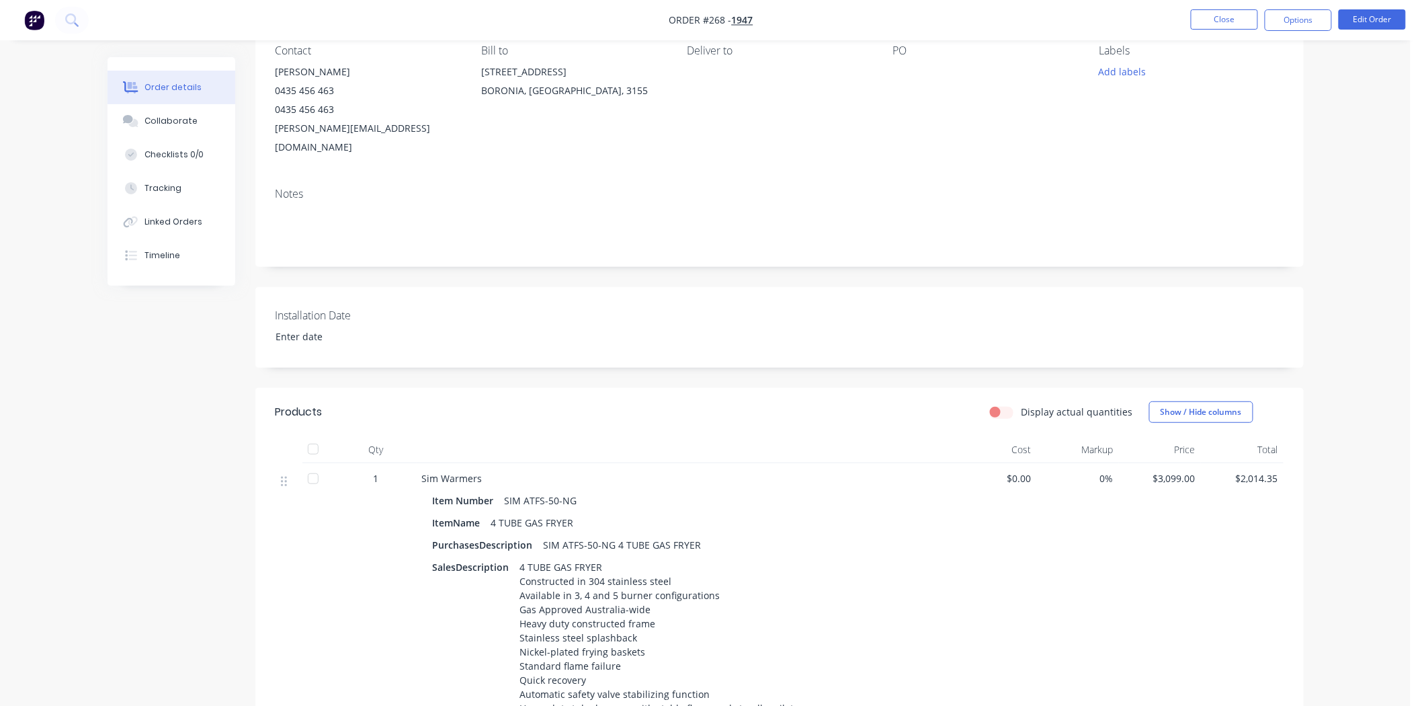
scroll to position [50, 0]
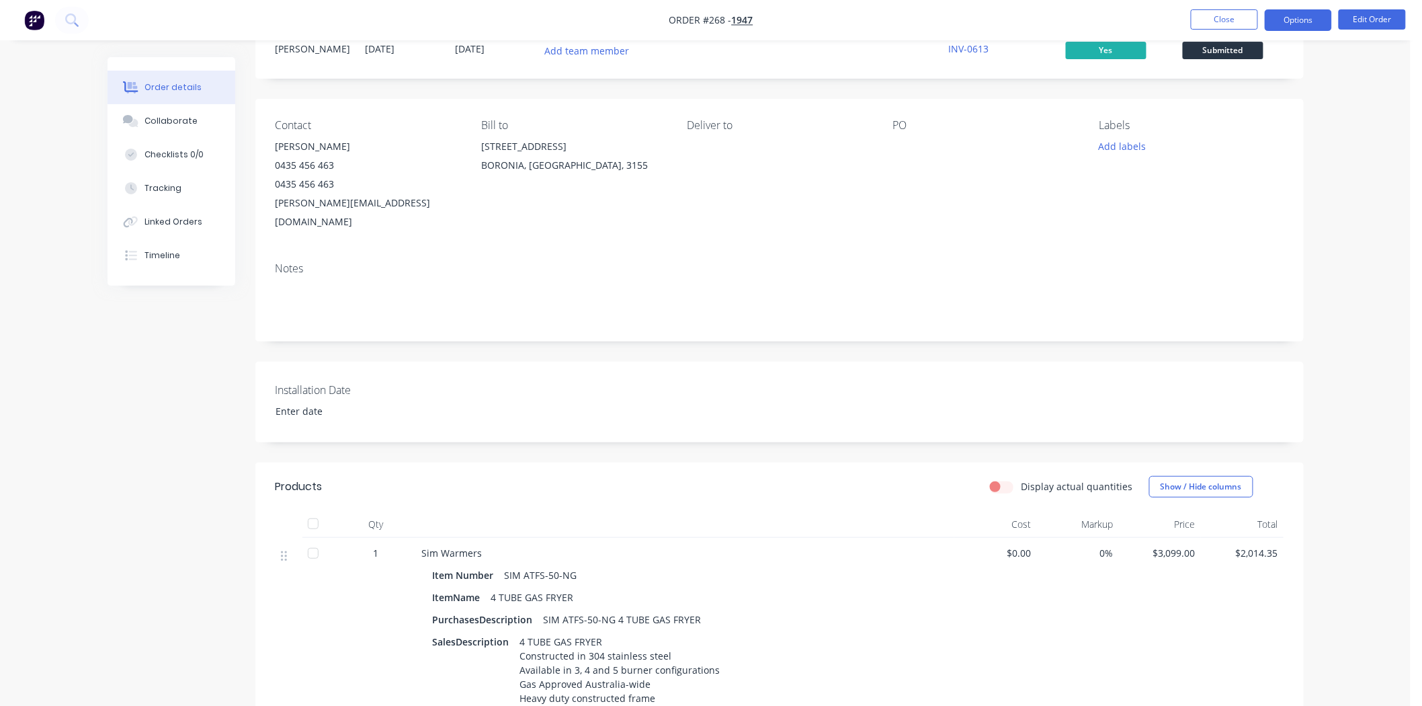
click at [1309, 23] on button "Options" at bounding box center [1298, 20] width 67 height 22
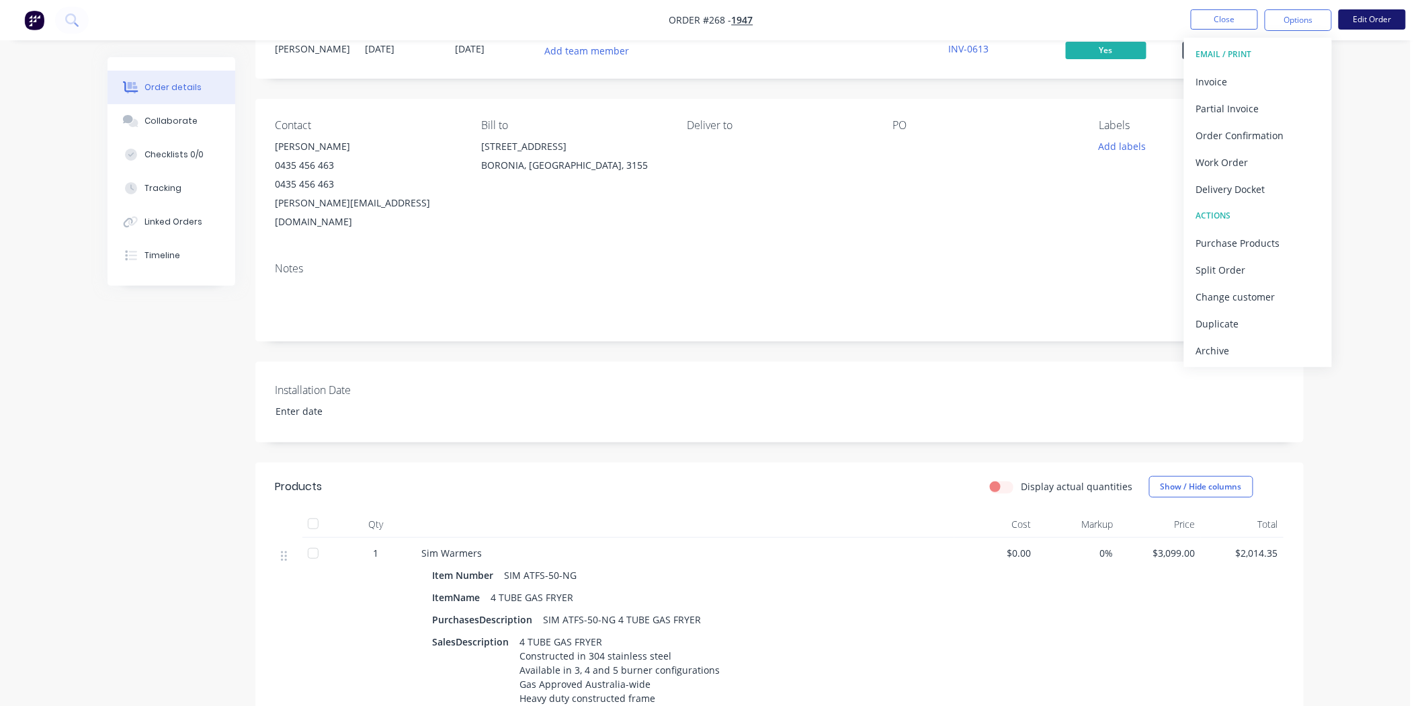
click at [1363, 18] on button "Edit Order" at bounding box center [1372, 19] width 67 height 20
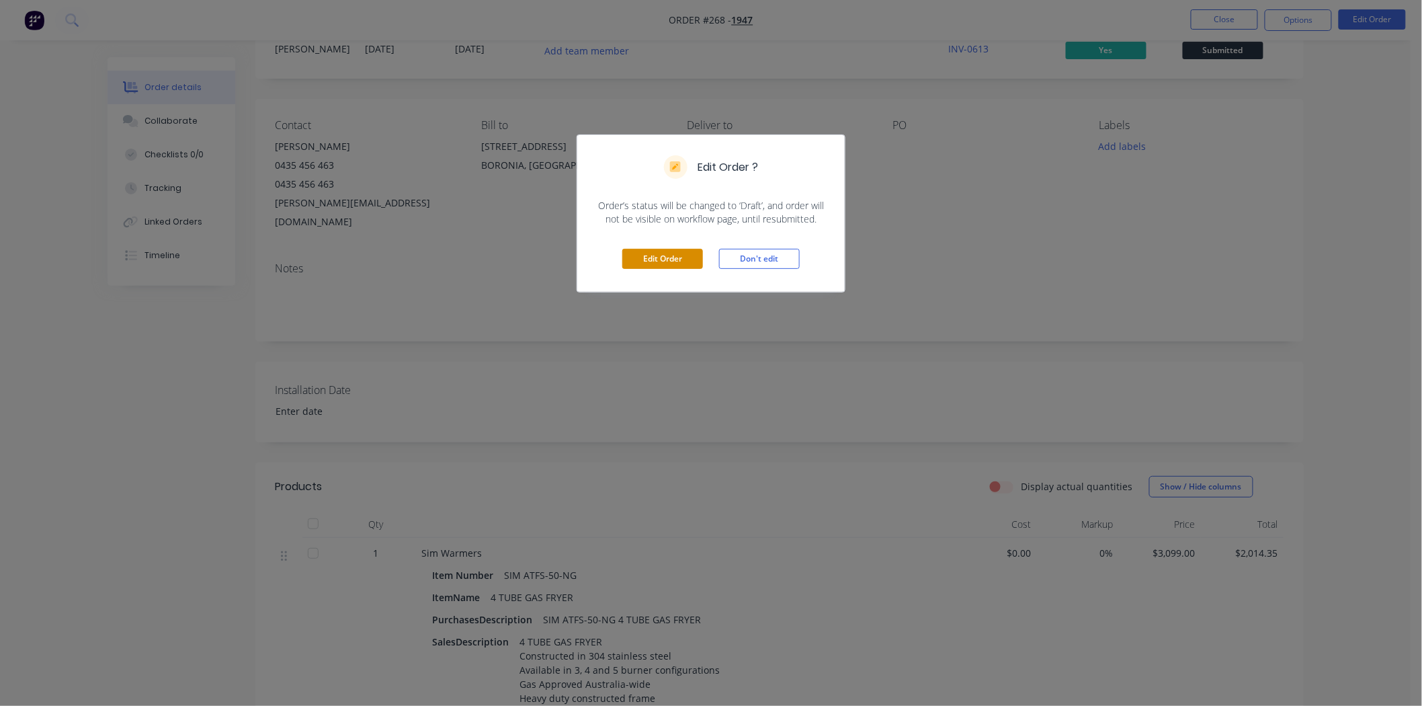
click at [646, 258] on button "Edit Order" at bounding box center [662, 259] width 81 height 20
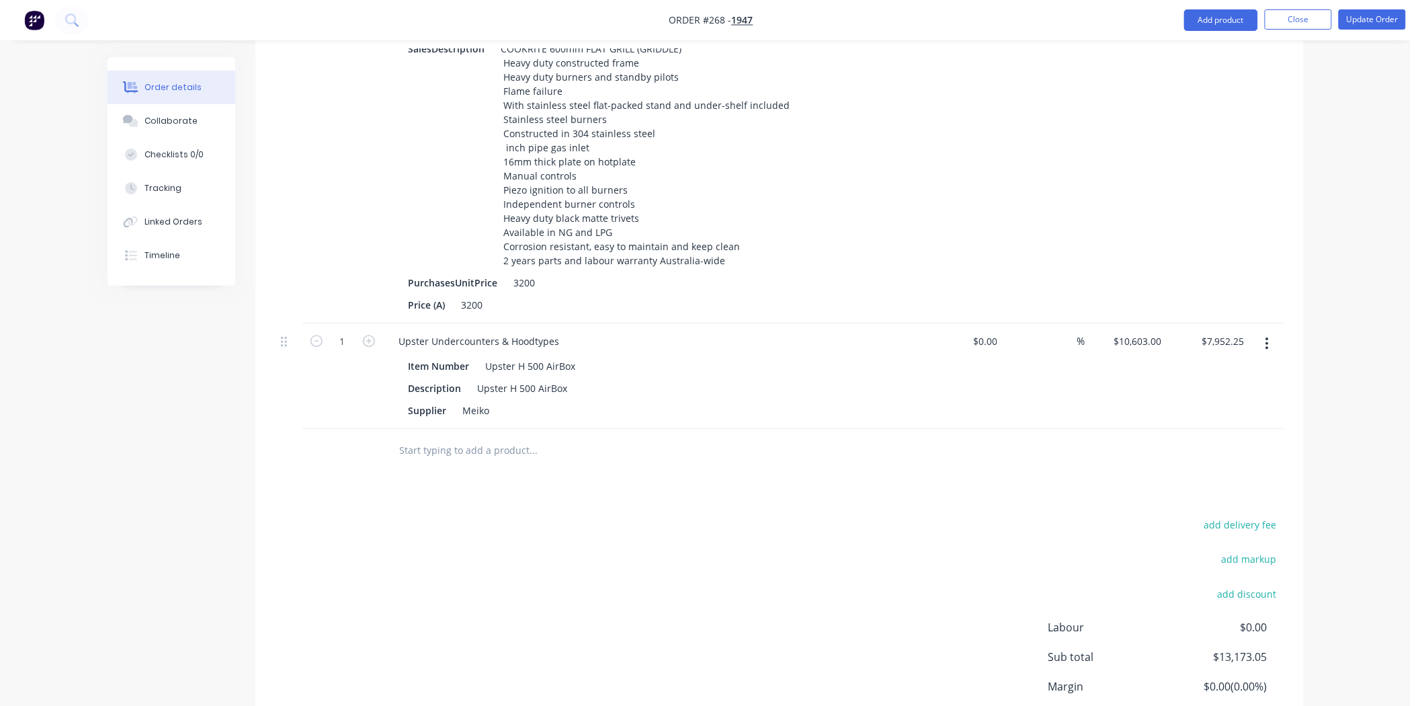
scroll to position [1565, 0]
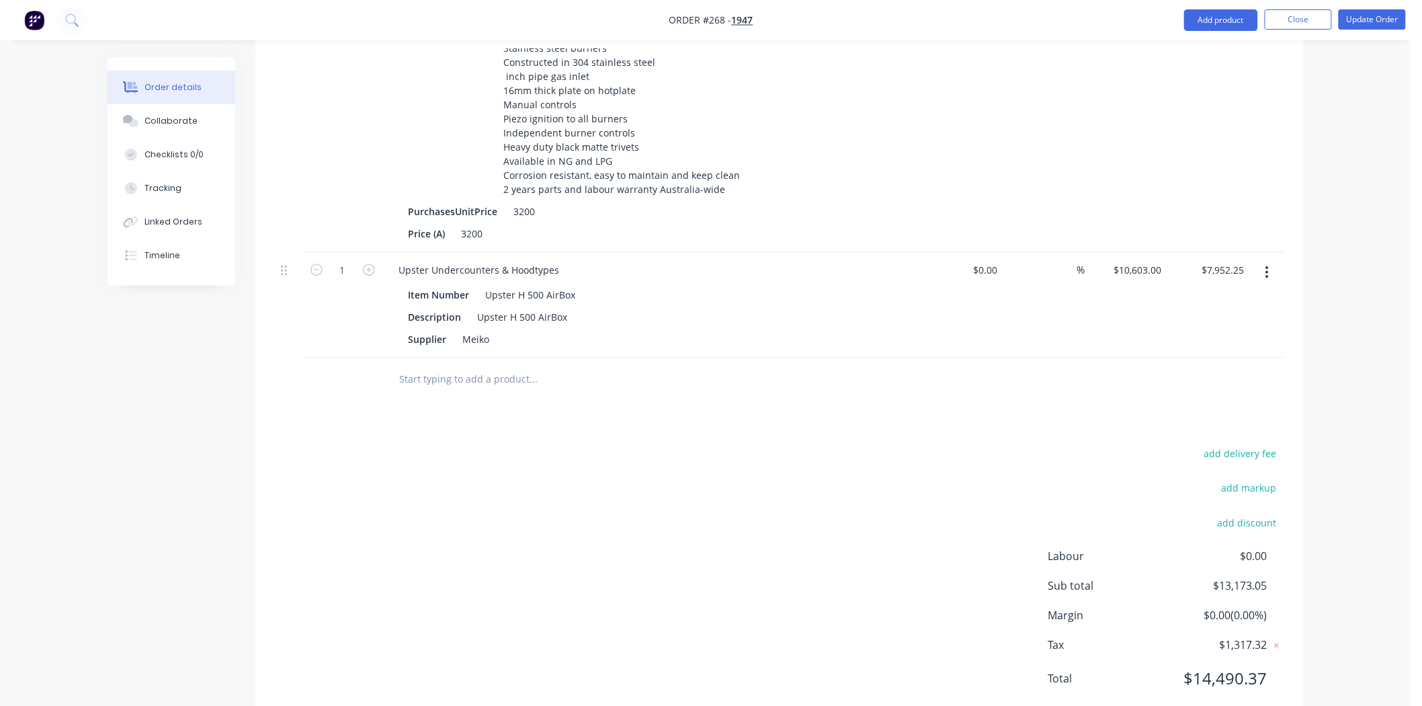
click at [472, 366] on input "text" at bounding box center [533, 379] width 269 height 27
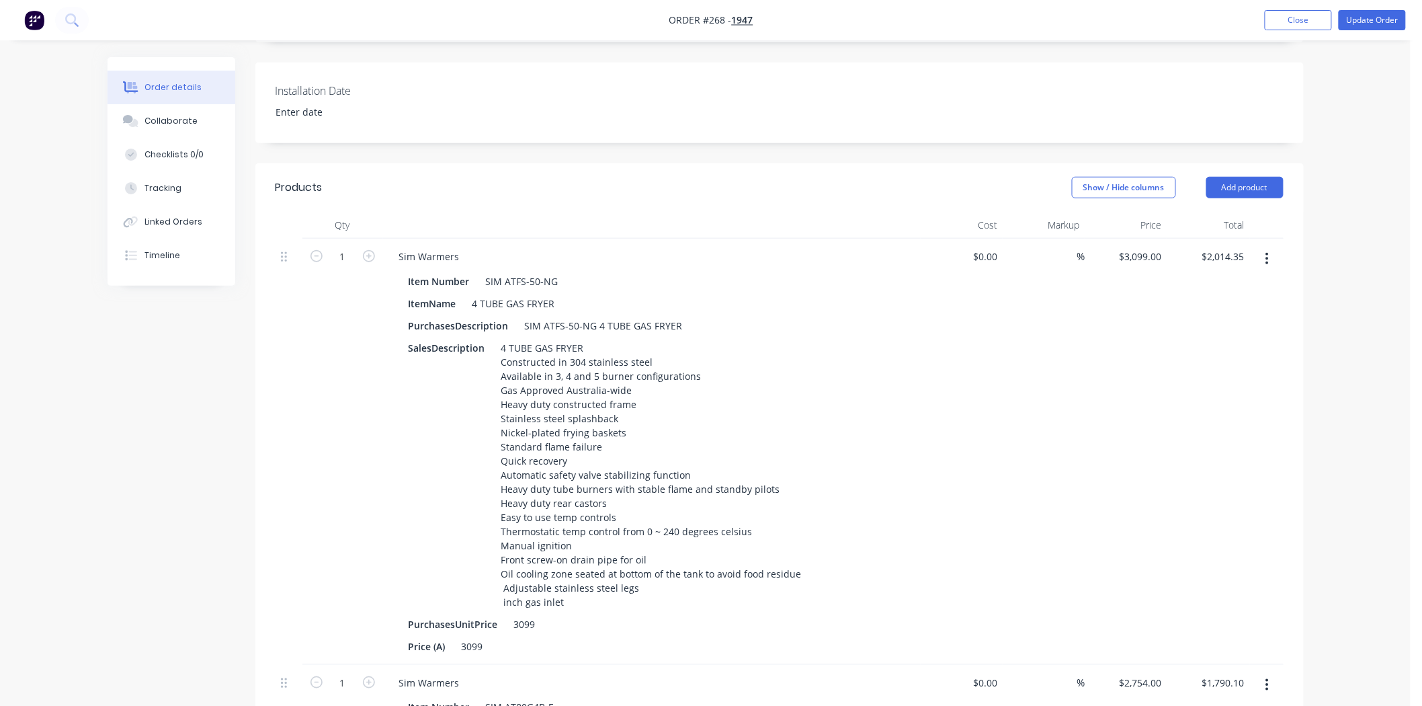
scroll to position [71, 0]
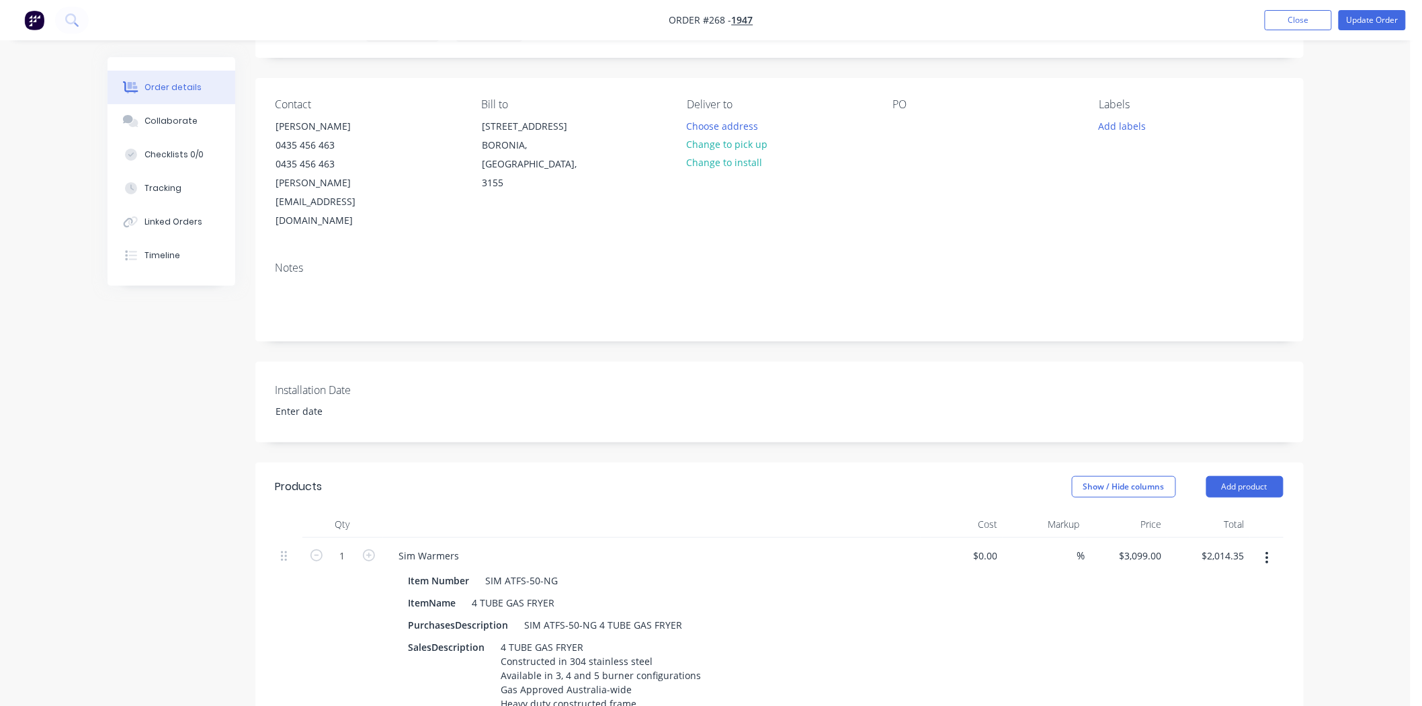
click at [166, 91] on div "Order details" at bounding box center [173, 87] width 57 height 12
click at [27, 24] on img "button" at bounding box center [34, 20] width 20 height 20
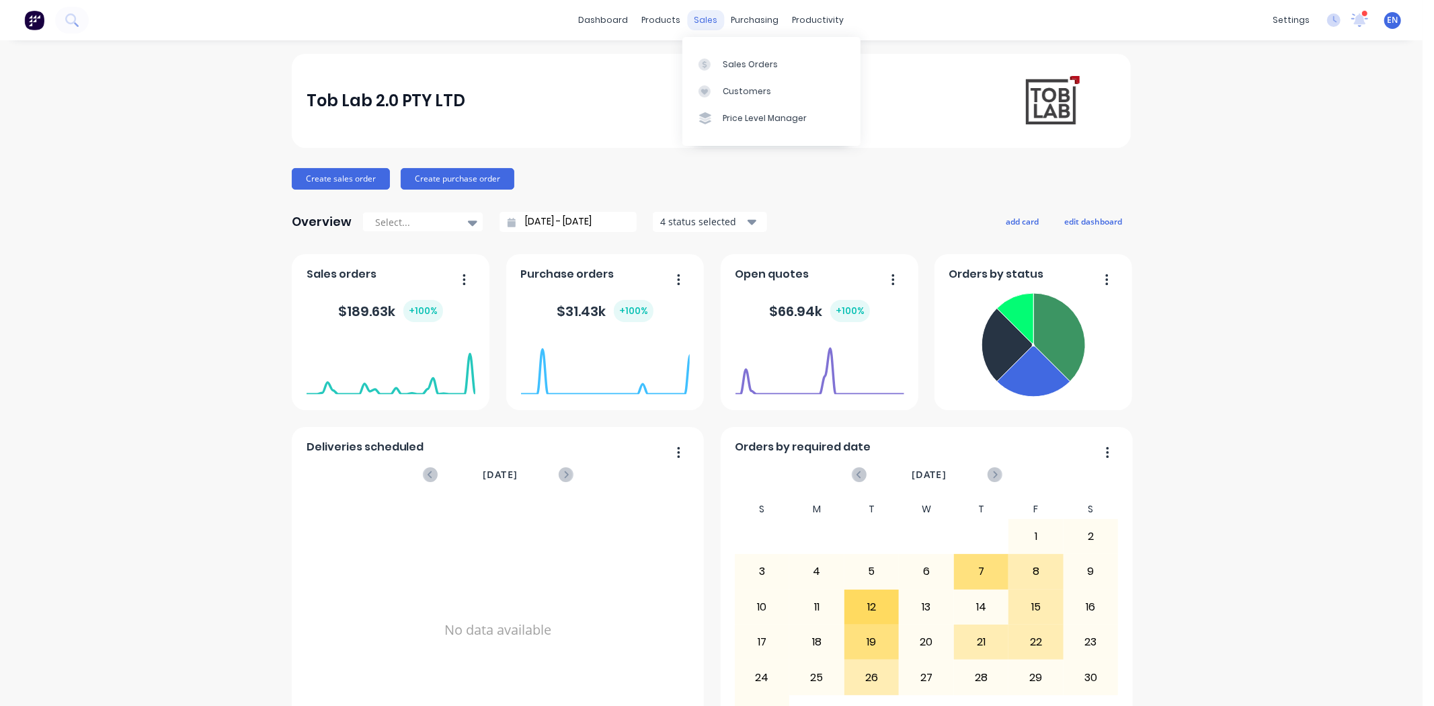
click at [704, 17] on div "sales" at bounding box center [706, 20] width 37 height 20
click at [718, 65] on div at bounding box center [708, 64] width 20 height 12
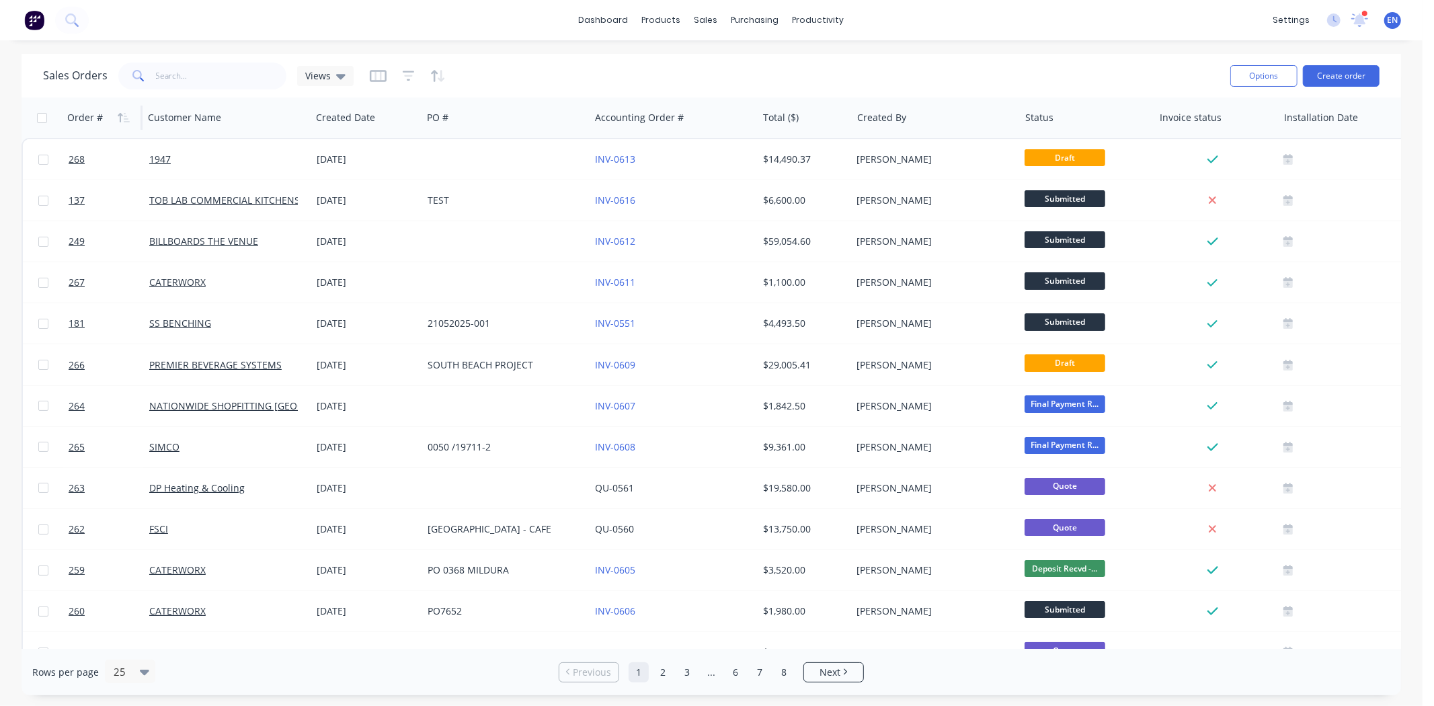
click at [91, 123] on div "Order #" at bounding box center [85, 117] width 36 height 13
click at [116, 118] on button "button" at bounding box center [124, 118] width 20 height 20
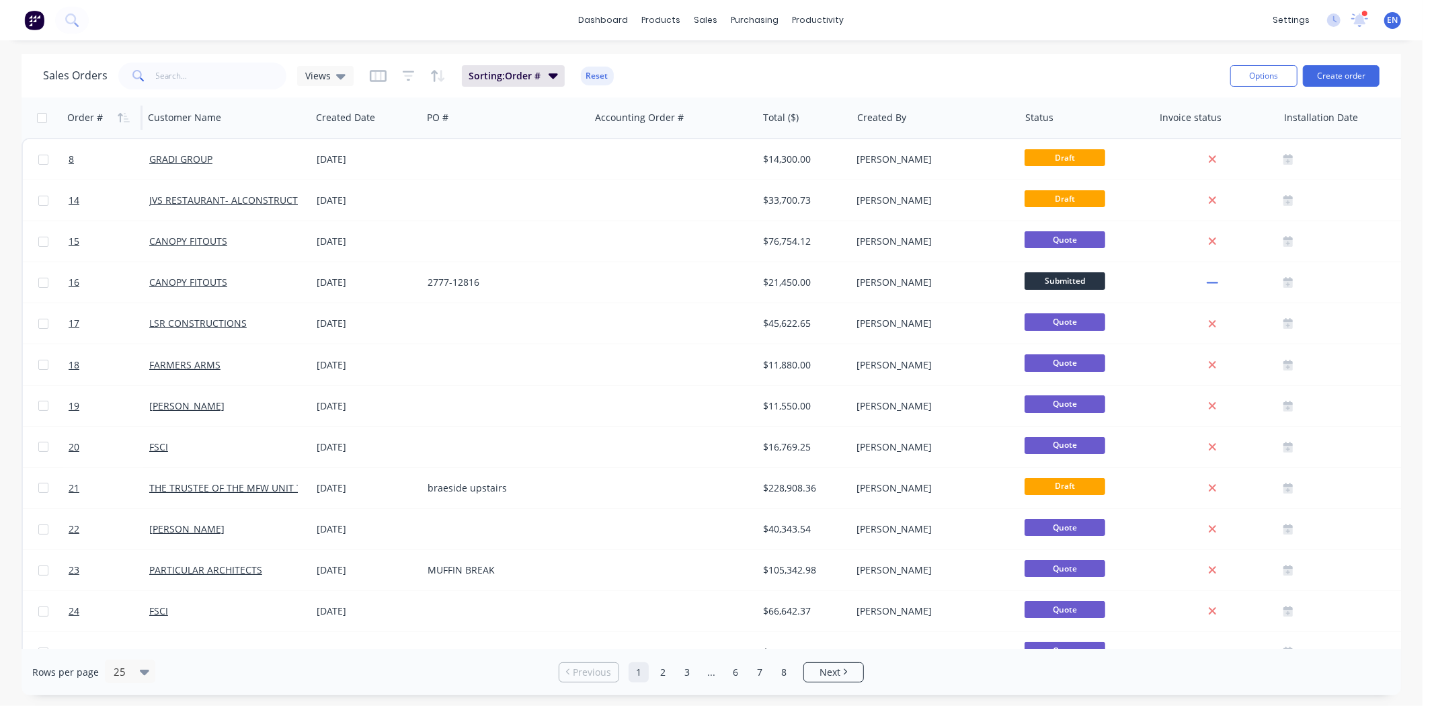
click at [116, 118] on button "button" at bounding box center [124, 118] width 20 height 20
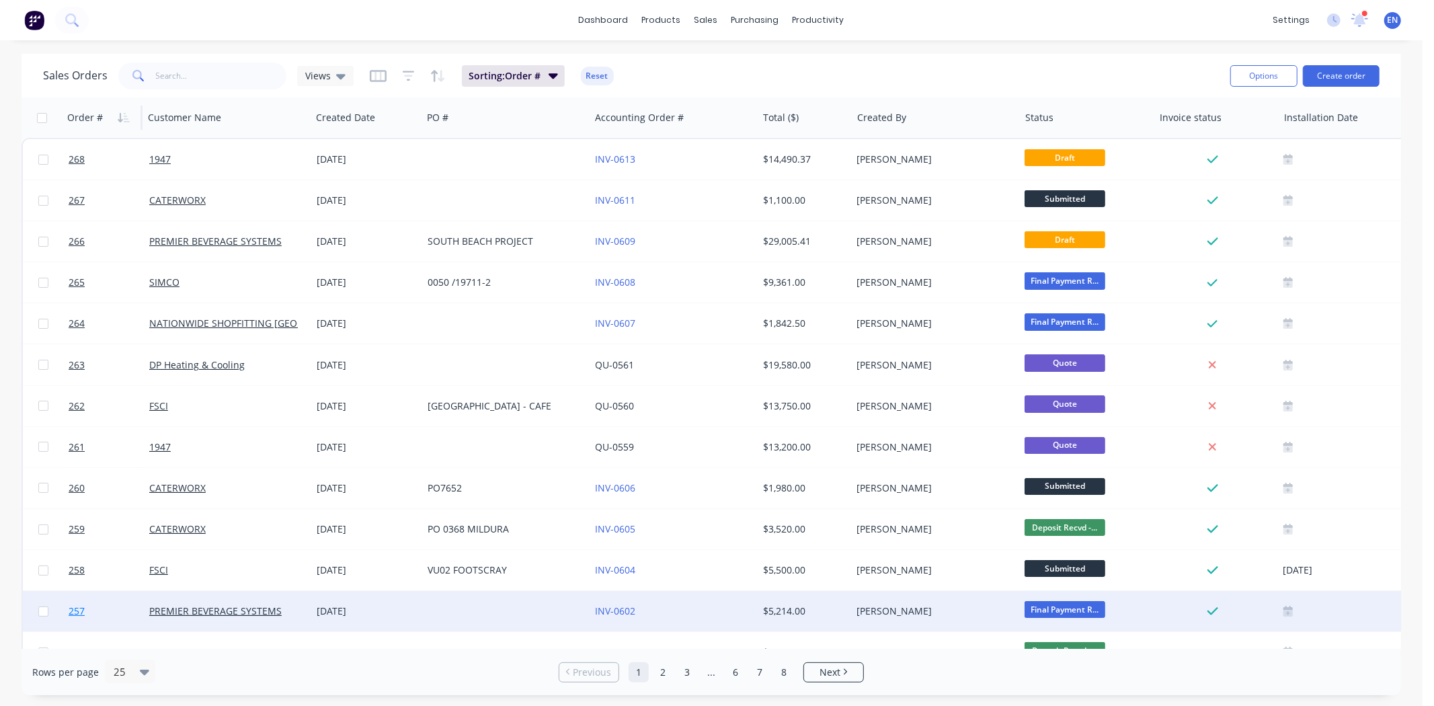
scroll to position [75, 0]
